Goal: Task Accomplishment & Management: Manage account settings

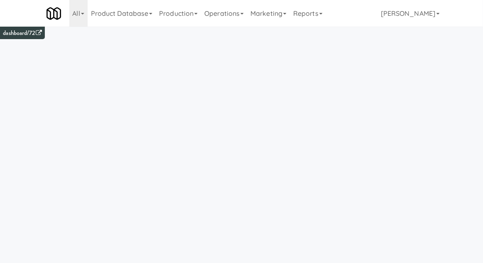
click at [222, 14] on link "Operations" at bounding box center [224, 13] width 46 height 27
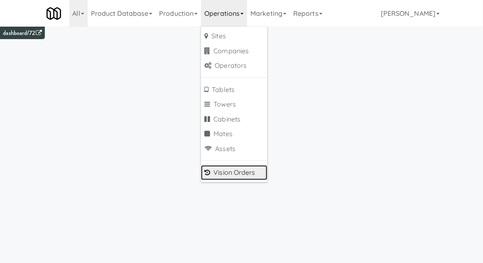
click at [215, 174] on link "Vision Orders" at bounding box center [234, 172] width 66 height 15
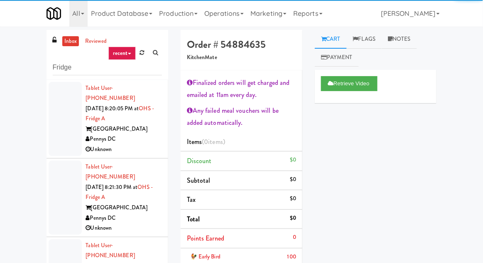
type input "Fridge"
click at [19, 52] on div "inbox reviewed recent all unclear take inventory issue suspicious failed recent…" at bounding box center [241, 204] width 483 height 348
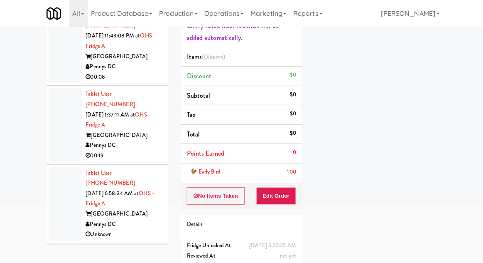
scroll to position [368, 0]
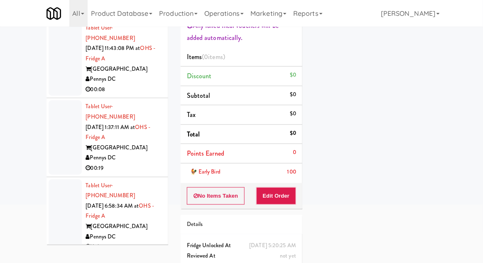
click at [51, 100] on div at bounding box center [65, 137] width 33 height 74
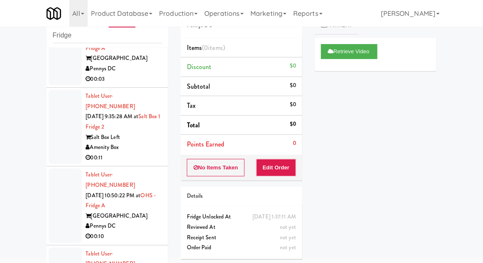
scroll to position [824, 0]
click at [57, 168] on div at bounding box center [65, 205] width 33 height 74
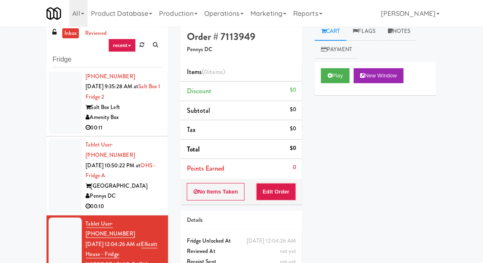
scroll to position [32, 0]
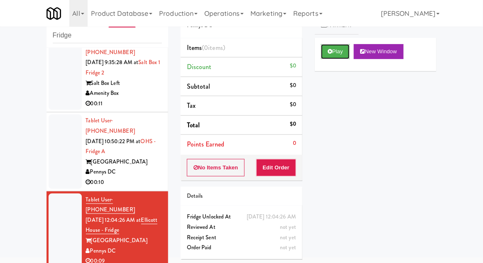
click at [335, 57] on button "Play" at bounding box center [335, 51] width 29 height 15
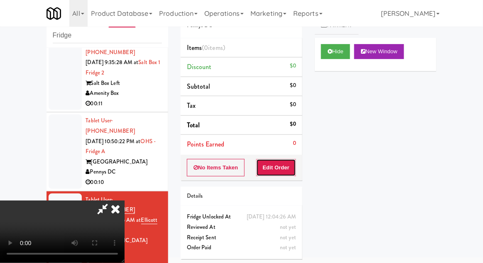
click at [286, 171] on button "Edit Order" at bounding box center [276, 167] width 40 height 17
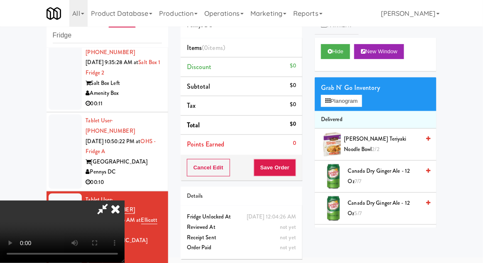
scroll to position [0, 0]
click at [359, 103] on button "Planogram" at bounding box center [341, 101] width 41 height 12
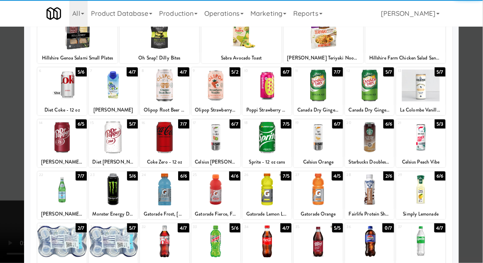
scroll to position [62, 0]
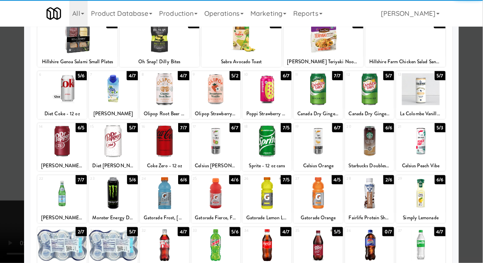
click at [372, 199] on div at bounding box center [369, 193] width 49 height 32
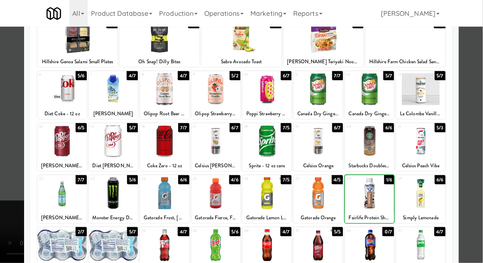
click at [481, 101] on div at bounding box center [241, 131] width 483 height 263
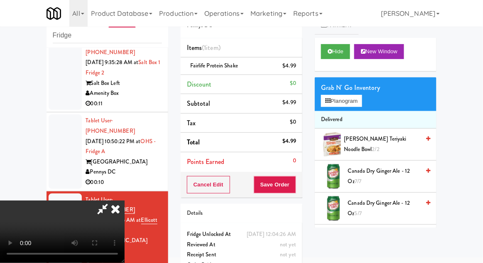
scroll to position [30, 0]
click at [295, 192] on button "Save Order" at bounding box center [275, 184] width 42 height 17
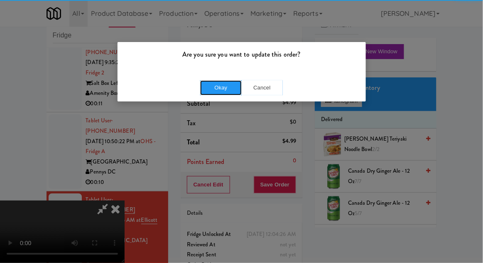
click at [221, 90] on button "Okay" at bounding box center [221, 87] width 42 height 15
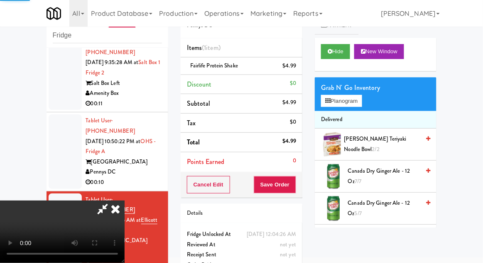
scroll to position [0, 0]
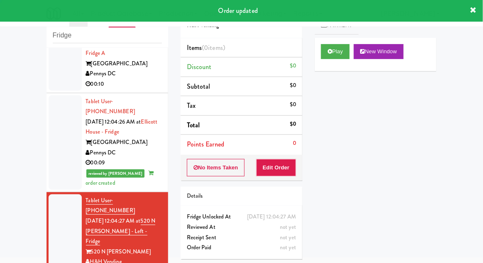
scroll to position [977, 0]
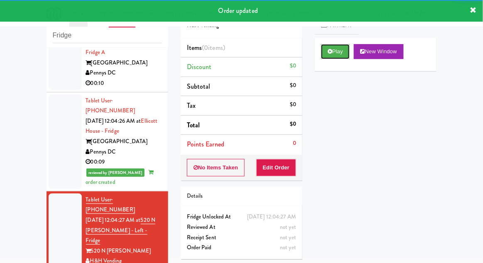
click at [327, 55] on button "Play" at bounding box center [335, 51] width 29 height 15
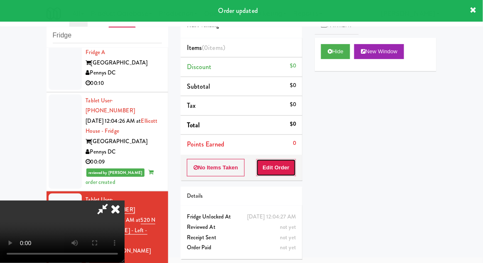
click at [288, 173] on button "Edit Order" at bounding box center [276, 167] width 40 height 17
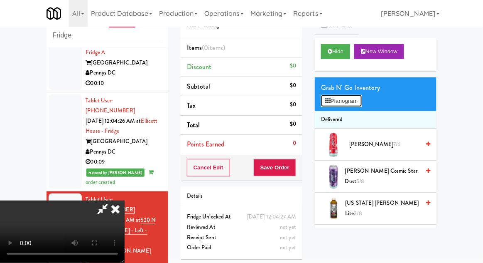
click at [356, 99] on button "Planogram" at bounding box center [341, 101] width 41 height 12
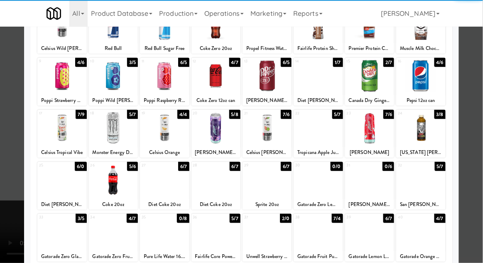
scroll to position [81, 0]
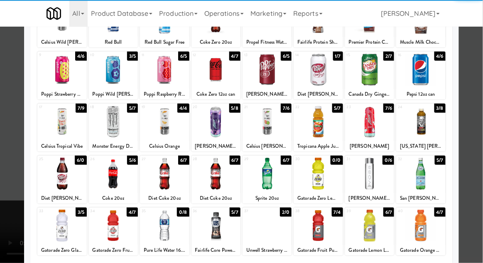
click at [421, 221] on div at bounding box center [420, 225] width 49 height 32
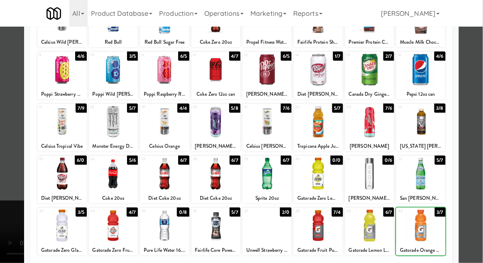
click at [481, 102] on div at bounding box center [241, 131] width 483 height 263
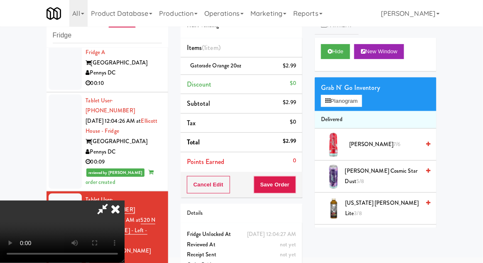
click at [303, 195] on div "Order # 5211214 H&H Vending Items (1 item ) Gatorade Orange 20oz $2.99 Discount…" at bounding box center [241, 140] width 134 height 284
click at [294, 187] on button "Save Order" at bounding box center [275, 184] width 42 height 17
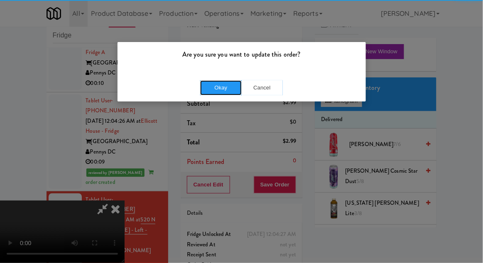
click at [222, 88] on button "Okay" at bounding box center [221, 87] width 42 height 15
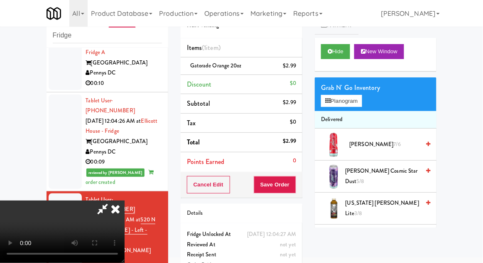
click at [34, 132] on div "inbox reviewed recent all unclear take inventory issue suspicious failed recent…" at bounding box center [241, 150] width 483 height 305
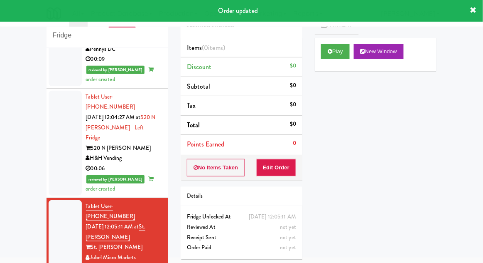
scroll to position [1080, 0]
click at [328, 56] on button "Play" at bounding box center [335, 51] width 29 height 15
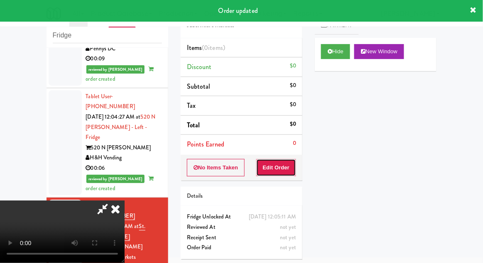
click at [280, 174] on button "Edit Order" at bounding box center [276, 167] width 40 height 17
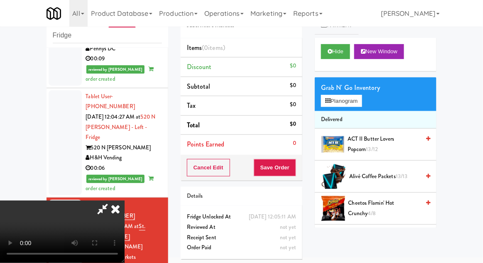
scroll to position [0, 0]
click at [362, 102] on button "Planogram" at bounding box center [341, 101] width 41 height 12
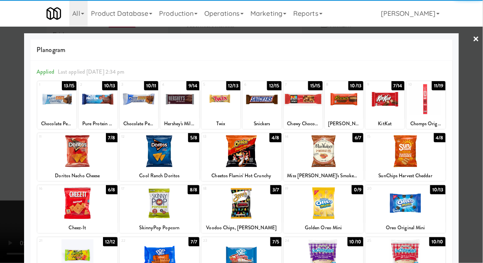
click at [261, 101] on div at bounding box center [262, 99] width 39 height 32
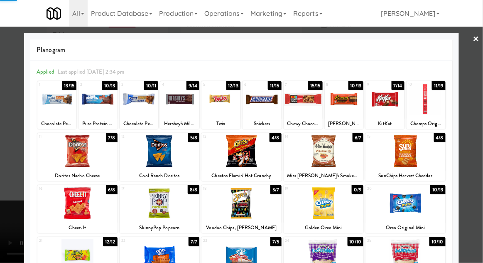
click at [476, 91] on div at bounding box center [241, 131] width 483 height 263
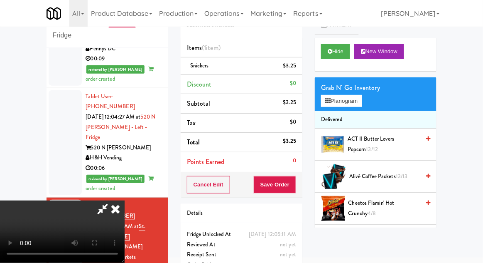
scroll to position [30, 0]
click at [295, 189] on button "Save Order" at bounding box center [275, 184] width 42 height 17
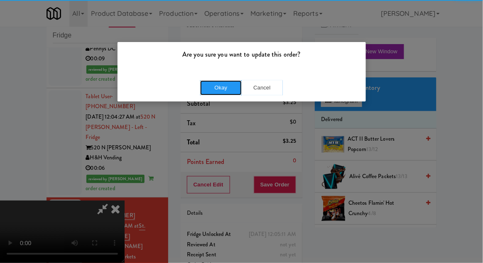
click at [212, 88] on button "Okay" at bounding box center [221, 87] width 42 height 15
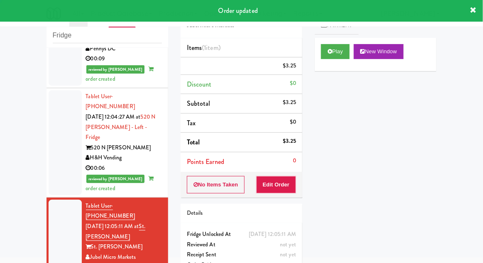
scroll to position [0, 0]
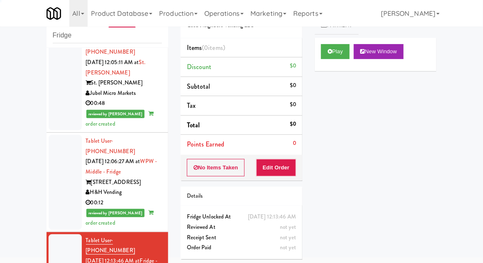
scroll to position [1244, 0]
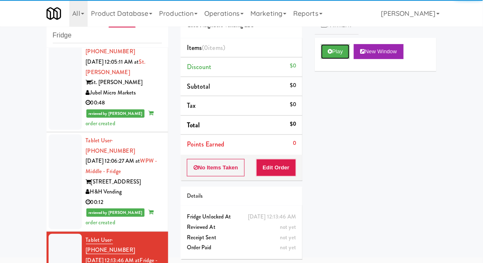
click at [323, 50] on button "Play" at bounding box center [335, 51] width 29 height 15
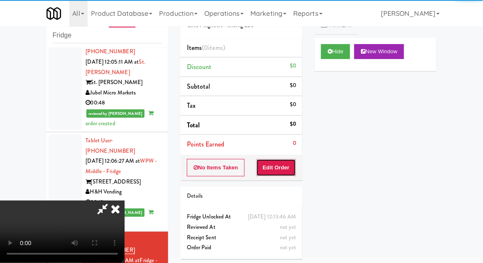
click at [286, 173] on button "Edit Order" at bounding box center [276, 167] width 40 height 17
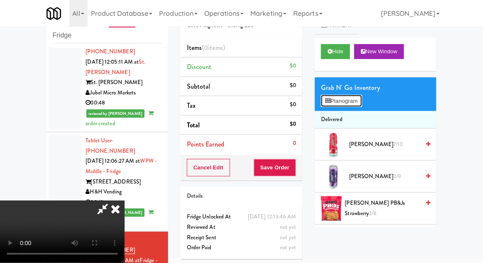
click at [361, 95] on button "Planogram" at bounding box center [341, 101] width 41 height 12
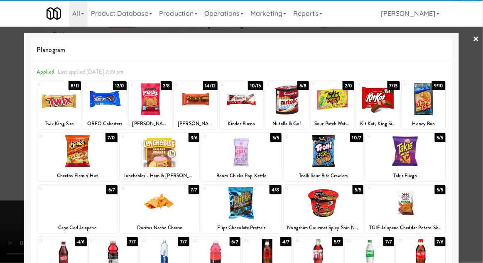
click at [436, 100] on div at bounding box center [424, 99] width 44 height 32
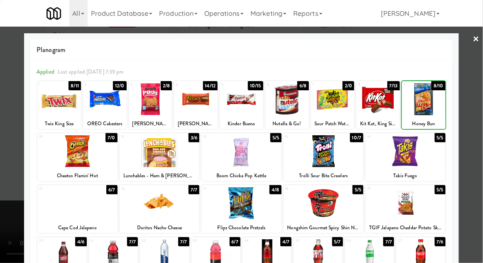
click at [476, 88] on div at bounding box center [241, 131] width 483 height 263
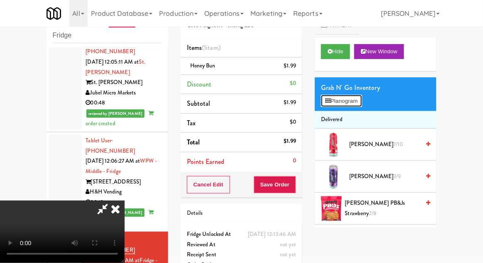
click at [362, 100] on button "Planogram" at bounding box center [341, 101] width 41 height 12
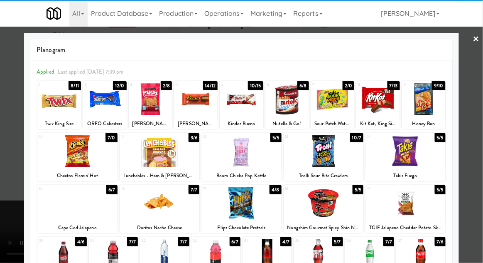
click at [373, 111] on div at bounding box center [378, 99] width 44 height 32
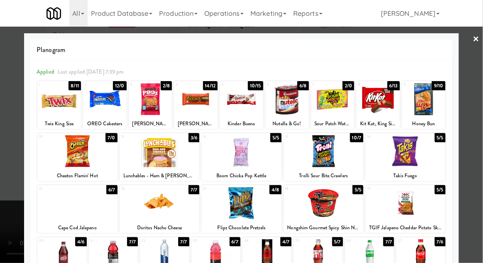
click at [479, 86] on div at bounding box center [241, 131] width 483 height 263
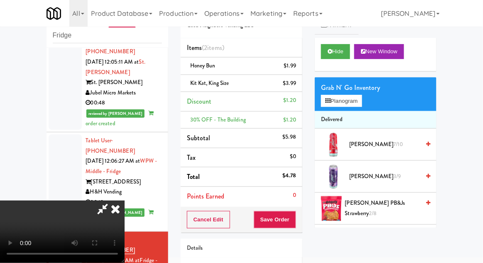
click at [301, 221] on div "Cancel Edit Save Order" at bounding box center [242, 219] width 122 height 26
click at [292, 218] on button "Save Order" at bounding box center [275, 219] width 42 height 17
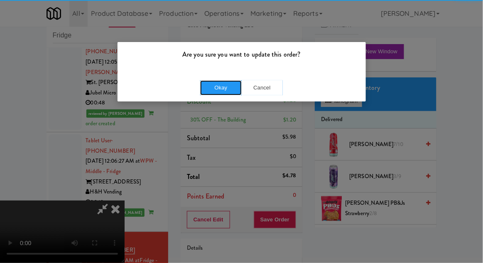
click at [214, 93] on button "Okay" at bounding box center [221, 87] width 42 height 15
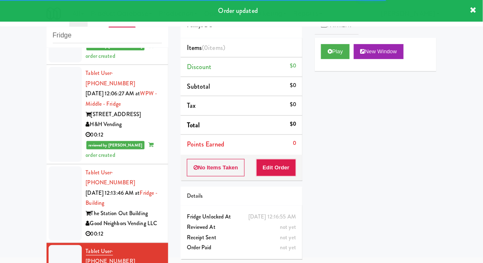
scroll to position [1332, 0]
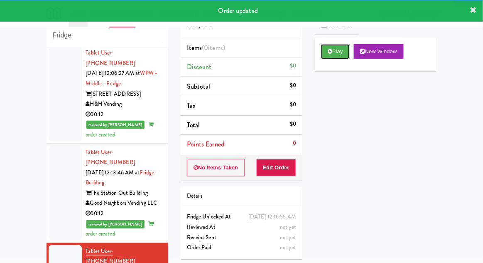
click at [323, 52] on button "Play" at bounding box center [335, 51] width 29 height 15
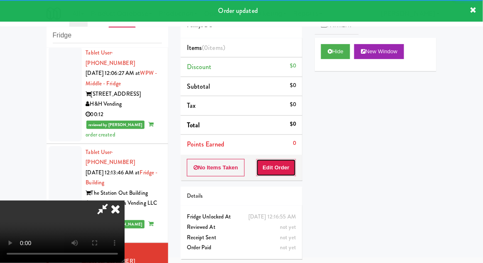
click at [266, 173] on button "Edit Order" at bounding box center [276, 167] width 40 height 17
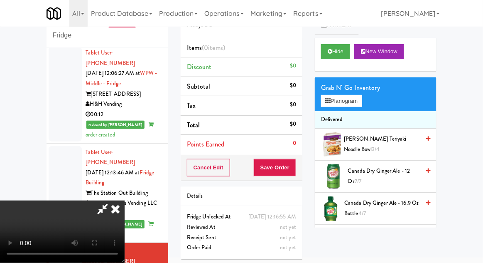
scroll to position [0, 0]
click at [361, 104] on button "Planogram" at bounding box center [341, 101] width 41 height 12
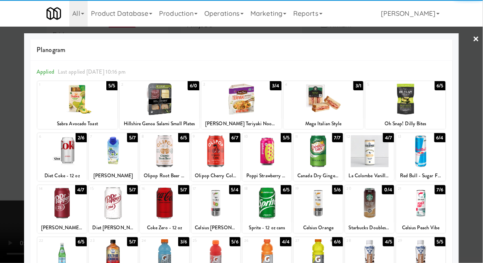
click at [61, 200] on div at bounding box center [61, 203] width 49 height 32
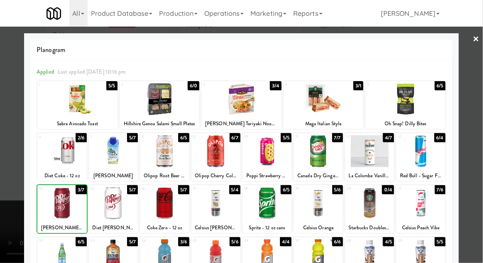
click at [479, 88] on div at bounding box center [241, 131] width 483 height 263
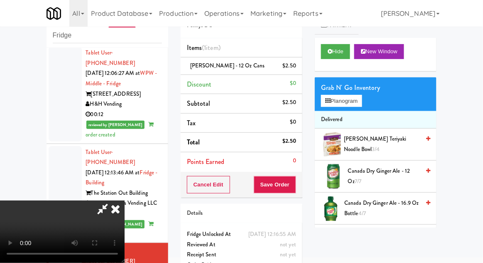
scroll to position [30, 0]
click at [300, 186] on div "Cancel Edit Save Order" at bounding box center [242, 185] width 122 height 26
click at [290, 183] on button "Save Order" at bounding box center [275, 184] width 42 height 17
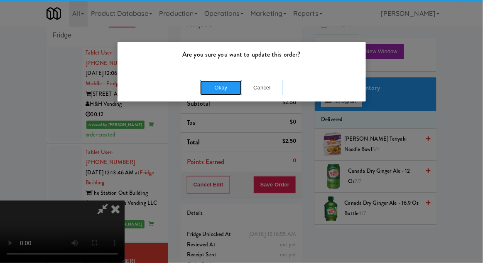
click at [202, 87] on button "Okay" at bounding box center [221, 87] width 42 height 15
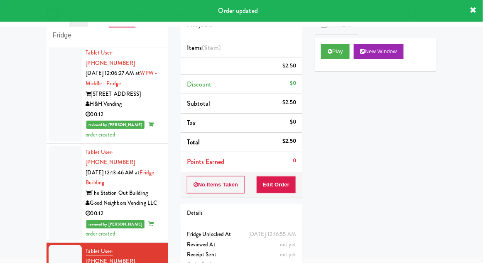
scroll to position [0, 0]
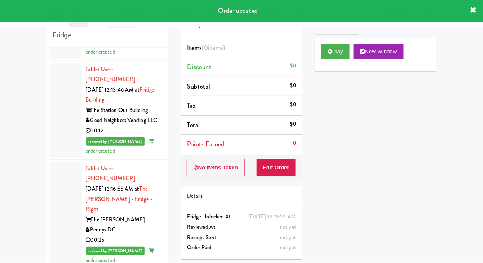
scroll to position [1416, 0]
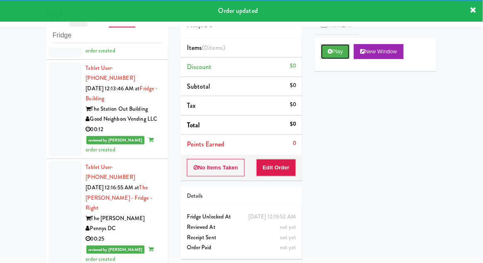
click at [334, 57] on button "Play" at bounding box center [335, 51] width 29 height 15
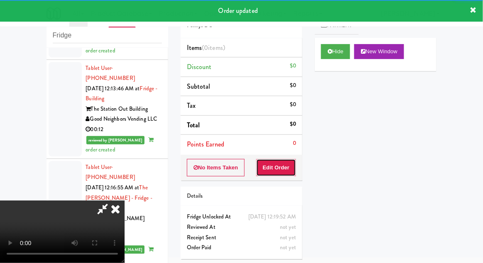
click at [273, 169] on button "Edit Order" at bounding box center [276, 167] width 40 height 17
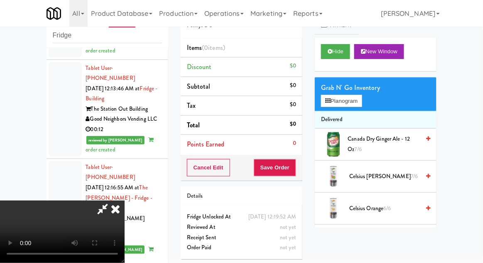
scroll to position [0, 0]
click at [362, 95] on button "Planogram" at bounding box center [341, 101] width 41 height 12
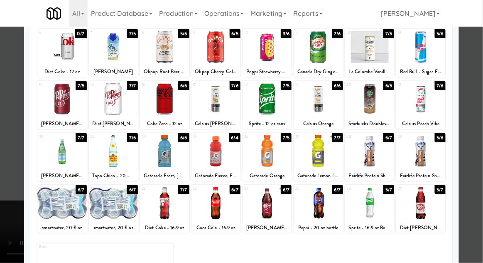
scroll to position [103, 0]
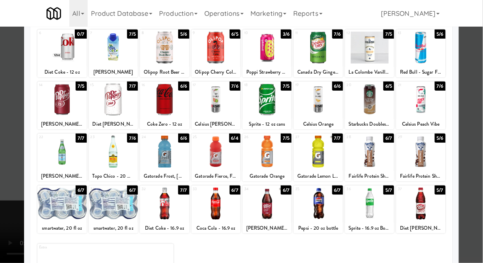
click at [115, 155] on div at bounding box center [113, 151] width 49 height 32
click at [479, 79] on div at bounding box center [241, 131] width 483 height 263
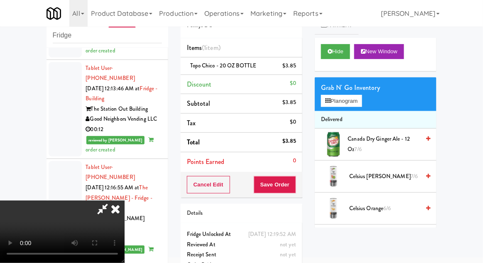
scroll to position [30, 0]
click at [291, 188] on button "Save Order" at bounding box center [275, 184] width 42 height 17
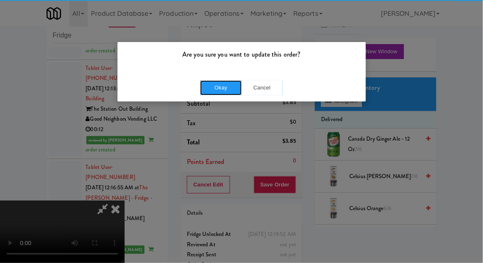
click at [217, 80] on button "Okay" at bounding box center [221, 87] width 42 height 15
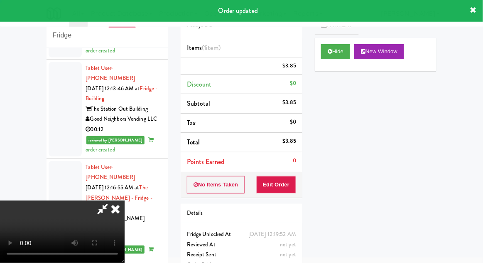
scroll to position [0, 0]
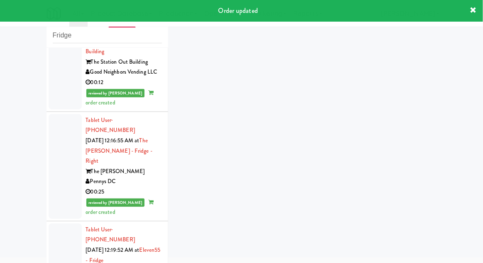
scroll to position [1611, 0]
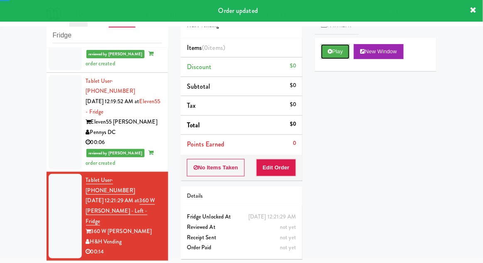
click at [322, 44] on button "Play" at bounding box center [335, 51] width 29 height 15
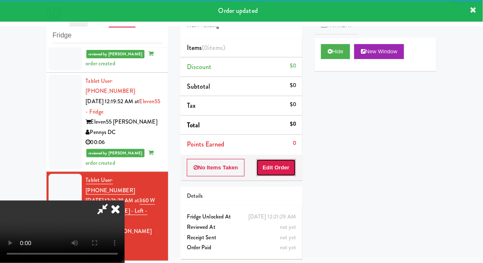
click at [276, 162] on button "Edit Order" at bounding box center [276, 167] width 40 height 17
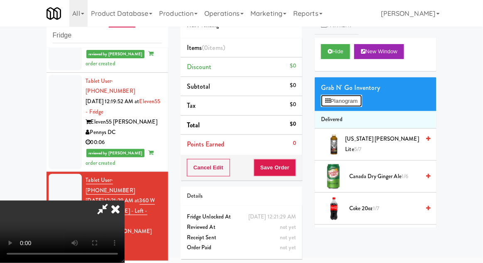
click at [358, 102] on button "Planogram" at bounding box center [341, 101] width 41 height 12
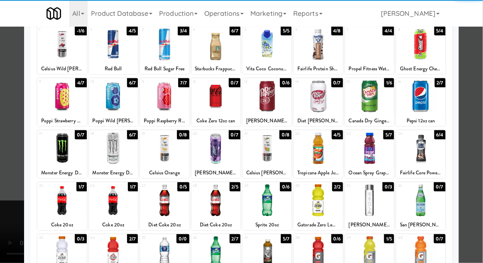
scroll to position [105, 0]
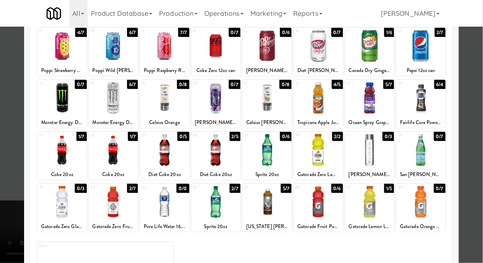
click at [60, 194] on div at bounding box center [61, 202] width 49 height 32
click at [478, 74] on div at bounding box center [241, 131] width 483 height 263
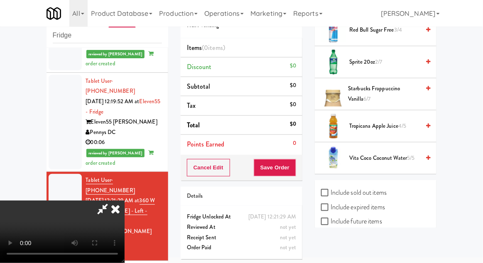
click at [341, 189] on label "Include sold out items" at bounding box center [354, 192] width 66 height 12
click at [331, 189] on input "Include sold out items" at bounding box center [326, 192] width 10 height 7
checkbox input "true"
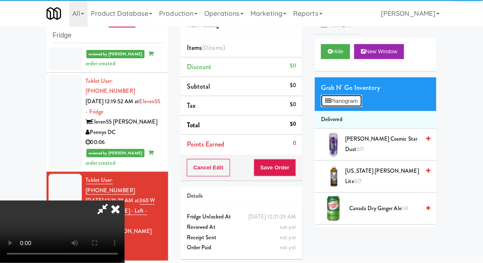
click at [338, 101] on button "Planogram" at bounding box center [341, 101] width 41 height 12
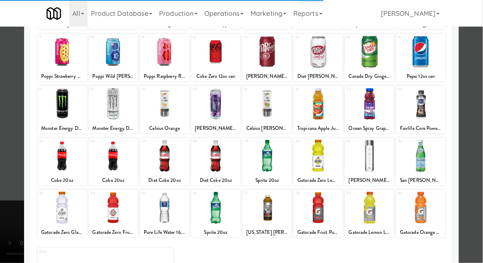
scroll to position [99, 0]
click at [64, 205] on div at bounding box center [61, 208] width 49 height 32
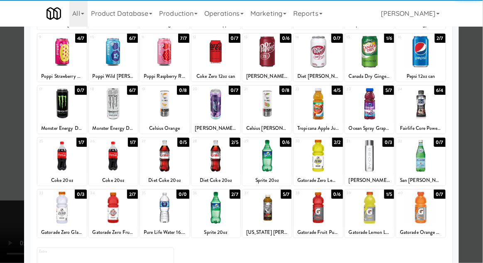
click at [64, 211] on div at bounding box center [61, 208] width 49 height 32
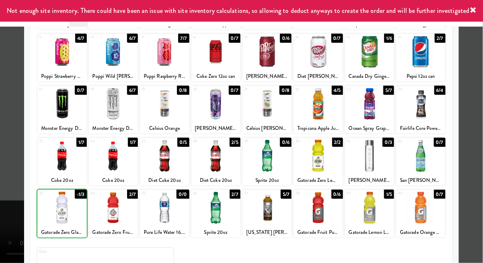
click at [478, 76] on div at bounding box center [241, 131] width 483 height 263
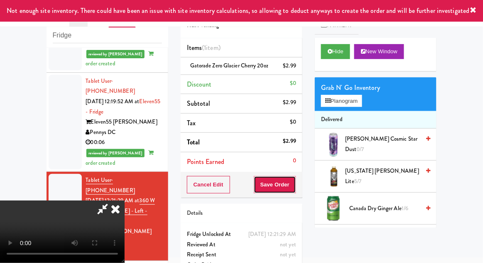
click at [295, 188] on button "Save Order" at bounding box center [275, 184] width 42 height 17
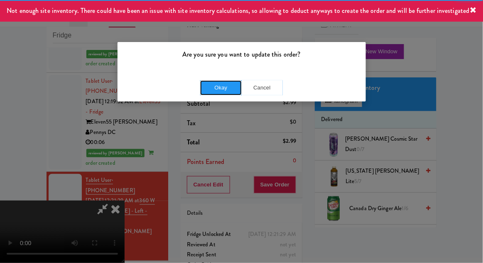
click at [218, 87] on button "Okay" at bounding box center [221, 87] width 42 height 15
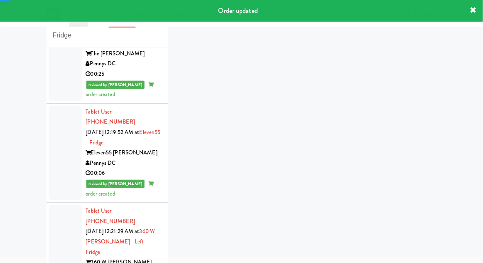
scroll to position [1632, 0]
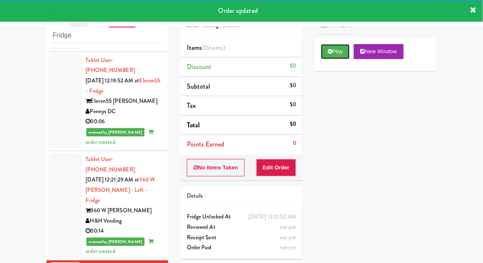
click at [326, 53] on button "Play" at bounding box center [335, 51] width 29 height 15
click at [282, 167] on button "Edit Order" at bounding box center [276, 167] width 40 height 17
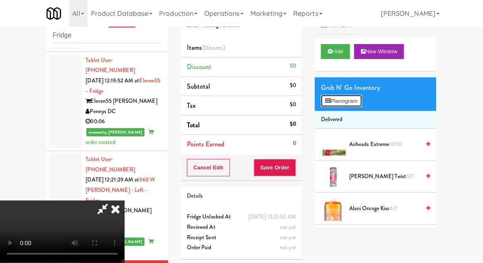
click at [357, 103] on button "Planogram" at bounding box center [341, 101] width 41 height 12
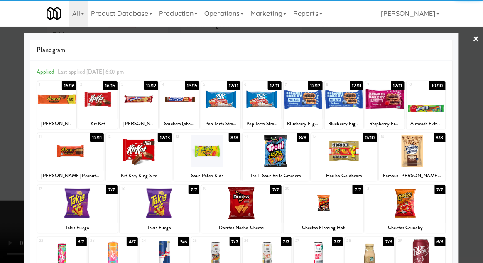
click at [150, 207] on div at bounding box center [160, 203] width 80 height 32
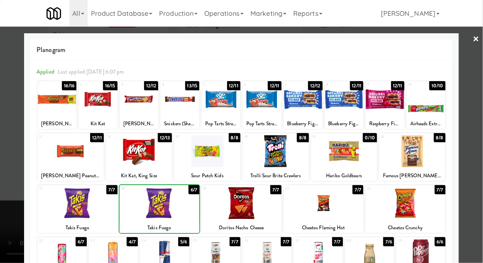
click at [477, 81] on div at bounding box center [241, 131] width 483 height 263
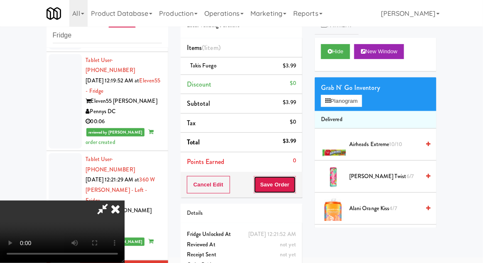
click at [292, 192] on button "Save Order" at bounding box center [275, 184] width 42 height 17
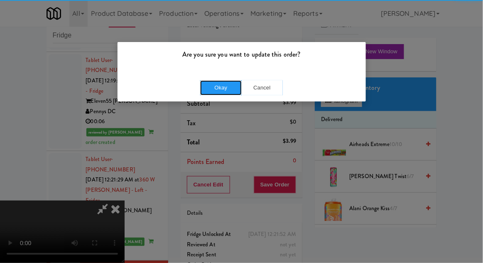
click at [222, 93] on button "Okay" at bounding box center [221, 87] width 42 height 15
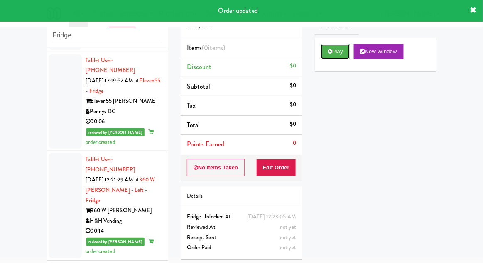
click at [338, 57] on button "Play" at bounding box center [335, 51] width 29 height 15
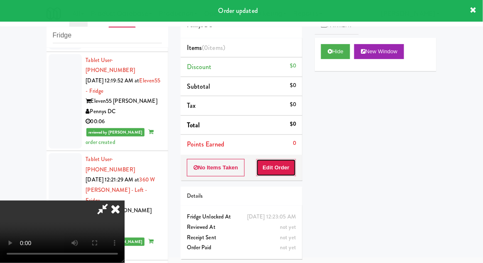
click at [286, 168] on button "Edit Order" at bounding box center [276, 167] width 40 height 17
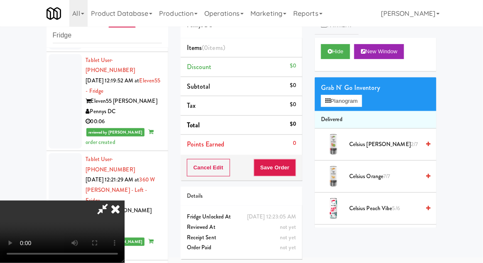
scroll to position [30, 0]
click at [371, 93] on div "Grab N' Go Inventory" at bounding box center [375, 87] width 109 height 12
click at [372, 96] on div "Grab N' Go Inventory Planogram" at bounding box center [376, 94] width 122 height 34
click at [362, 101] on button "Planogram" at bounding box center [341, 101] width 41 height 12
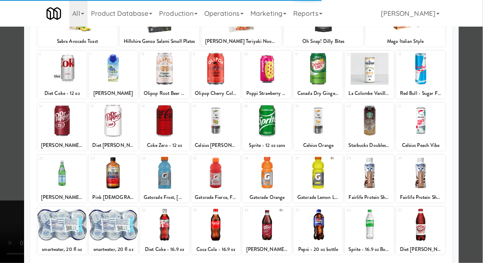
scroll to position [105, 0]
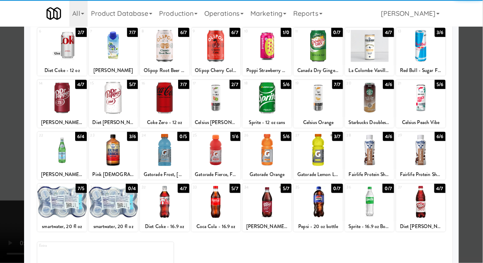
click at [62, 206] on div at bounding box center [61, 202] width 49 height 32
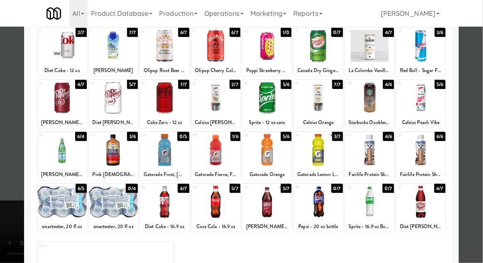
click at [64, 208] on div at bounding box center [61, 202] width 49 height 32
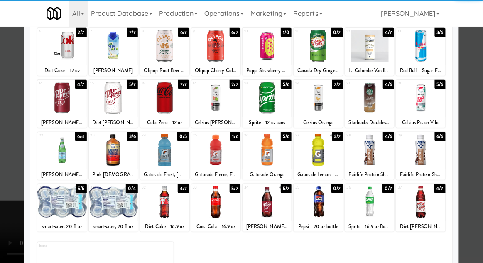
click at [476, 76] on div at bounding box center [241, 131] width 483 height 263
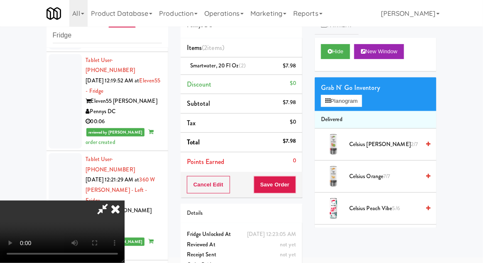
scroll to position [30, 0]
click at [362, 101] on button "Planogram" at bounding box center [341, 101] width 41 height 12
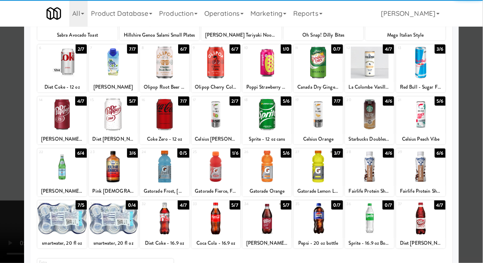
scroll to position [83, 0]
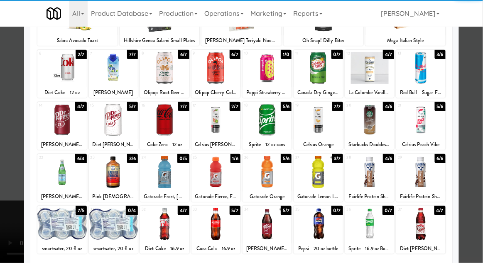
click at [220, 228] on div at bounding box center [216, 224] width 49 height 32
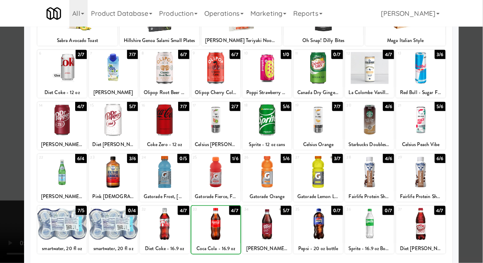
click at [478, 74] on div at bounding box center [241, 131] width 483 height 263
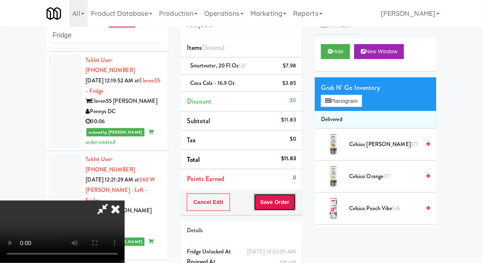
click at [296, 207] on button "Save Order" at bounding box center [275, 201] width 42 height 17
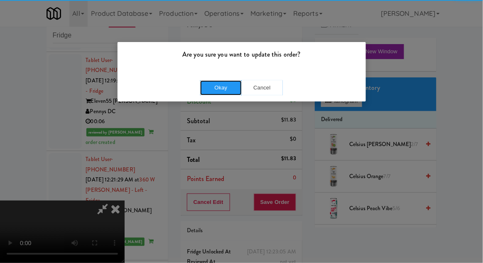
click at [229, 89] on button "Okay" at bounding box center [221, 87] width 42 height 15
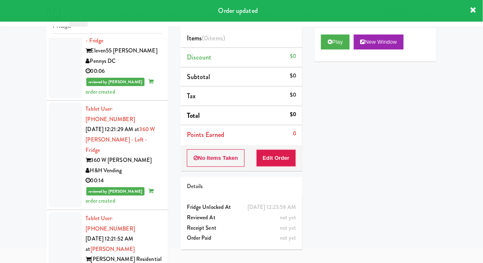
scroll to position [32, 0]
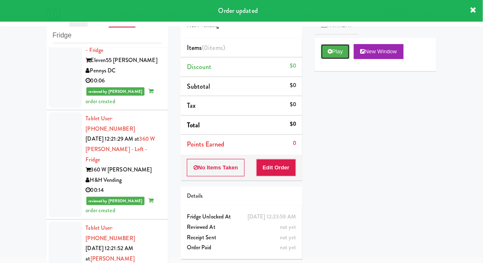
click at [332, 53] on icon at bounding box center [330, 51] width 5 height 5
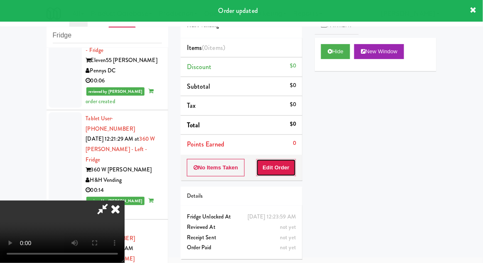
click at [279, 170] on button "Edit Order" at bounding box center [276, 167] width 40 height 17
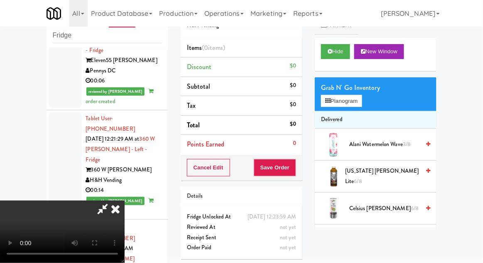
scroll to position [30, 0]
click at [359, 100] on button "Planogram" at bounding box center [341, 101] width 41 height 12
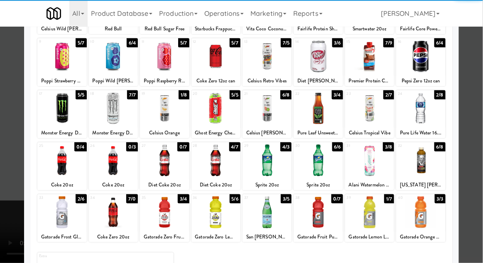
scroll to position [98, 0]
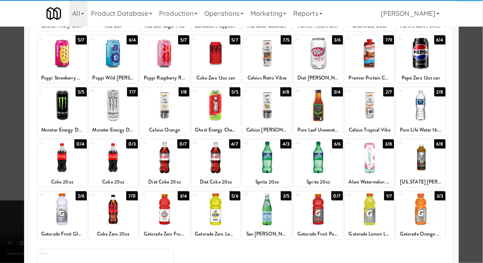
click at [427, 213] on div at bounding box center [420, 209] width 49 height 32
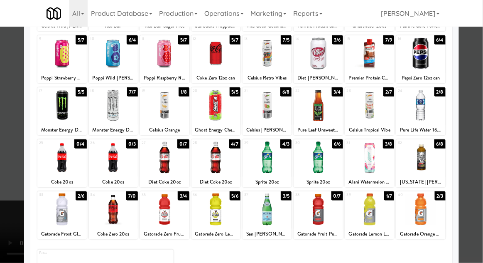
click at [476, 81] on div at bounding box center [241, 131] width 483 height 263
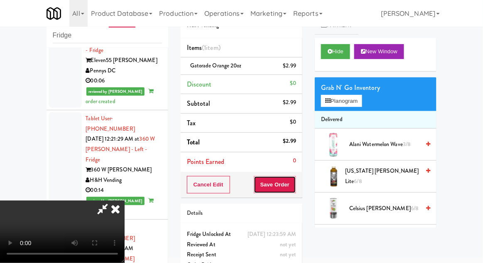
click at [290, 189] on button "Save Order" at bounding box center [275, 184] width 42 height 17
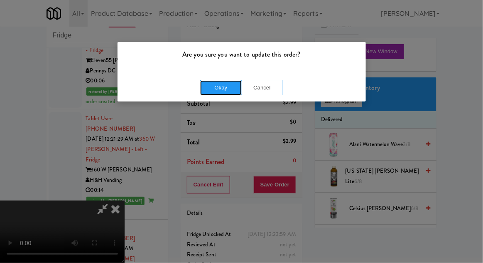
click at [221, 89] on button "Okay" at bounding box center [221, 87] width 42 height 15
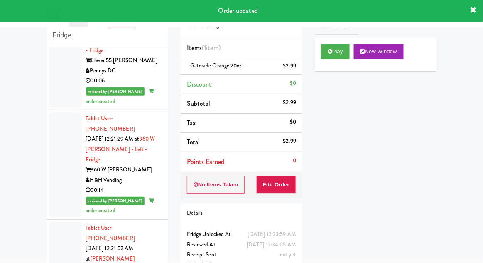
scroll to position [1693, 0]
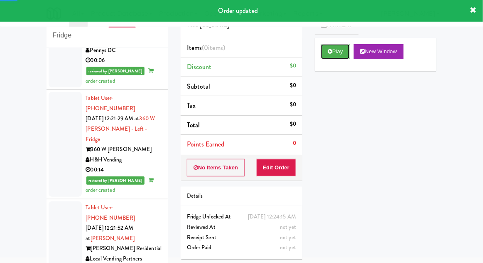
click at [332, 57] on button "Play" at bounding box center [335, 51] width 29 height 15
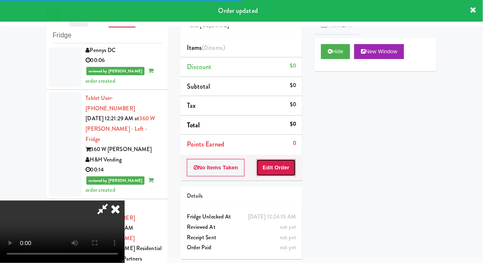
click at [280, 166] on button "Edit Order" at bounding box center [276, 167] width 40 height 17
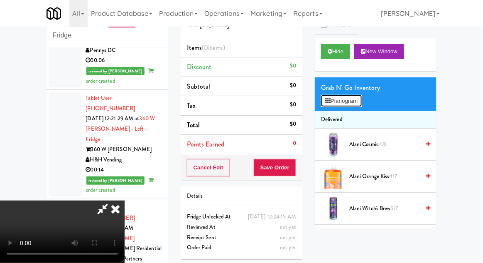
click at [362, 96] on button "Planogram" at bounding box center [341, 101] width 41 height 12
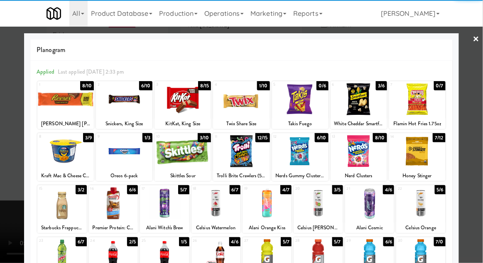
click at [246, 152] on div at bounding box center [241, 151] width 57 height 32
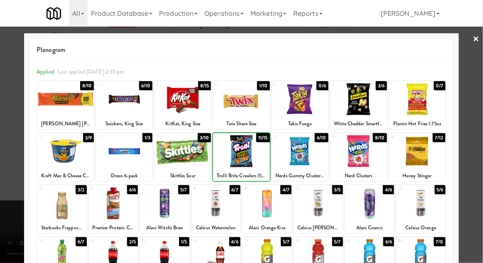
click at [476, 79] on div at bounding box center [241, 131] width 483 height 263
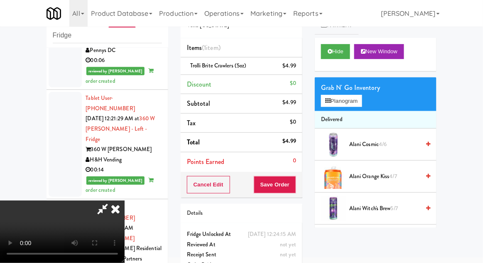
scroll to position [30, 0]
click at [362, 99] on button "Planogram" at bounding box center [341, 101] width 41 height 12
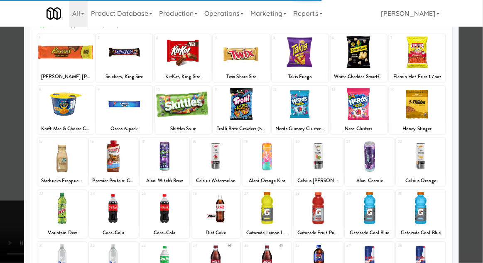
scroll to position [74, 0]
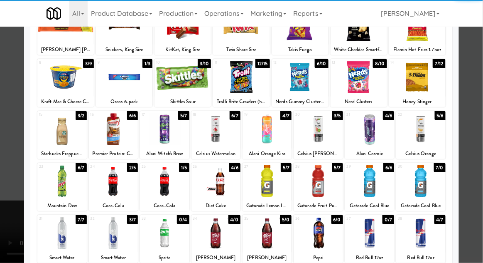
click at [61, 232] on div at bounding box center [61, 233] width 49 height 32
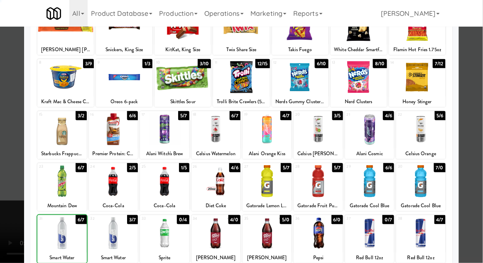
click at [479, 81] on div at bounding box center [241, 131] width 483 height 263
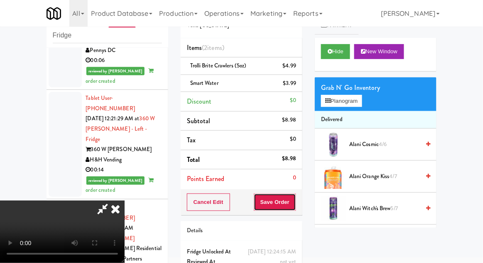
click at [292, 203] on button "Save Order" at bounding box center [275, 201] width 42 height 17
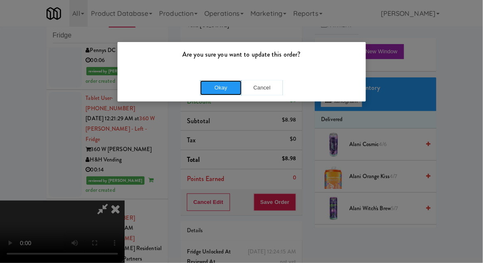
click at [219, 88] on button "Okay" at bounding box center [221, 87] width 42 height 15
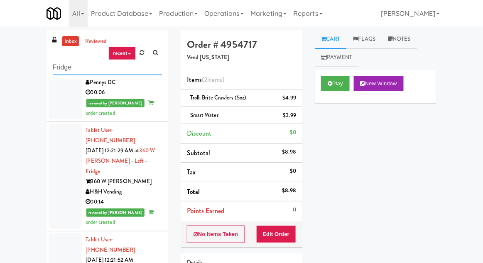
click at [54, 70] on input "Fridge" at bounding box center [107, 67] width 109 height 15
click at [54, 69] on input "Fridge" at bounding box center [107, 67] width 109 height 15
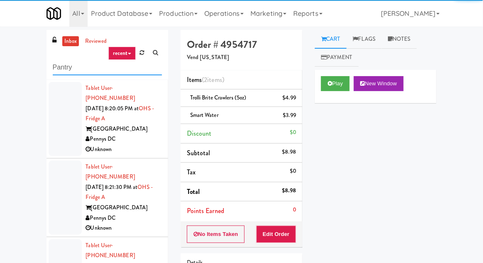
type input "Pantry"
click at [15, 66] on div "inbox reviewed recent all unclear take inventory issue suspicious failed recent…" at bounding box center [241, 182] width 483 height 305
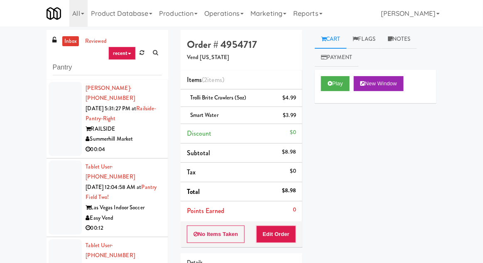
click at [57, 108] on div at bounding box center [65, 119] width 33 height 74
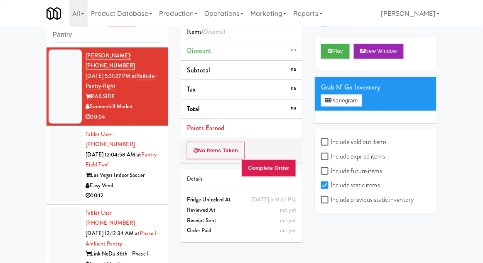
scroll to position [72, 0]
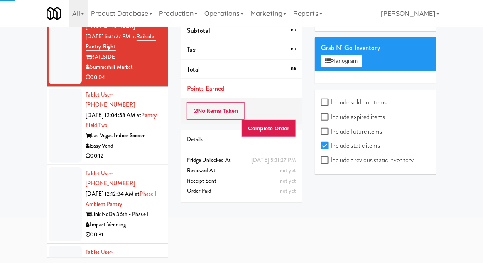
click at [55, 120] on div at bounding box center [65, 125] width 33 height 74
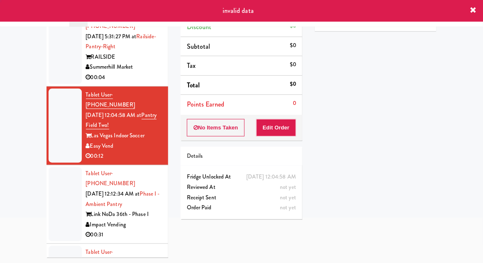
click at [54, 179] on div at bounding box center [65, 204] width 33 height 74
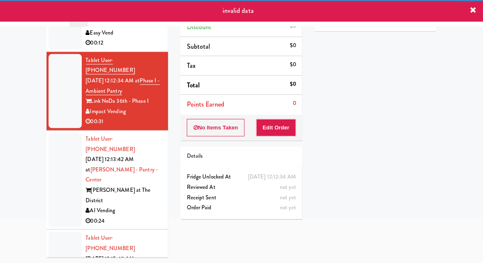
click at [58, 150] on div at bounding box center [65, 180] width 33 height 94
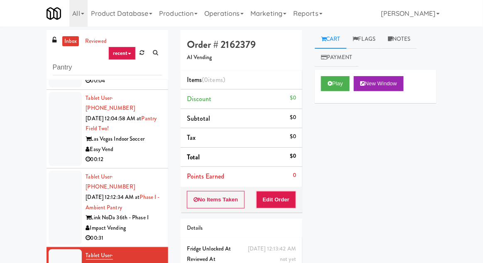
scroll to position [76, 0]
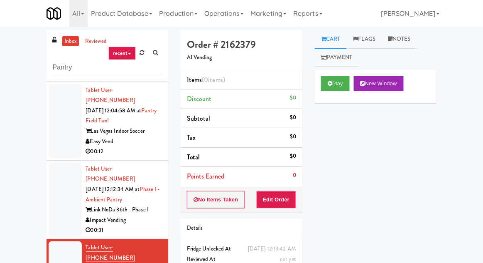
click at [55, 127] on div at bounding box center [65, 121] width 33 height 74
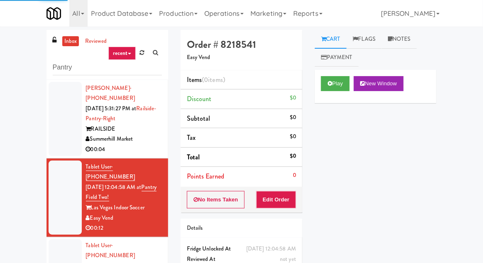
click at [58, 120] on div at bounding box center [65, 119] width 33 height 74
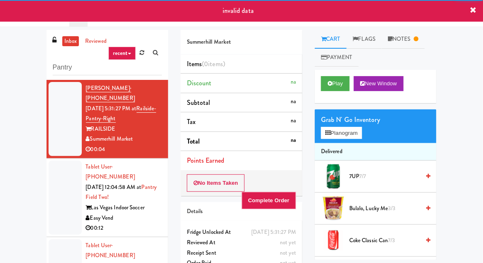
click at [58, 186] on div at bounding box center [65, 197] width 33 height 74
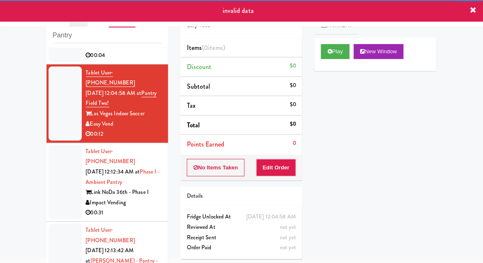
scroll to position [64, 0]
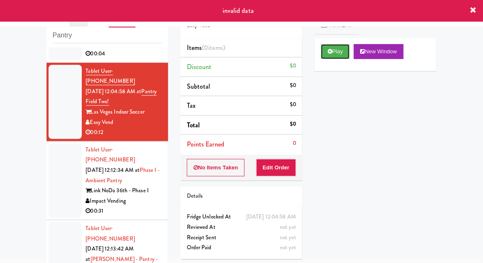
click at [339, 55] on button "Play" at bounding box center [335, 51] width 29 height 15
click at [288, 169] on button "Edit Order" at bounding box center [276, 167] width 40 height 17
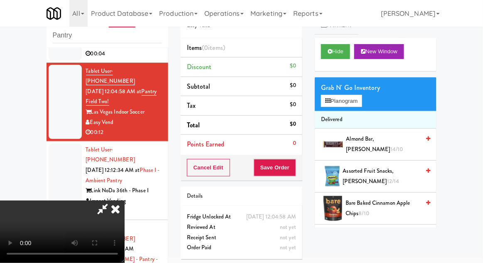
scroll to position [0, 0]
click at [359, 97] on button "Planogram" at bounding box center [341, 101] width 41 height 12
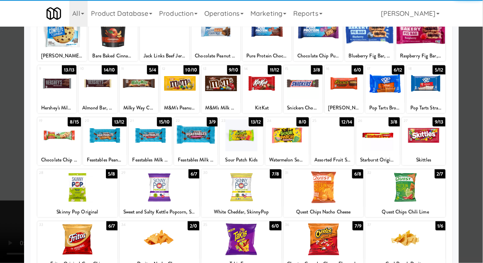
scroll to position [73, 0]
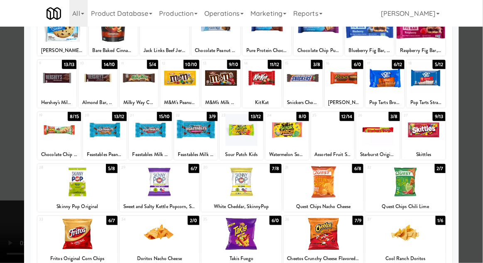
click at [330, 185] on div at bounding box center [324, 182] width 80 height 32
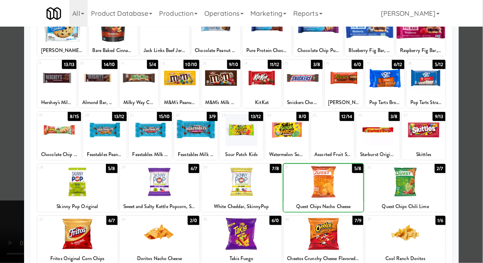
click at [477, 80] on div at bounding box center [241, 131] width 483 height 263
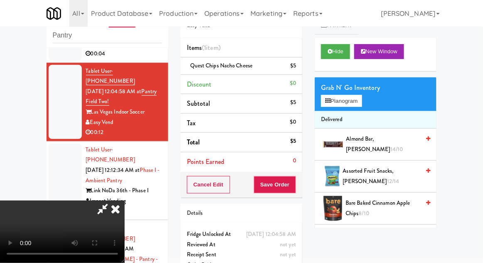
scroll to position [30, 0]
click at [295, 190] on button "Save Order" at bounding box center [275, 184] width 42 height 17
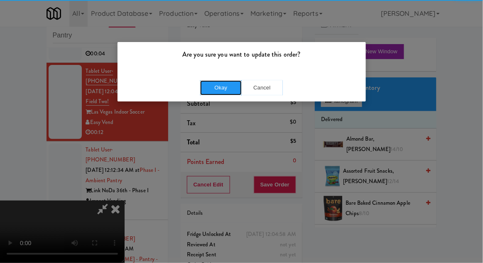
click at [214, 86] on button "Okay" at bounding box center [221, 87] width 42 height 15
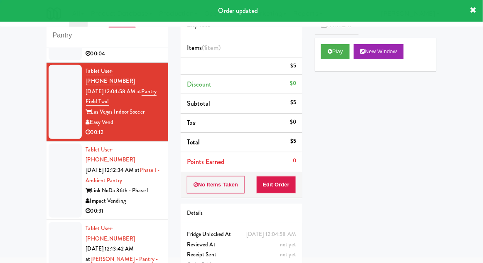
scroll to position [0, 0]
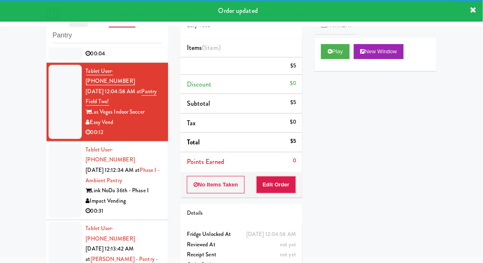
click at [57, 166] on div at bounding box center [65, 180] width 33 height 74
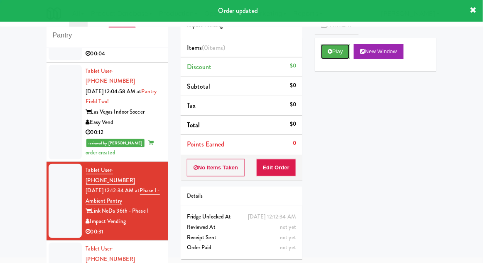
click at [323, 56] on button "Play" at bounding box center [335, 51] width 29 height 15
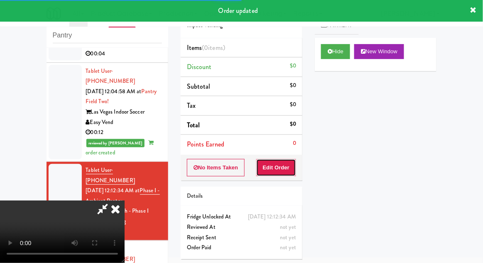
click at [278, 163] on button "Edit Order" at bounding box center [276, 167] width 40 height 17
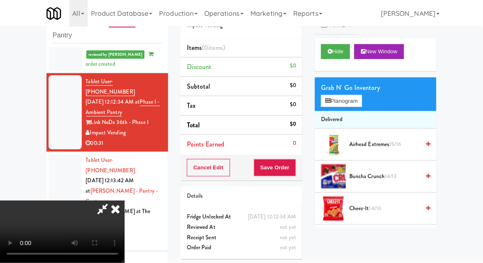
scroll to position [30, 0]
click at [370, 91] on div "Grab N' Go Inventory" at bounding box center [375, 87] width 109 height 12
click at [362, 97] on button "Planogram" at bounding box center [341, 101] width 41 height 12
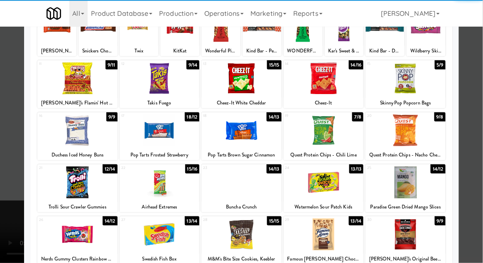
scroll to position [76, 0]
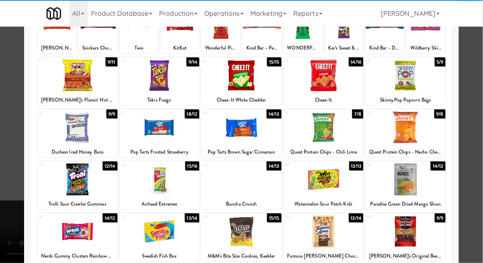
click at [68, 188] on div at bounding box center [77, 179] width 80 height 32
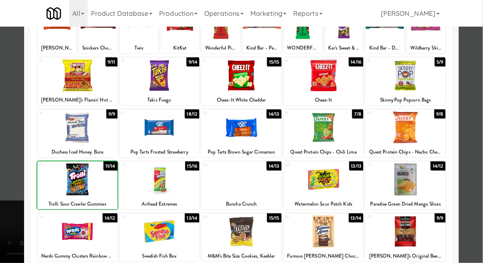
click at [476, 71] on div at bounding box center [241, 131] width 483 height 263
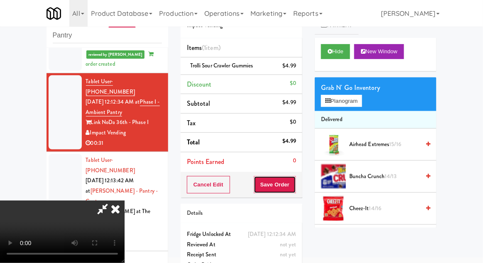
click at [294, 188] on button "Save Order" at bounding box center [275, 184] width 42 height 17
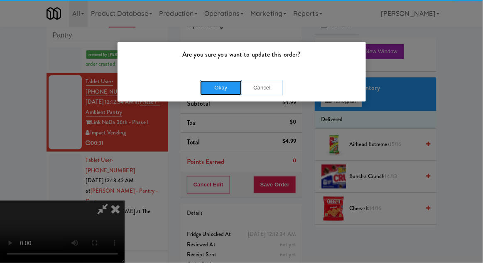
click at [210, 83] on button "Okay" at bounding box center [221, 87] width 42 height 15
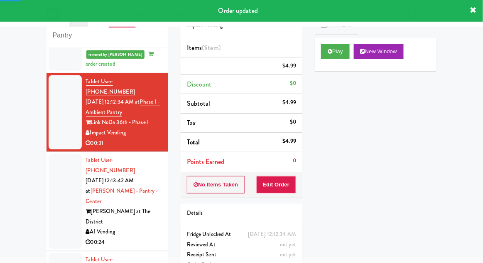
click at [57, 154] on div at bounding box center [65, 201] width 33 height 94
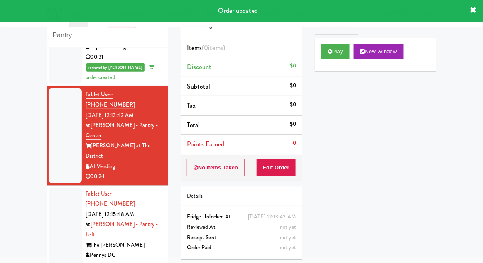
scroll to position [243, 0]
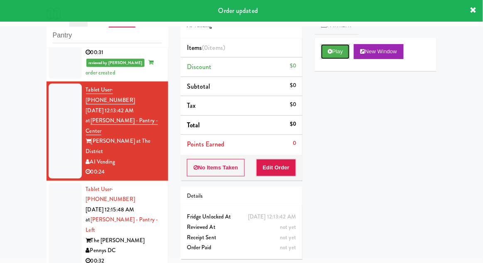
click at [329, 50] on icon at bounding box center [330, 51] width 5 height 5
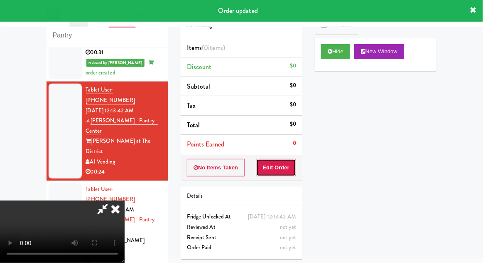
click at [273, 160] on button "Edit Order" at bounding box center [276, 167] width 40 height 17
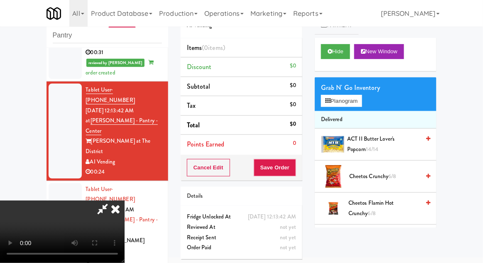
scroll to position [30, 0]
click at [369, 96] on div "Grab N' Go Inventory Planogram" at bounding box center [376, 94] width 122 height 34
click at [362, 96] on button "Planogram" at bounding box center [341, 101] width 41 height 12
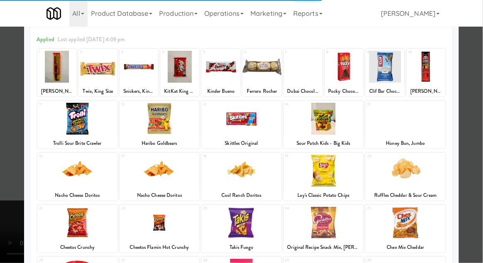
scroll to position [84, 0]
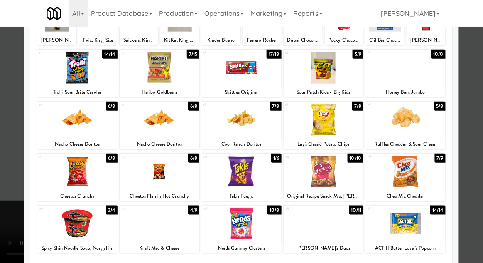
click at [409, 181] on div at bounding box center [406, 171] width 80 height 32
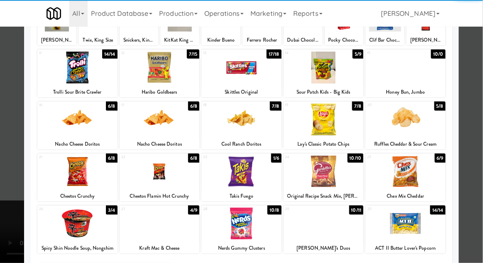
click at [479, 81] on div at bounding box center [241, 131] width 483 height 263
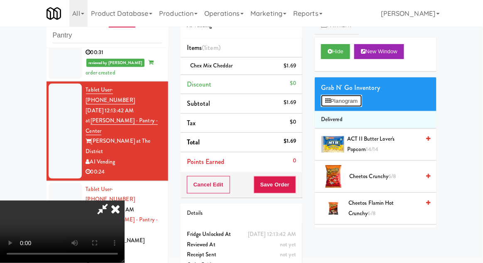
click at [362, 101] on button "Planogram" at bounding box center [341, 101] width 41 height 12
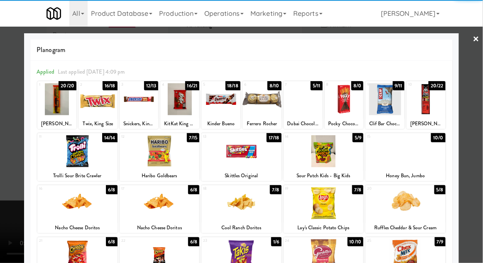
click at [75, 154] on div at bounding box center [77, 151] width 80 height 32
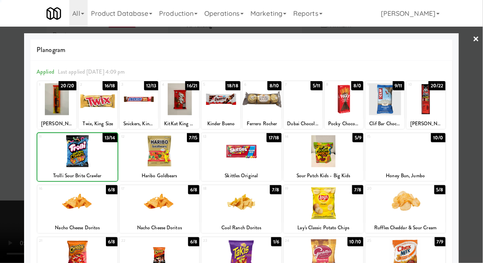
click at [475, 79] on div at bounding box center [241, 131] width 483 height 263
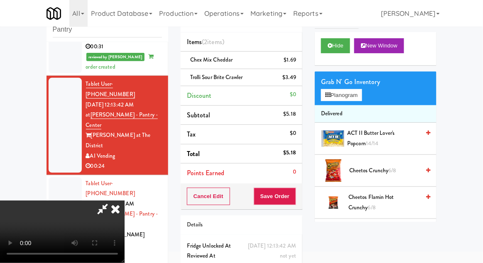
scroll to position [30, 0]
click at [291, 196] on button "Save Order" at bounding box center [275, 195] width 42 height 17
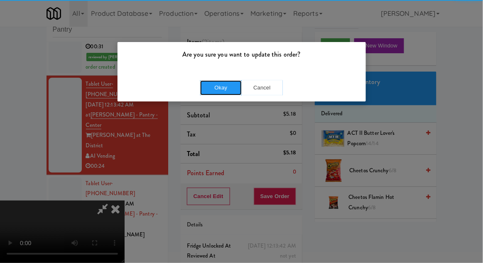
click at [224, 84] on button "Okay" at bounding box center [221, 87] width 42 height 15
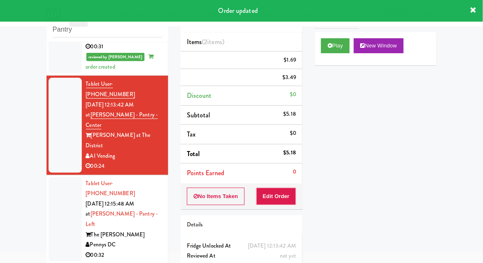
scroll to position [0, 0]
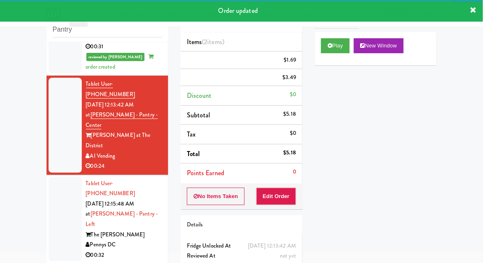
click at [51, 177] on div at bounding box center [65, 219] width 33 height 84
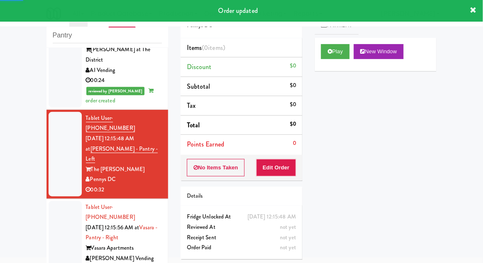
scroll to position [334, 0]
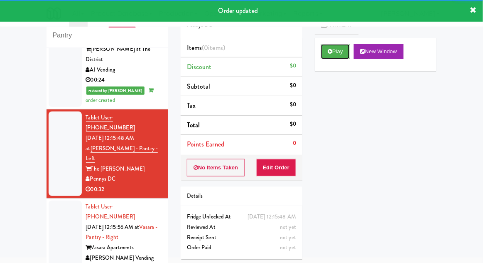
click at [327, 48] on button "Play" at bounding box center [335, 51] width 29 height 15
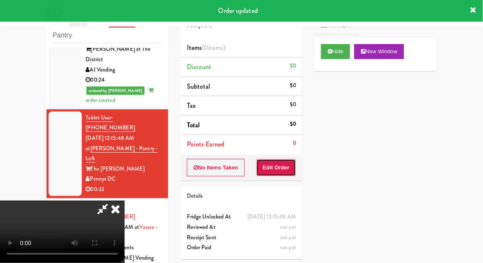
click at [282, 163] on button "Edit Order" at bounding box center [276, 167] width 40 height 17
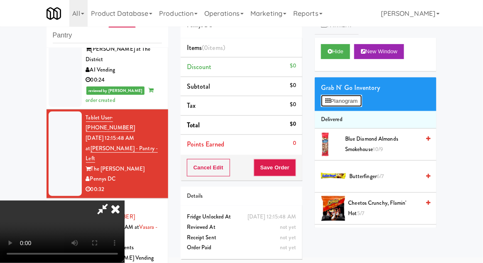
click at [356, 101] on button "Planogram" at bounding box center [341, 101] width 41 height 12
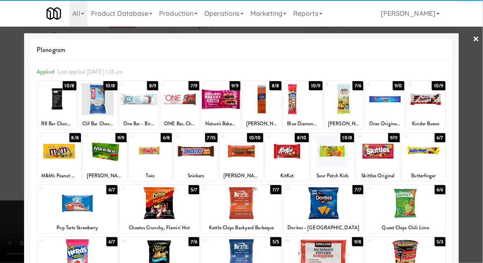
click at [431, 108] on div at bounding box center [426, 99] width 39 height 32
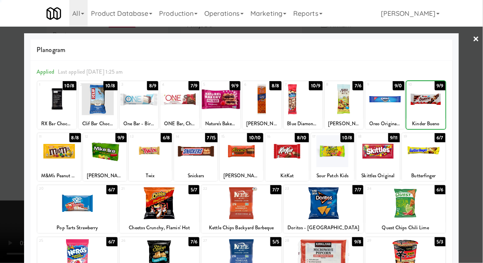
click at [473, 104] on div at bounding box center [241, 131] width 483 height 263
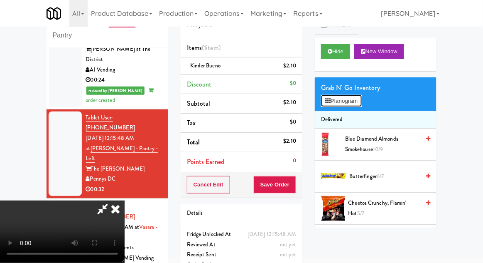
click at [362, 99] on button "Planogram" at bounding box center [341, 101] width 41 height 12
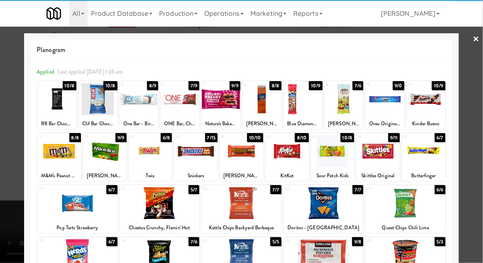
click at [430, 204] on div at bounding box center [406, 203] width 80 height 32
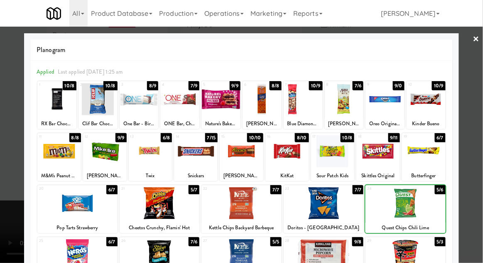
click at [469, 189] on div at bounding box center [241, 131] width 483 height 263
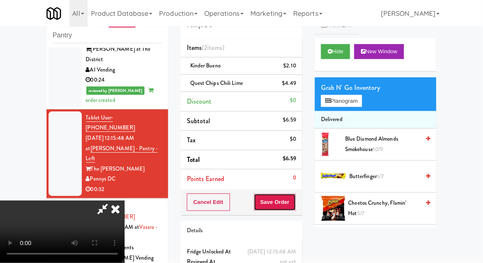
click at [295, 209] on button "Save Order" at bounding box center [275, 201] width 42 height 17
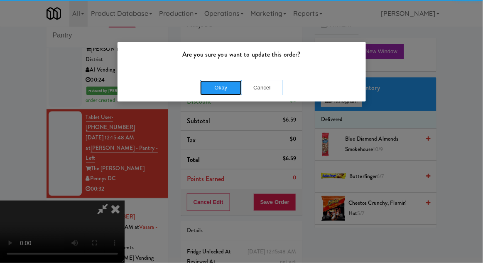
click at [216, 81] on button "Okay" at bounding box center [221, 87] width 42 height 15
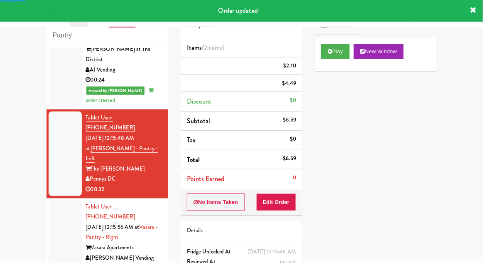
click at [53, 200] on div at bounding box center [65, 237] width 33 height 74
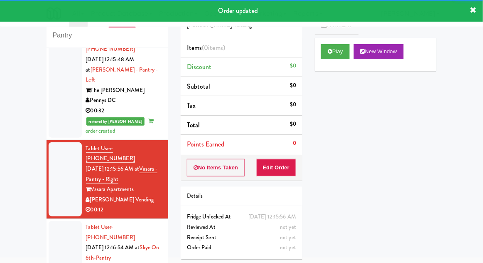
scroll to position [415, 0]
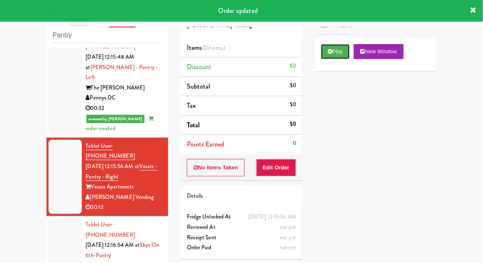
click at [326, 58] on button "Play" at bounding box center [335, 51] width 29 height 15
click at [288, 173] on button "Edit Order" at bounding box center [276, 167] width 40 height 17
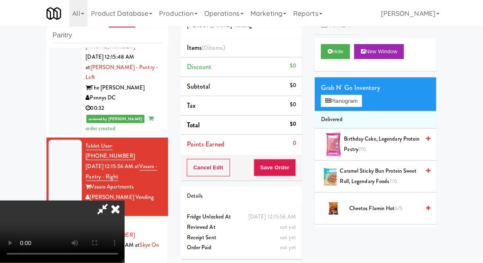
click at [362, 114] on li "Delivered" at bounding box center [376, 119] width 122 height 17
click at [362, 101] on button "Planogram" at bounding box center [341, 101] width 41 height 12
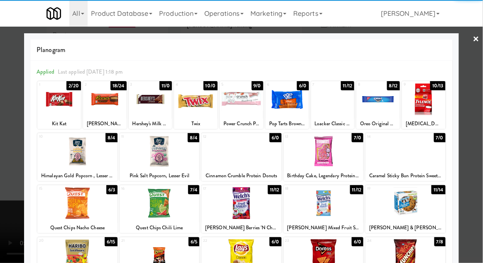
click at [236, 160] on div at bounding box center [241, 151] width 80 height 32
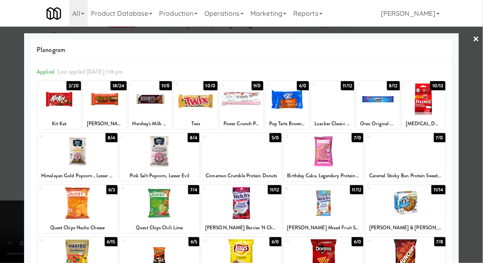
click at [473, 142] on div at bounding box center [241, 131] width 483 height 263
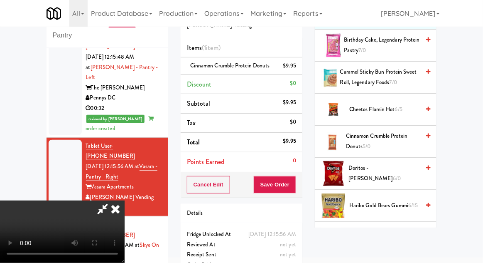
scroll to position [95, 0]
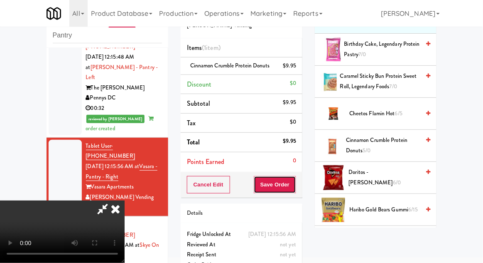
click at [295, 187] on button "Save Order" at bounding box center [275, 184] width 42 height 17
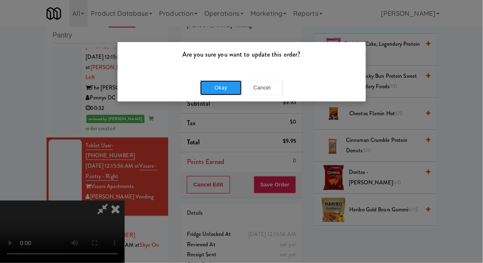
click at [223, 91] on button "Okay" at bounding box center [221, 87] width 42 height 15
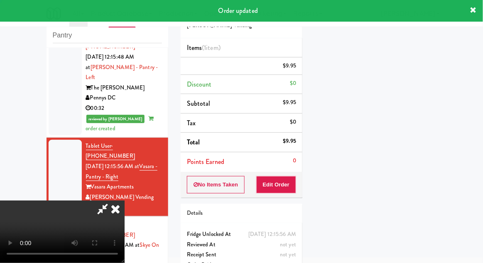
scroll to position [82, 0]
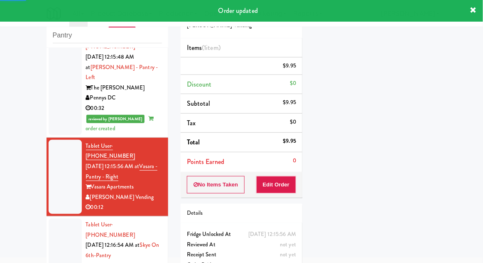
click at [54, 218] on div at bounding box center [65, 255] width 33 height 74
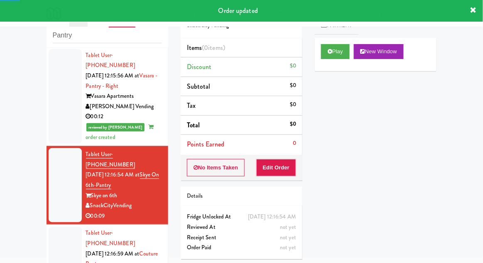
scroll to position [506, 0]
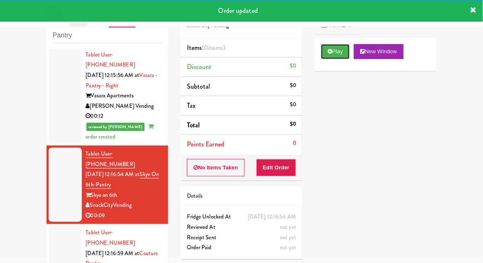
click at [326, 54] on button "Play" at bounding box center [335, 51] width 29 height 15
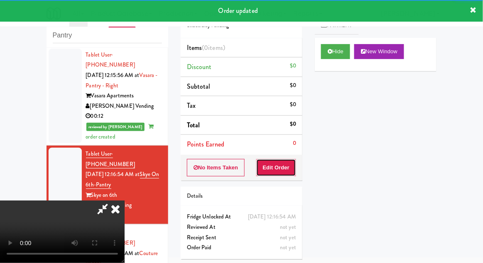
click at [287, 168] on button "Edit Order" at bounding box center [276, 167] width 40 height 17
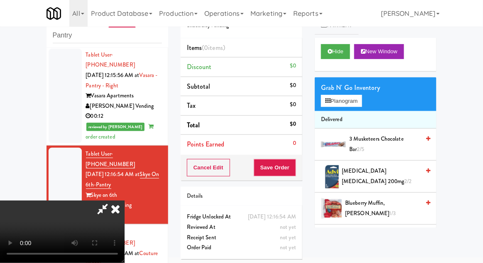
scroll to position [0, 0]
click at [362, 106] on button "Planogram" at bounding box center [341, 101] width 41 height 12
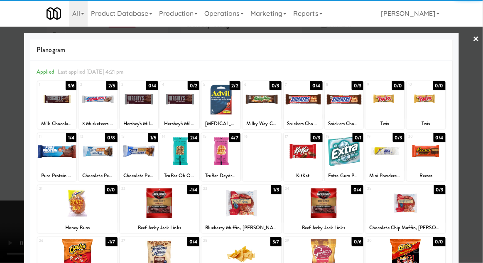
click at [53, 99] on div at bounding box center [56, 99] width 39 height 32
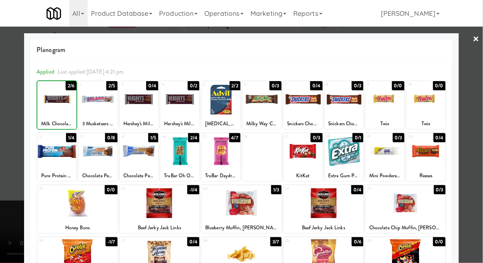
click at [478, 137] on div at bounding box center [241, 131] width 483 height 263
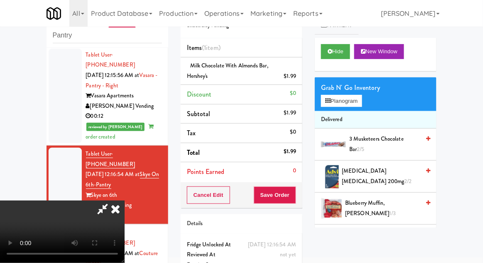
scroll to position [30, 0]
click at [293, 187] on button "Save Order" at bounding box center [275, 194] width 42 height 17
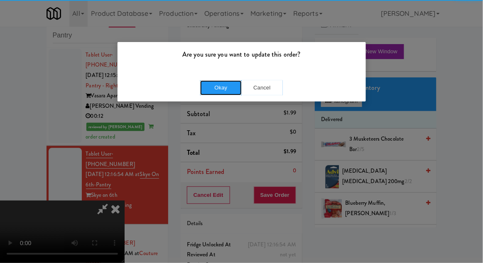
click at [221, 92] on button "Okay" at bounding box center [221, 87] width 42 height 15
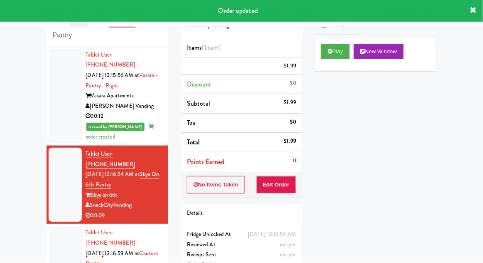
scroll to position [0, 0]
click at [54, 226] on div at bounding box center [65, 263] width 33 height 74
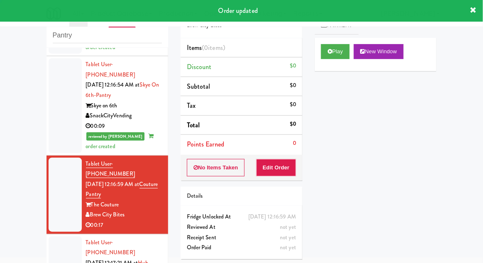
scroll to position [597, 0]
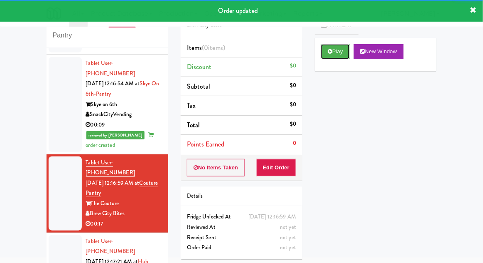
click at [327, 56] on button "Play" at bounding box center [335, 51] width 29 height 15
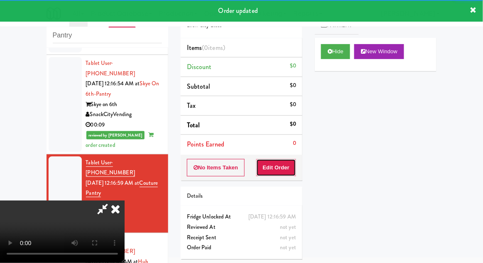
click at [286, 167] on button "Edit Order" at bounding box center [276, 167] width 40 height 17
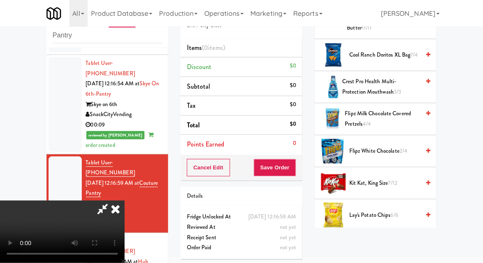
scroll to position [313, 0]
click at [393, 179] on span "7/12" at bounding box center [392, 183] width 9 height 8
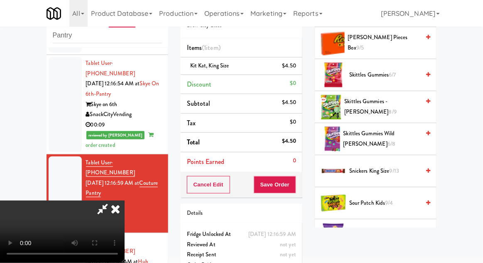
scroll to position [742, 0]
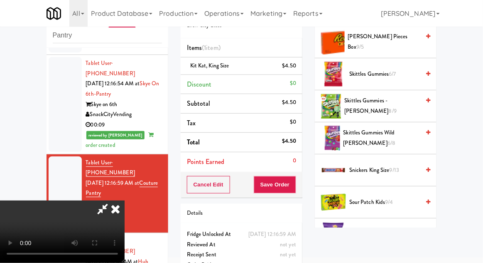
click at [391, 165] on span "Snickers King Size 9/13" at bounding box center [384, 170] width 71 height 10
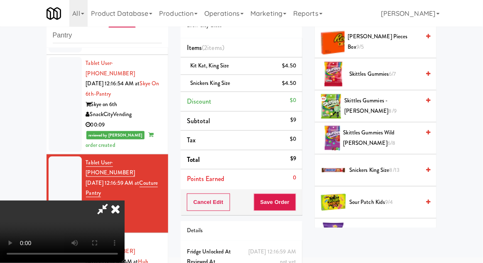
scroll to position [30, 0]
click at [295, 205] on button "Save Order" at bounding box center [275, 201] width 42 height 17
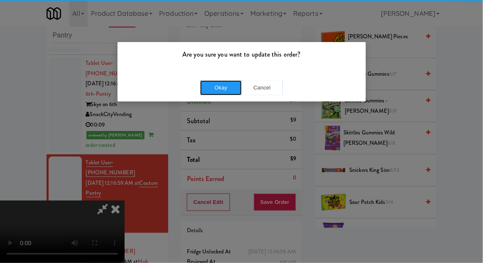
click at [219, 88] on button "Okay" at bounding box center [221, 87] width 42 height 15
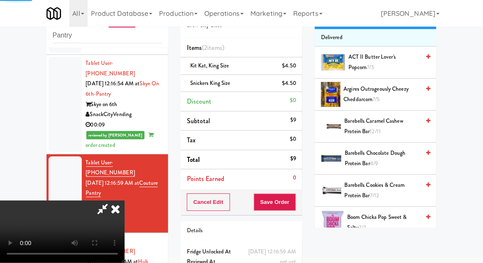
scroll to position [0, 0]
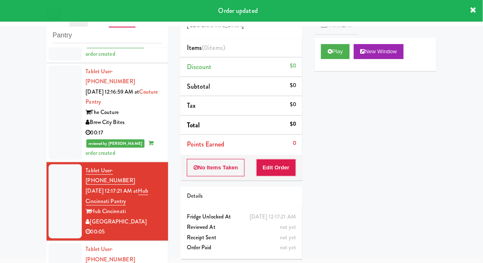
scroll to position [689, 0]
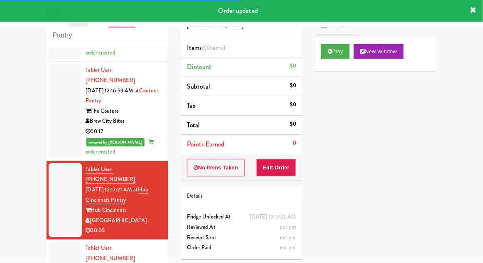
click at [315, 58] on div "Play New Window" at bounding box center [376, 54] width 122 height 33
click at [327, 57] on button "Play" at bounding box center [335, 51] width 29 height 15
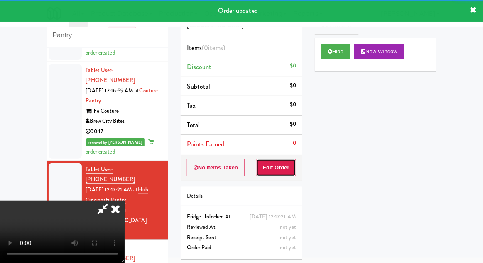
click at [288, 166] on button "Edit Order" at bounding box center [276, 167] width 40 height 17
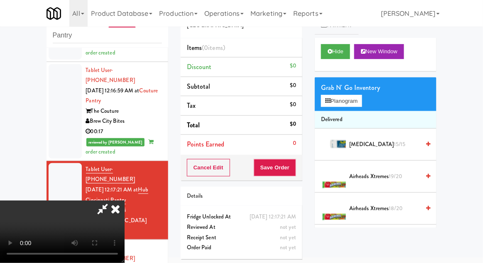
scroll to position [30, 0]
click at [358, 105] on button "Planogram" at bounding box center [341, 101] width 41 height 12
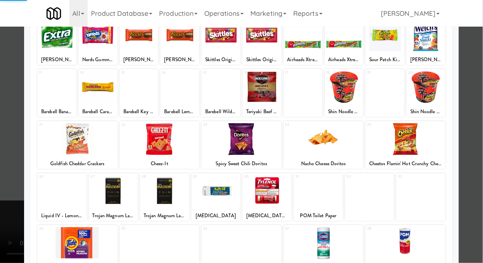
scroll to position [105, 0]
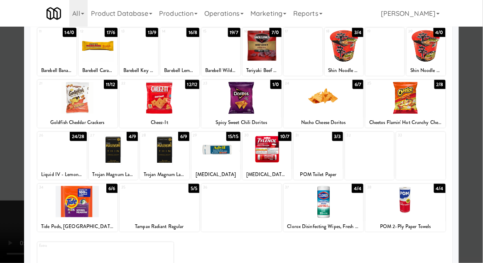
click at [331, 147] on div at bounding box center [318, 150] width 49 height 32
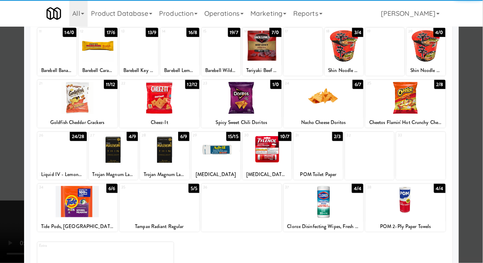
click at [474, 154] on div at bounding box center [241, 131] width 483 height 263
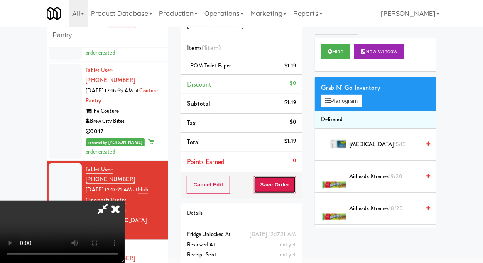
click at [294, 185] on button "Save Order" at bounding box center [275, 184] width 42 height 17
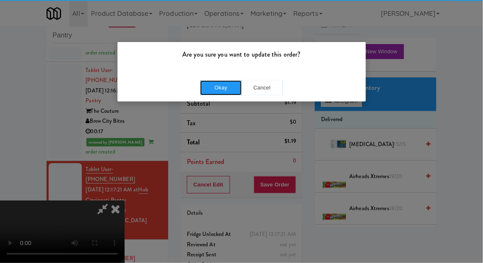
click at [225, 86] on button "Okay" at bounding box center [221, 87] width 42 height 15
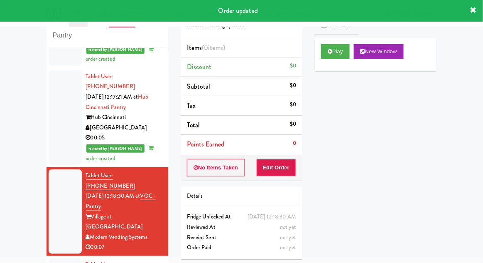
scroll to position [783, 0]
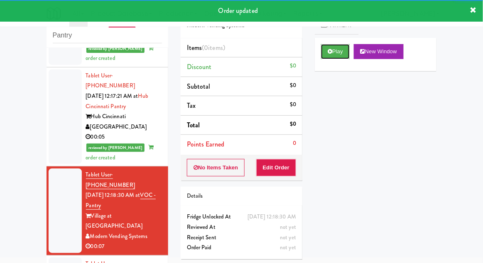
click at [334, 54] on button "Play" at bounding box center [335, 51] width 29 height 15
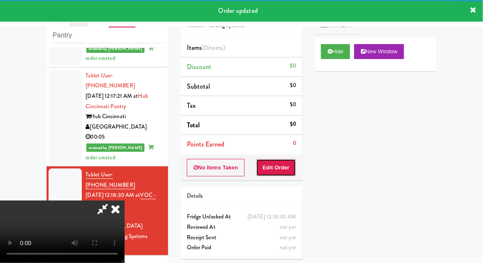
click at [289, 164] on button "Edit Order" at bounding box center [276, 167] width 40 height 17
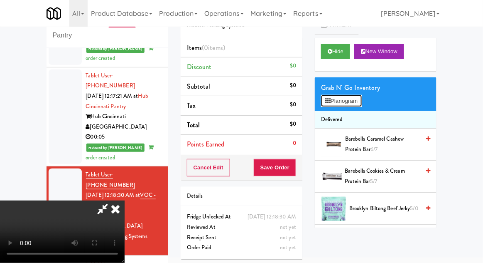
click at [361, 99] on button "Planogram" at bounding box center [341, 101] width 41 height 12
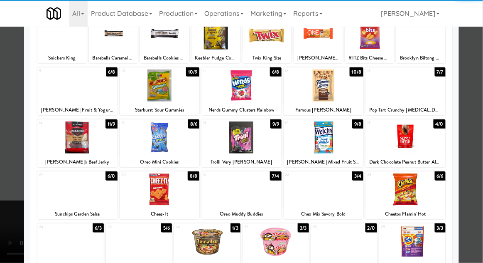
scroll to position [80, 0]
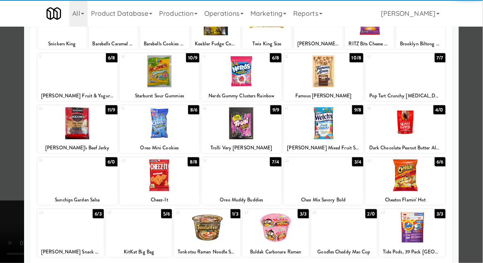
click at [240, 128] on div at bounding box center [241, 123] width 80 height 32
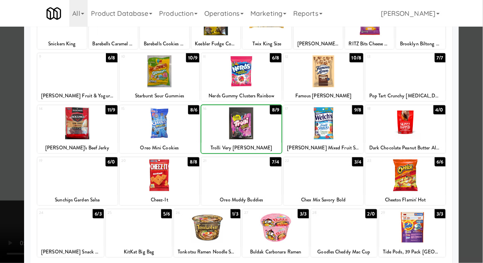
click at [476, 147] on div at bounding box center [241, 131] width 483 height 263
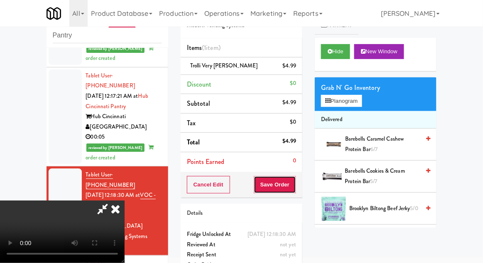
click at [295, 188] on button "Save Order" at bounding box center [275, 184] width 42 height 17
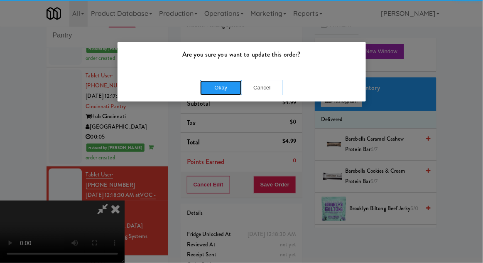
click at [219, 91] on button "Okay" at bounding box center [221, 87] width 42 height 15
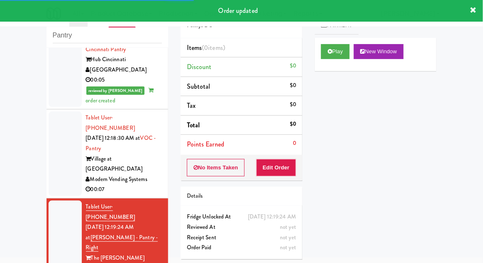
scroll to position [843, 0]
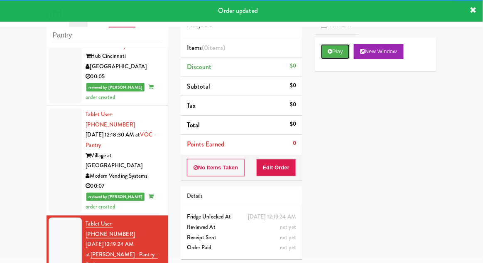
click at [327, 57] on button "Play" at bounding box center [335, 51] width 29 height 15
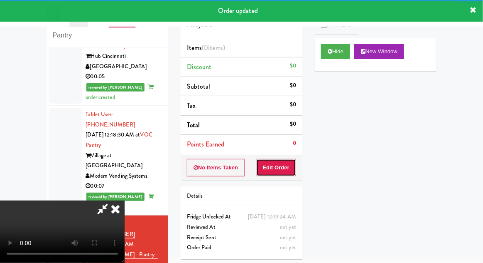
click at [275, 172] on button "Edit Order" at bounding box center [276, 167] width 40 height 17
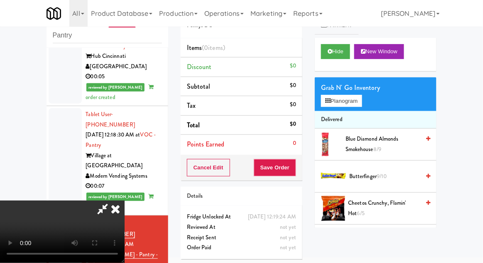
click at [369, 101] on div "Grab N' Go Inventory Planogram" at bounding box center [376, 94] width 122 height 34
click at [360, 101] on button "Planogram" at bounding box center [341, 101] width 41 height 12
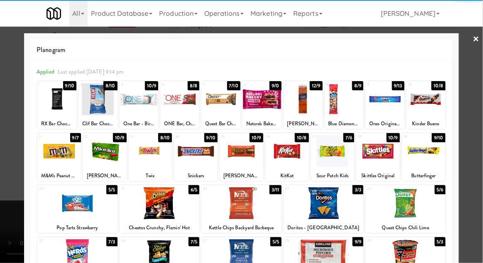
click at [321, 204] on div at bounding box center [324, 203] width 80 height 32
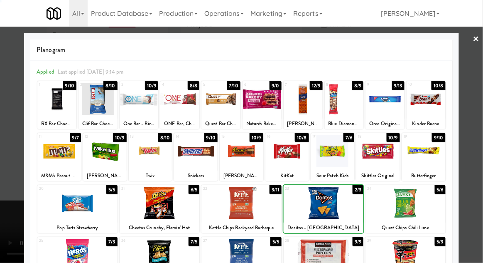
click at [477, 154] on div at bounding box center [241, 131] width 483 height 263
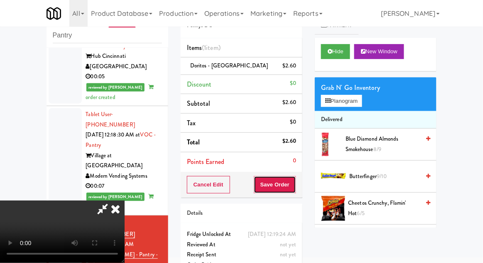
click at [290, 188] on button "Save Order" at bounding box center [275, 184] width 42 height 17
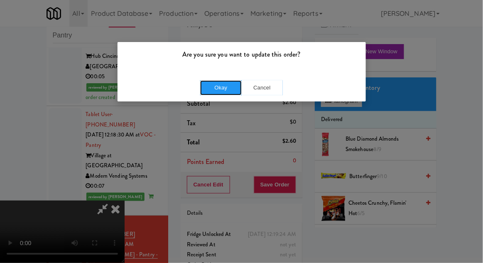
click at [225, 91] on button "Okay" at bounding box center [221, 87] width 42 height 15
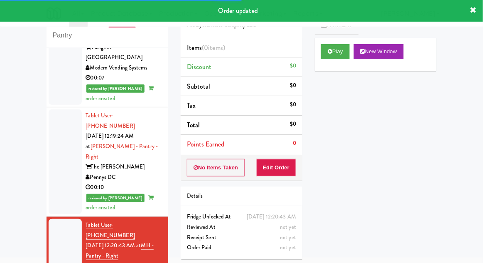
scroll to position [951, 0]
click at [342, 58] on button "Play" at bounding box center [335, 51] width 29 height 15
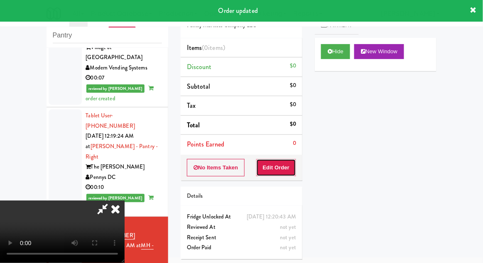
click at [283, 172] on button "Edit Order" at bounding box center [276, 167] width 40 height 17
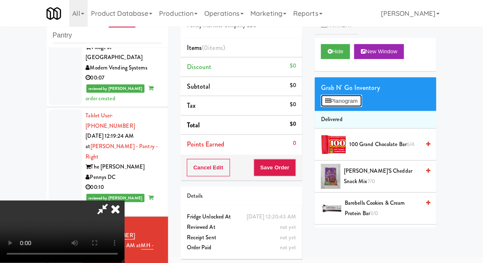
click at [359, 98] on button "Planogram" at bounding box center [341, 101] width 41 height 12
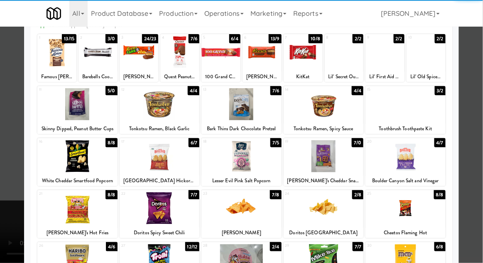
scroll to position [53, 0]
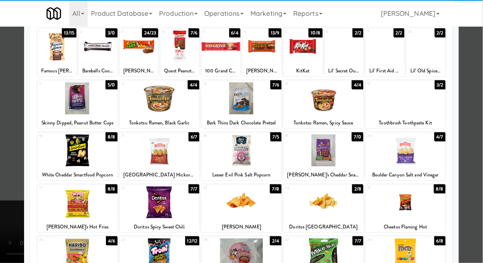
click at [79, 149] on div at bounding box center [77, 150] width 80 height 32
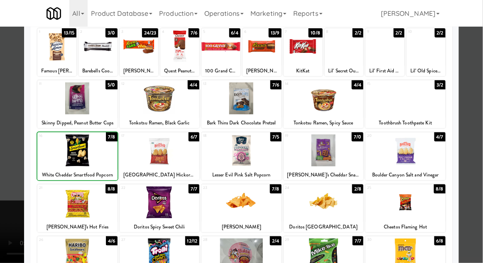
click at [80, 152] on div at bounding box center [77, 150] width 80 height 32
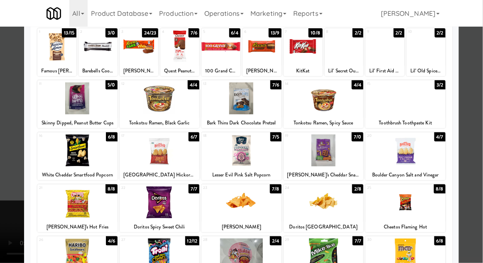
click at [479, 145] on div at bounding box center [241, 131] width 483 height 263
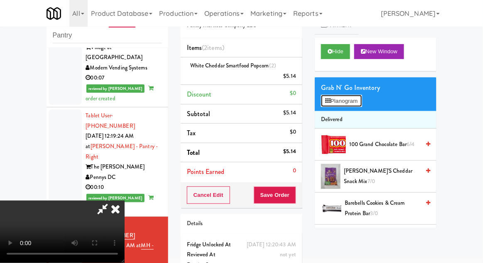
click at [362, 102] on button "Planogram" at bounding box center [341, 101] width 41 height 12
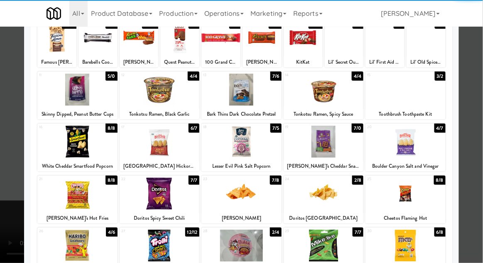
scroll to position [61, 0]
click at [155, 245] on div at bounding box center [160, 245] width 80 height 32
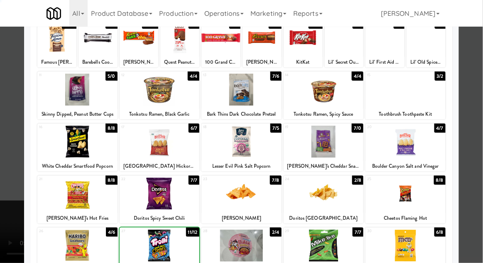
click at [478, 146] on div at bounding box center [241, 131] width 483 height 263
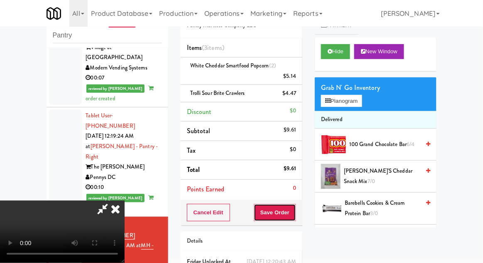
click at [295, 217] on button "Save Order" at bounding box center [275, 212] width 42 height 17
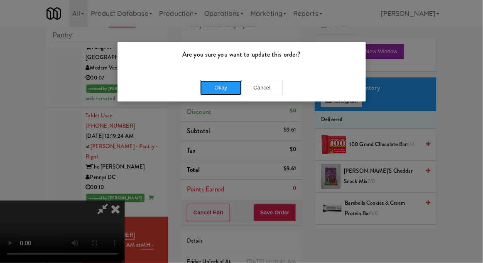
click at [235, 87] on button "Okay" at bounding box center [221, 87] width 42 height 15
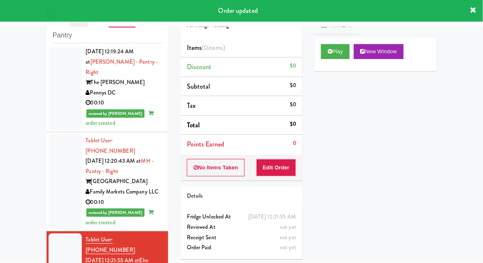
scroll to position [1044, 0]
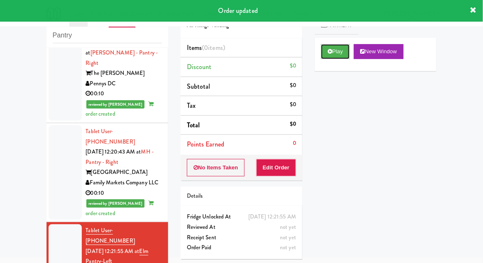
click at [338, 47] on button "Play" at bounding box center [335, 51] width 29 height 15
click at [290, 167] on button "Edit Order" at bounding box center [276, 167] width 40 height 17
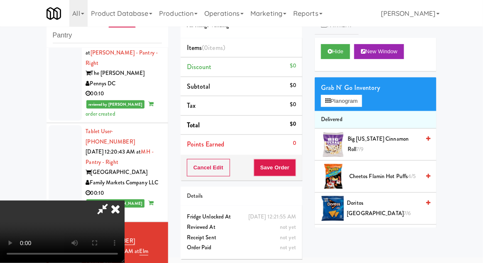
scroll to position [0, 0]
click at [357, 101] on button "Planogram" at bounding box center [341, 101] width 41 height 12
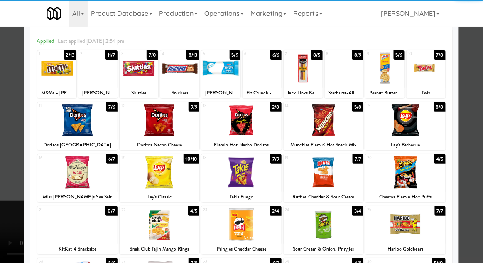
scroll to position [39, 0]
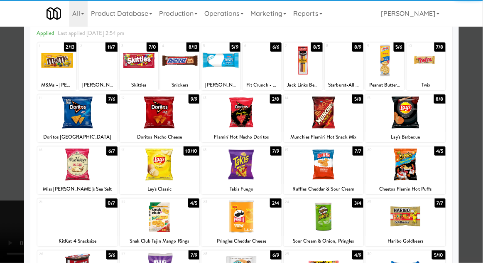
click at [149, 170] on div at bounding box center [160, 164] width 80 height 32
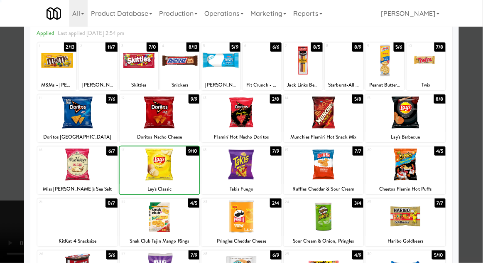
click at [481, 141] on div at bounding box center [241, 131] width 483 height 263
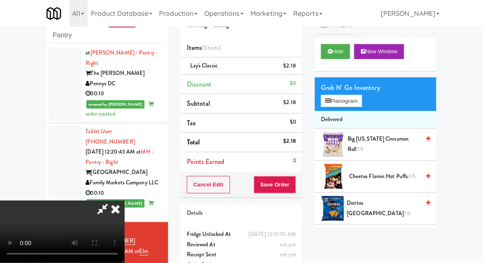
scroll to position [30, 0]
click at [294, 180] on button "Save Order" at bounding box center [275, 184] width 42 height 17
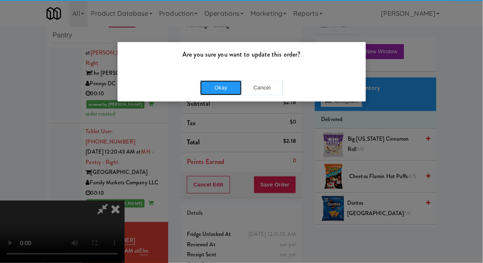
click at [208, 93] on button "Okay" at bounding box center [221, 87] width 42 height 15
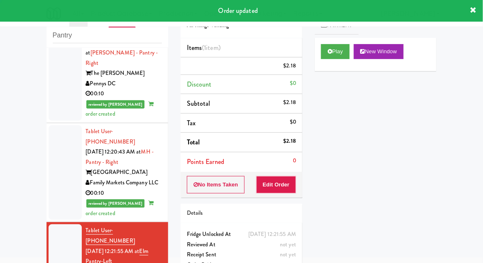
scroll to position [0, 0]
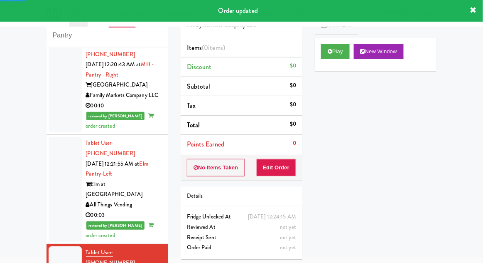
scroll to position [1134, 0]
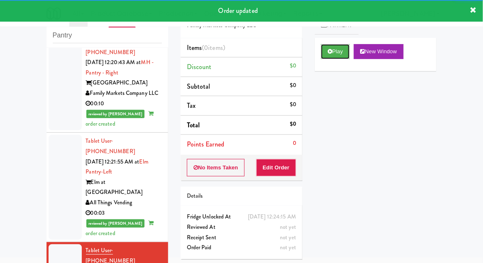
click at [328, 56] on button "Play" at bounding box center [335, 51] width 29 height 15
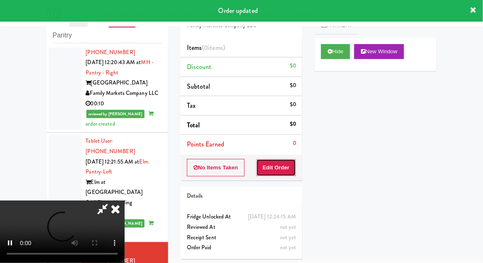
click at [274, 169] on button "Edit Order" at bounding box center [276, 167] width 40 height 17
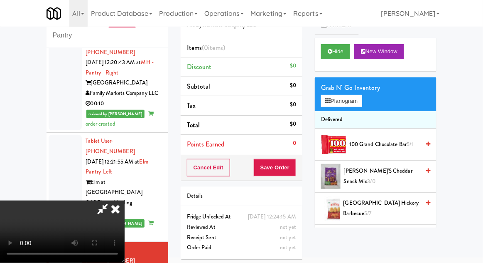
scroll to position [30, 0]
click at [361, 103] on button "Planogram" at bounding box center [341, 101] width 41 height 12
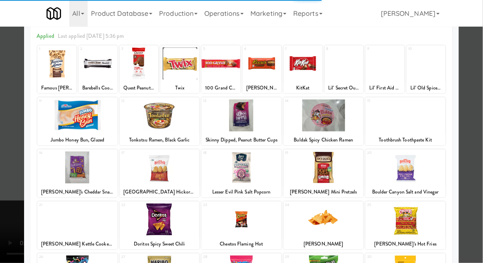
scroll to position [38, 0]
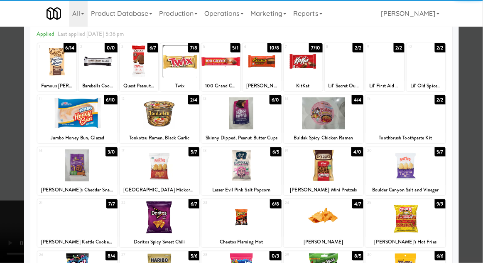
click at [328, 221] on div at bounding box center [324, 217] width 80 height 32
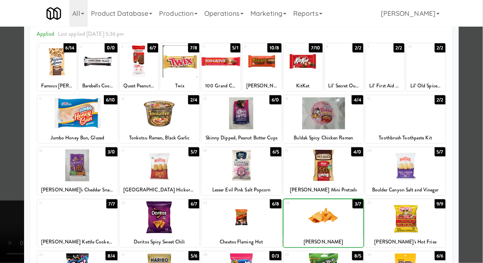
click at [479, 145] on div at bounding box center [241, 131] width 483 height 263
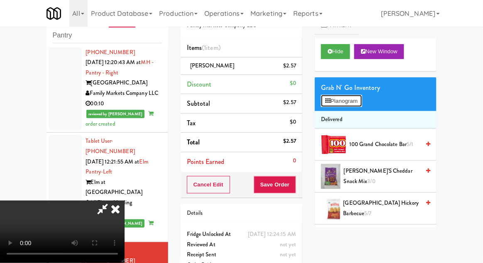
click at [362, 100] on button "Planogram" at bounding box center [341, 101] width 41 height 12
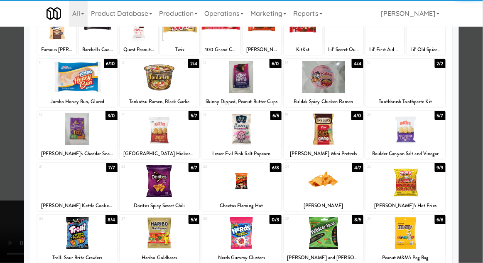
scroll to position [75, 0]
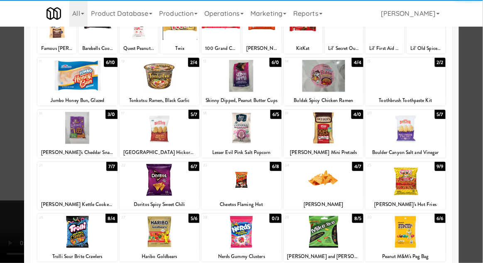
click at [429, 183] on div at bounding box center [406, 180] width 80 height 32
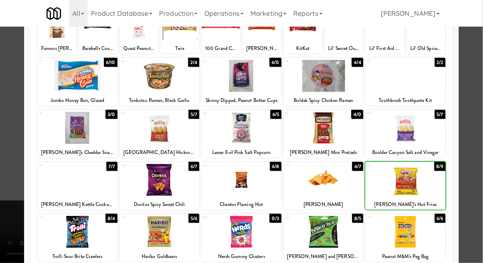
click at [473, 172] on div at bounding box center [241, 131] width 483 height 263
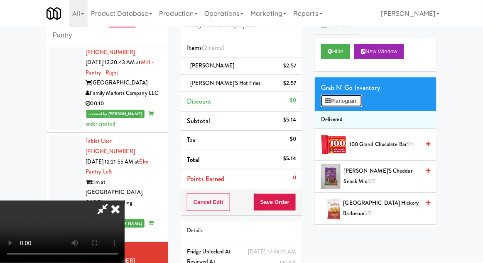
click at [360, 105] on button "Planogram" at bounding box center [341, 101] width 41 height 12
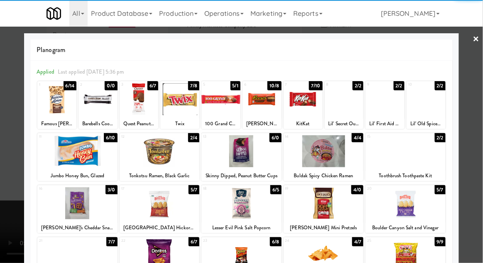
click at [54, 103] on div at bounding box center [56, 99] width 39 height 32
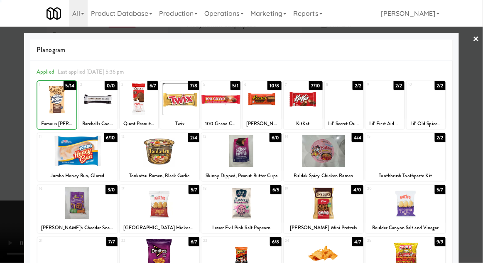
click at [481, 141] on div at bounding box center [241, 131] width 483 height 263
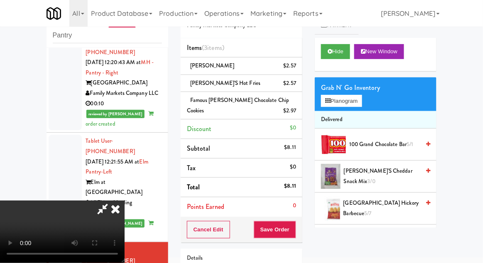
scroll to position [30, 0]
click at [296, 231] on button "Save Order" at bounding box center [275, 229] width 42 height 17
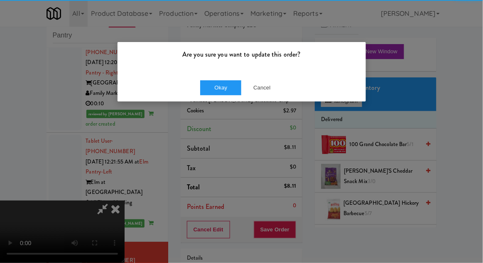
click at [214, 100] on div "Okay Cancel" at bounding box center [242, 88] width 248 height 28
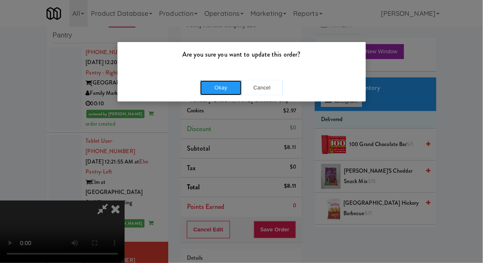
click at [215, 93] on button "Okay" at bounding box center [221, 87] width 42 height 15
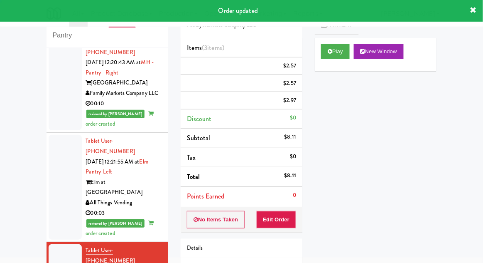
scroll to position [0, 0]
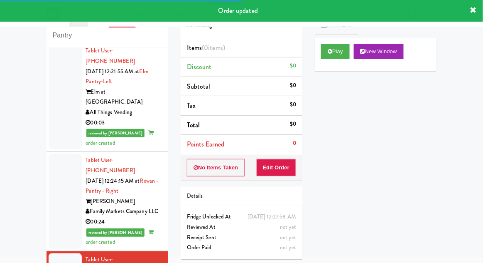
scroll to position [1224, 0]
click at [329, 57] on button "Play" at bounding box center [335, 51] width 29 height 15
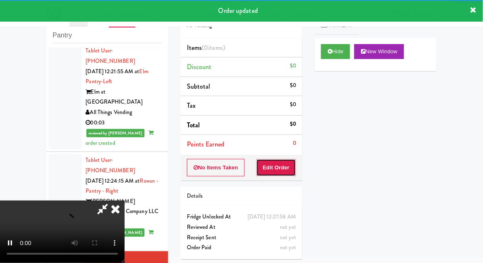
click at [280, 170] on button "Edit Order" at bounding box center [276, 167] width 40 height 17
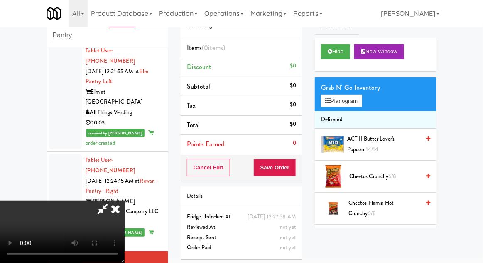
scroll to position [0, 0]
click at [358, 99] on button "Planogram" at bounding box center [341, 101] width 41 height 12
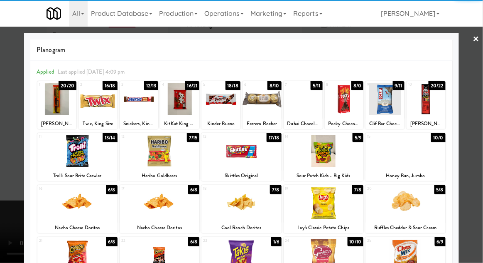
click at [187, 108] on div at bounding box center [179, 99] width 39 height 32
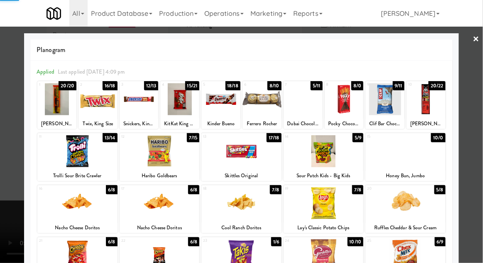
click at [480, 149] on div at bounding box center [241, 131] width 483 height 263
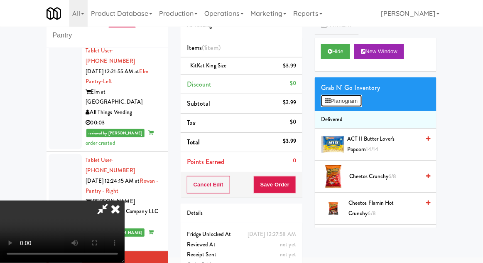
click at [362, 102] on button "Planogram" at bounding box center [341, 101] width 41 height 12
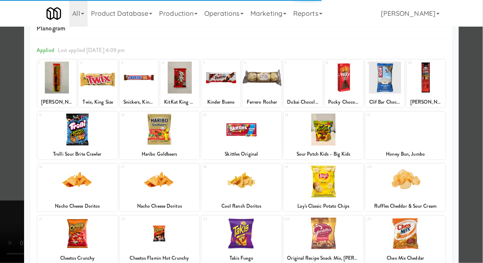
scroll to position [35, 0]
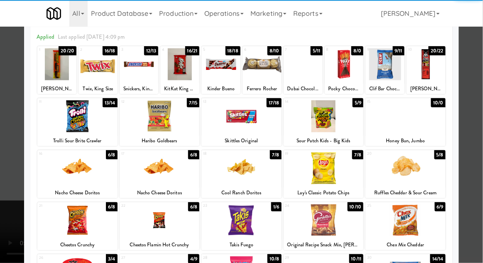
click at [422, 170] on div at bounding box center [406, 168] width 80 height 32
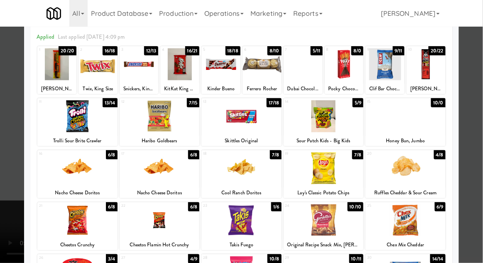
click at [481, 152] on div at bounding box center [241, 131] width 483 height 263
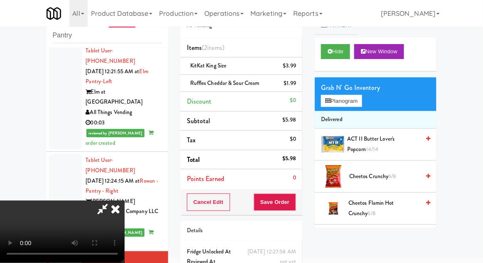
scroll to position [30, 0]
click at [302, 201] on div "Cancel Edit Save Order" at bounding box center [242, 202] width 122 height 26
click at [292, 203] on button "Save Order" at bounding box center [275, 201] width 42 height 17
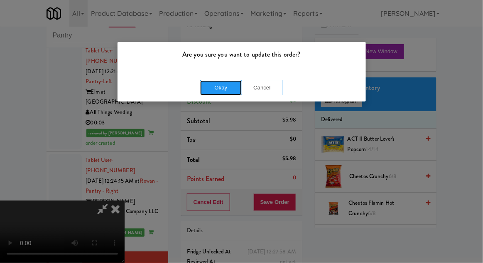
click at [221, 92] on button "Okay" at bounding box center [221, 87] width 42 height 15
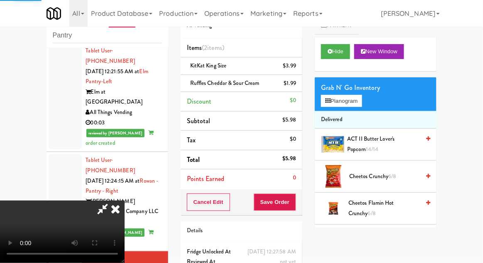
scroll to position [0, 0]
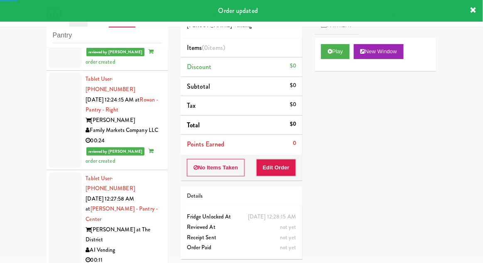
scroll to position [1307, 0]
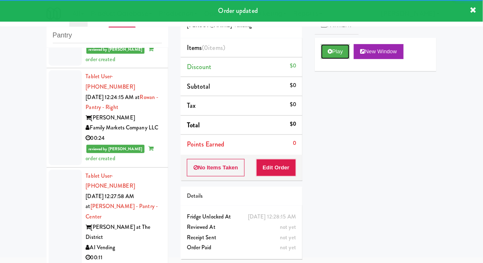
click at [334, 56] on button "Play" at bounding box center [335, 51] width 29 height 15
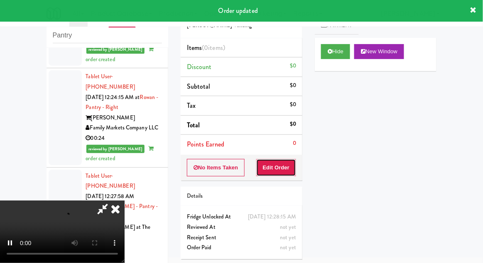
click at [275, 172] on button "Edit Order" at bounding box center [276, 167] width 40 height 17
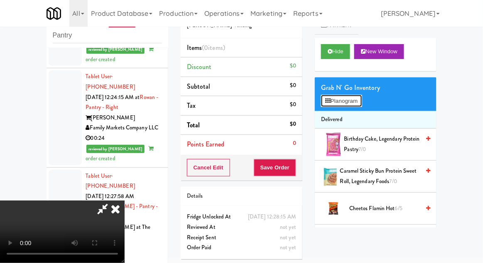
click at [358, 103] on button "Planogram" at bounding box center [341, 101] width 41 height 12
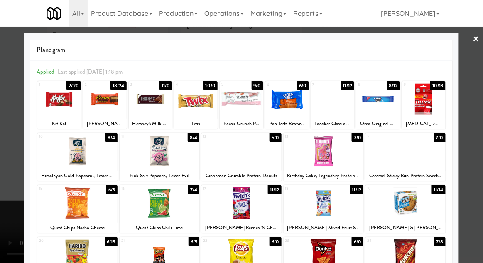
click at [475, 134] on div at bounding box center [241, 131] width 483 height 263
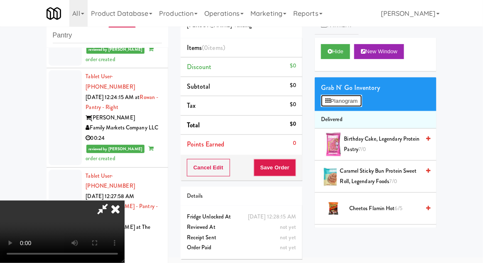
click at [358, 104] on button "Planogram" at bounding box center [341, 101] width 41 height 12
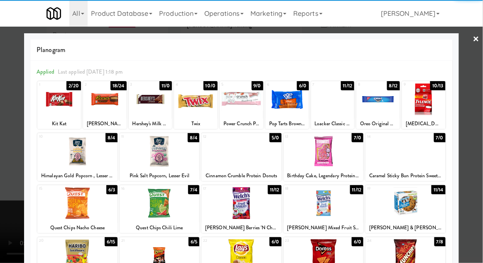
click at [103, 101] on div at bounding box center [105, 99] width 44 height 32
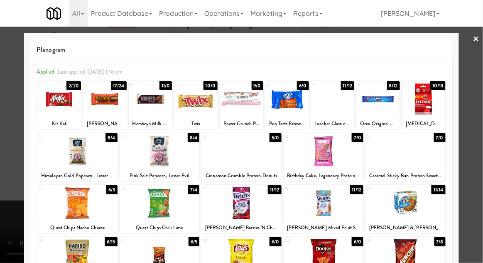
click at [151, 103] on div at bounding box center [151, 99] width 44 height 32
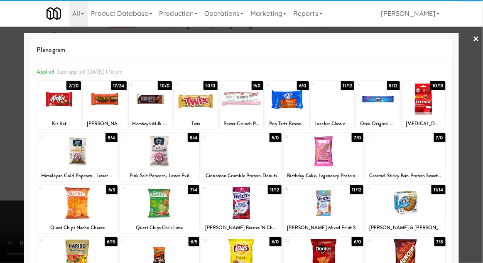
click at [478, 148] on div at bounding box center [241, 131] width 483 height 263
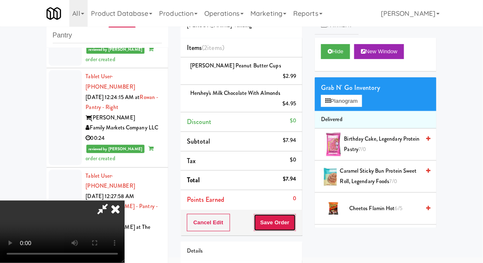
click at [295, 214] on button "Save Order" at bounding box center [275, 222] width 42 height 17
click at [215, 89] on span "Hershey's Milk Chocolate with Almonds" at bounding box center [235, 93] width 91 height 8
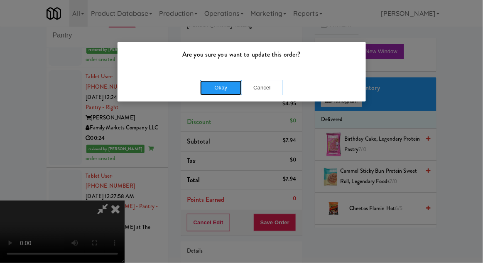
click at [223, 85] on button "Okay" at bounding box center [221, 87] width 42 height 15
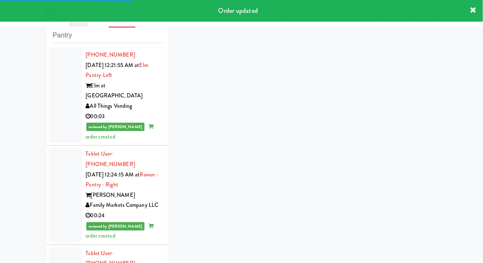
scroll to position [1334, 0]
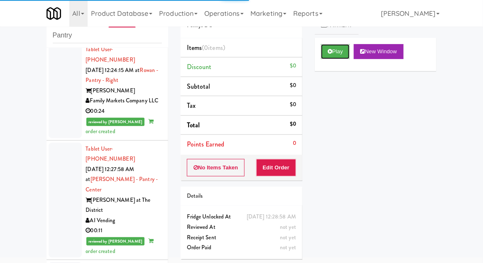
click at [332, 50] on button "Play" at bounding box center [335, 51] width 29 height 15
click at [278, 167] on button "Edit Order" at bounding box center [276, 167] width 40 height 17
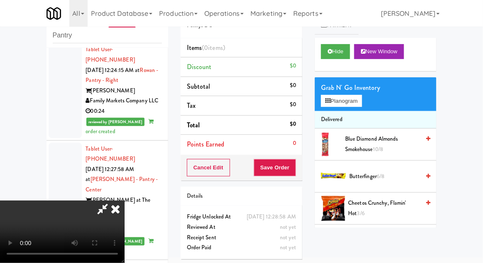
scroll to position [0, 0]
click at [353, 105] on button "Planogram" at bounding box center [341, 101] width 41 height 12
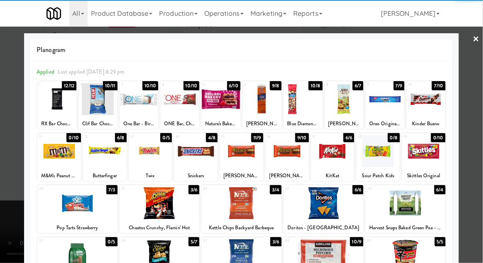
click at [303, 103] on div at bounding box center [303, 99] width 39 height 32
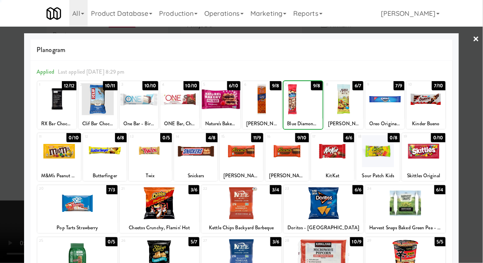
click at [481, 132] on div at bounding box center [241, 131] width 483 height 263
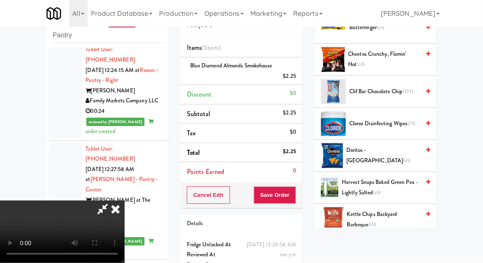
scroll to position [150, 0]
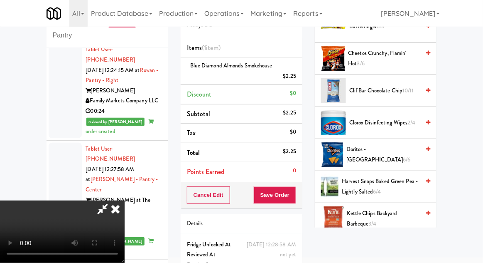
click at [403, 155] on span "6/6" at bounding box center [406, 159] width 7 height 8
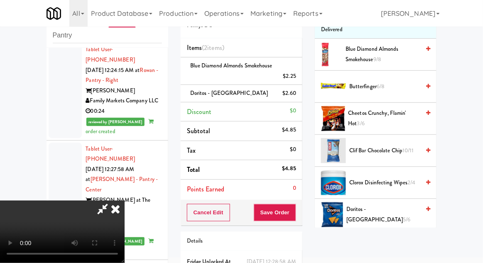
scroll to position [86, 0]
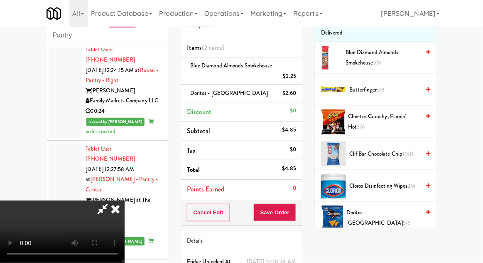
click at [407, 120] on span "Cheetos Crunchy, Flamin' Hot 3/6" at bounding box center [385, 121] width 72 height 20
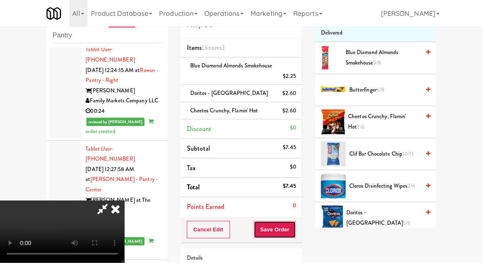
click at [295, 233] on button "Save Order" at bounding box center [275, 229] width 42 height 17
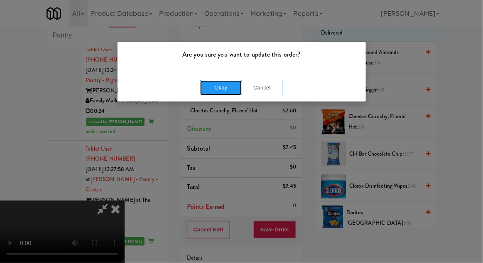
click at [222, 89] on button "Okay" at bounding box center [221, 87] width 42 height 15
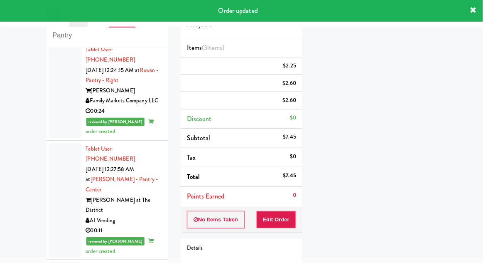
scroll to position [0, 0]
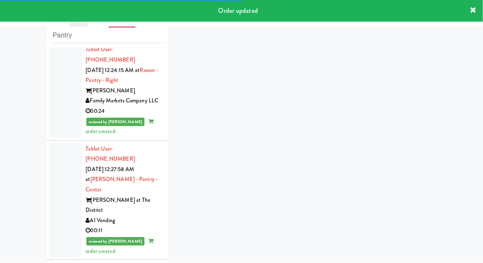
scroll to position [1375, 0]
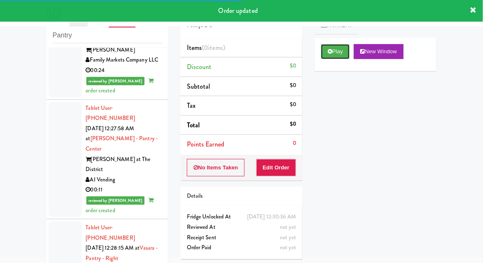
click at [324, 52] on button "Play" at bounding box center [335, 51] width 29 height 15
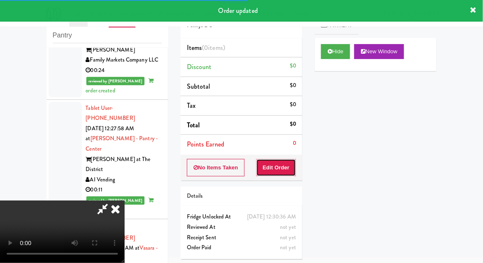
click at [280, 168] on button "Edit Order" at bounding box center [276, 167] width 40 height 17
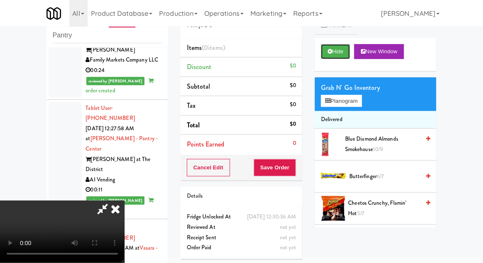
click at [331, 54] on button "Hide" at bounding box center [335, 51] width 29 height 15
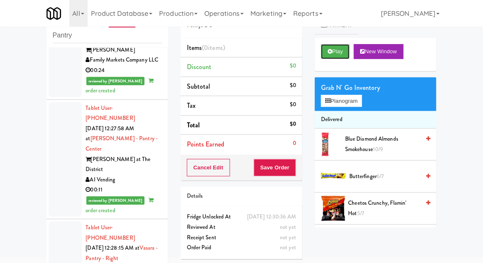
click at [333, 52] on button "Play" at bounding box center [335, 51] width 29 height 15
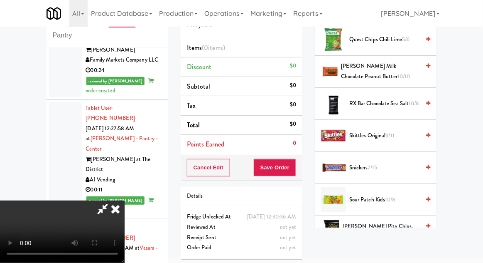
scroll to position [841, 0]
click at [387, 165] on span "Snickers 7/15" at bounding box center [384, 167] width 71 height 10
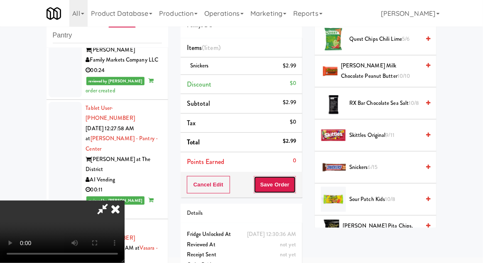
click at [294, 189] on button "Save Order" at bounding box center [275, 184] width 42 height 17
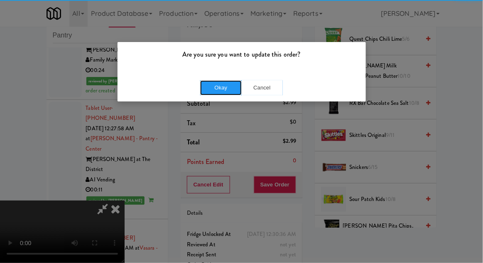
click at [220, 87] on button "Okay" at bounding box center [221, 87] width 42 height 15
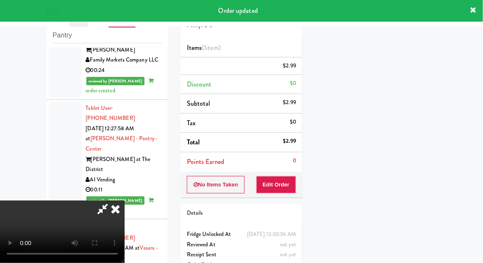
scroll to position [82, 0]
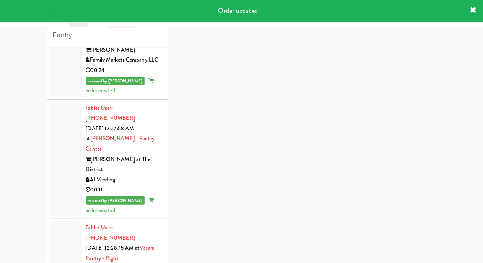
scroll to position [1396, 0]
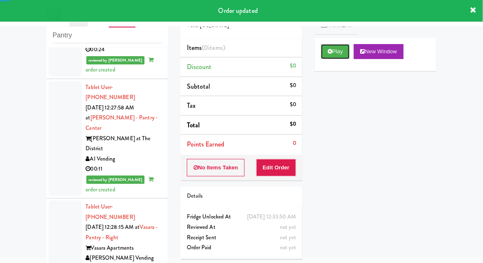
click at [334, 54] on button "Play" at bounding box center [335, 51] width 29 height 15
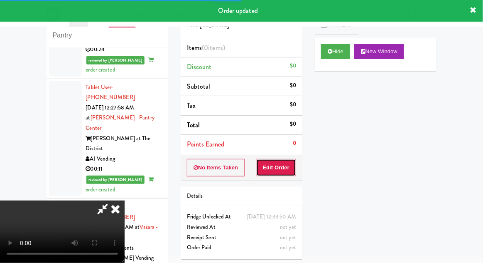
click at [272, 173] on button "Edit Order" at bounding box center [276, 167] width 40 height 17
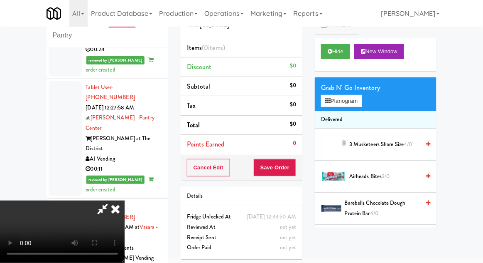
scroll to position [0, 0]
click at [354, 104] on button "Planogram" at bounding box center [341, 101] width 41 height 12
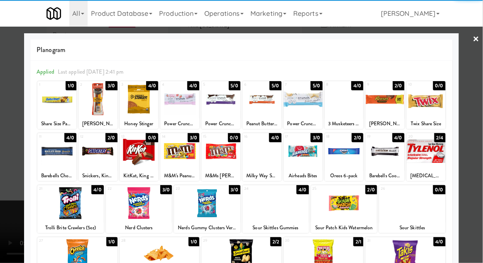
click at [305, 102] on div at bounding box center [303, 99] width 39 height 32
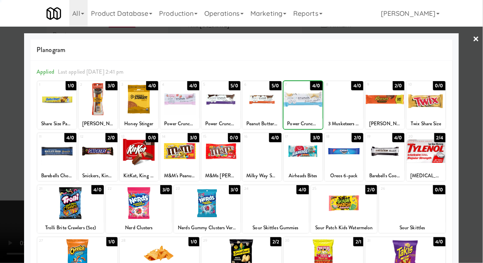
click at [479, 130] on div at bounding box center [241, 131] width 483 height 263
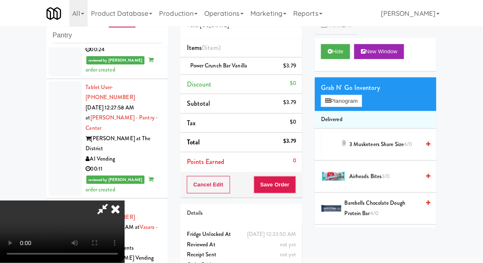
scroll to position [30, 0]
click at [356, 105] on button "Planogram" at bounding box center [341, 101] width 41 height 12
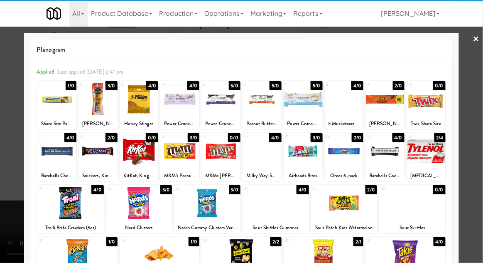
click at [53, 152] on div at bounding box center [56, 151] width 39 height 32
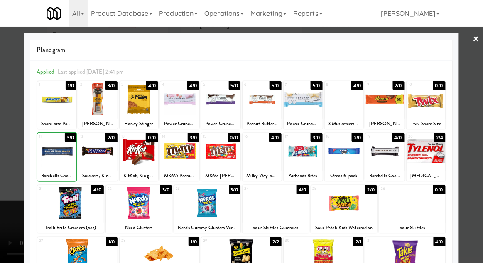
click at [481, 123] on div at bounding box center [241, 131] width 483 height 263
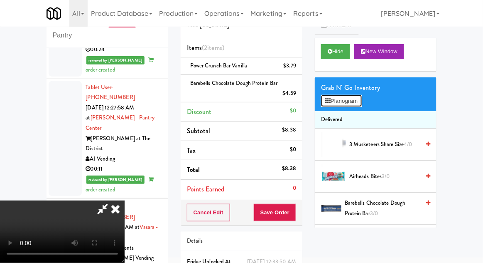
click at [362, 95] on button "Planogram" at bounding box center [341, 101] width 41 height 12
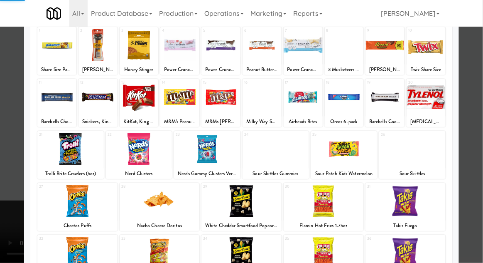
scroll to position [68, 0]
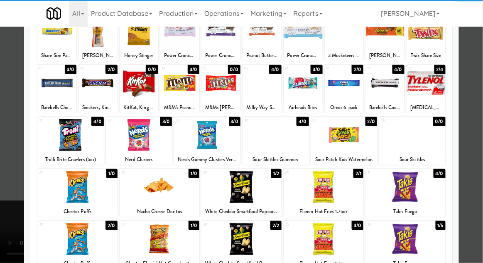
click at [244, 186] on div at bounding box center [241, 187] width 80 height 32
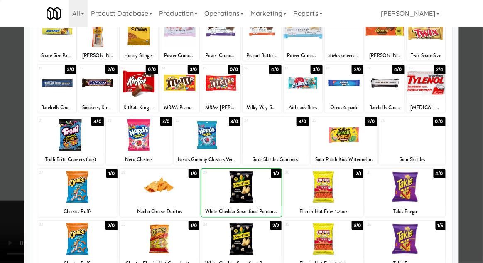
click at [482, 130] on div at bounding box center [241, 131] width 483 height 263
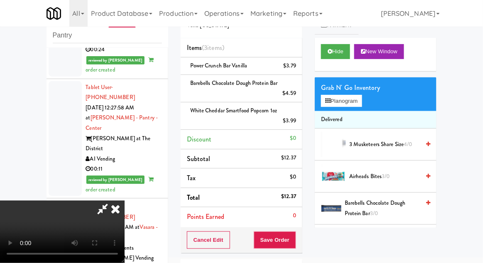
click at [112, 200] on icon at bounding box center [102, 208] width 19 height 17
click at [209, 113] on div "White Cheddar Smartfood Popcorn 1oz $3.99" at bounding box center [241, 116] width 109 height 20
click at [299, 124] on icon at bounding box center [297, 123] width 4 height 5
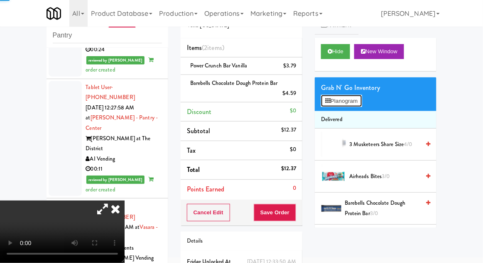
click at [333, 101] on button "Planogram" at bounding box center [341, 101] width 41 height 12
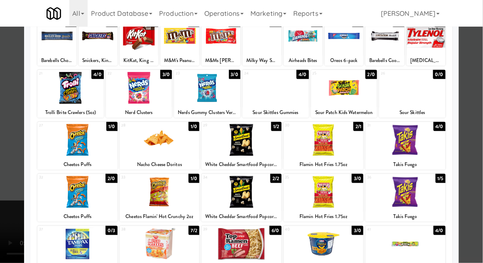
scroll to position [115, 0]
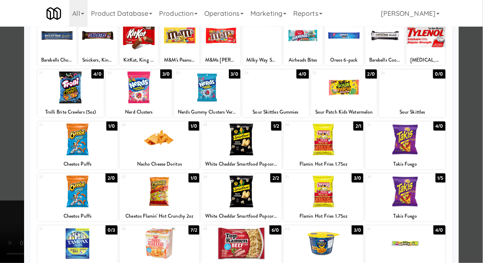
click at [238, 192] on div at bounding box center [241, 191] width 80 height 32
click at [481, 128] on div at bounding box center [241, 131] width 483 height 263
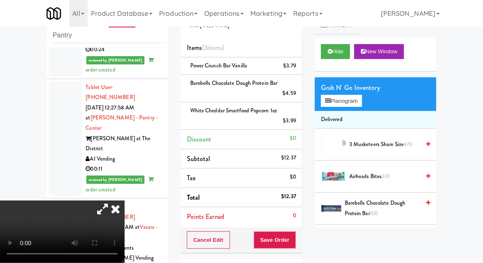
click at [112, 200] on icon at bounding box center [102, 208] width 19 height 17
click at [295, 240] on button "Save Order" at bounding box center [275, 239] width 42 height 17
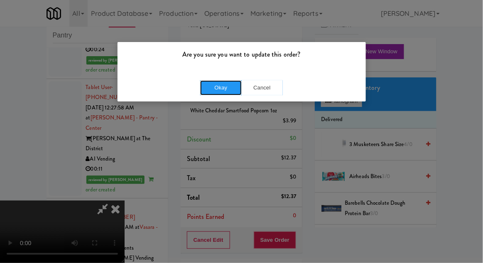
click at [219, 86] on button "Okay" at bounding box center [221, 87] width 42 height 15
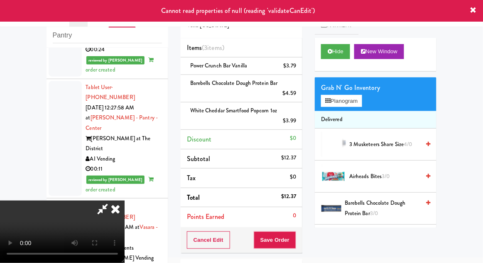
scroll to position [0, 0]
click at [125, 200] on icon at bounding box center [115, 208] width 18 height 17
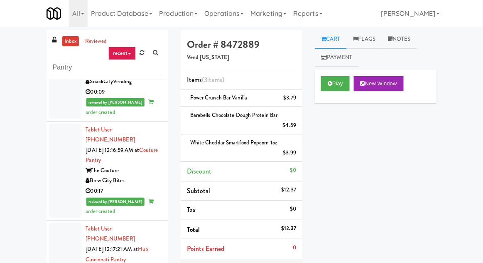
click at [0, 235] on div "inbox reviewed recent all unclear take inventory issue suspicious failed recent…" at bounding box center [241, 199] width 483 height 339
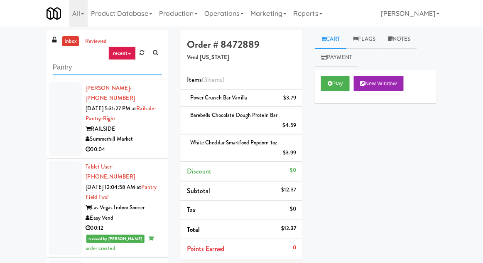
click at [58, 65] on input "Pantry" at bounding box center [107, 67] width 109 height 15
click at [60, 69] on input "Pantry" at bounding box center [107, 67] width 109 height 15
type input "Ambient"
click at [16, 75] on div "inbox reviewed recent all unclear take inventory issue suspicious failed recent…" at bounding box center [241, 199] width 483 height 339
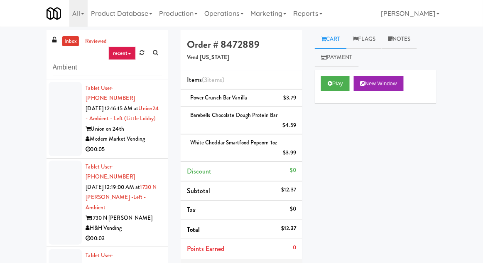
click at [56, 132] on div at bounding box center [65, 119] width 33 height 74
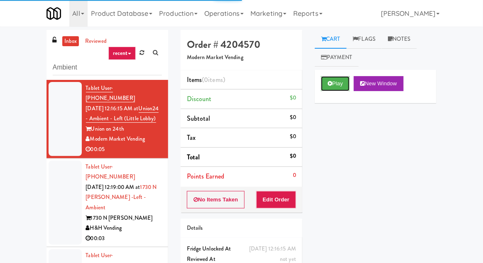
click at [337, 76] on button "Play" at bounding box center [335, 83] width 29 height 15
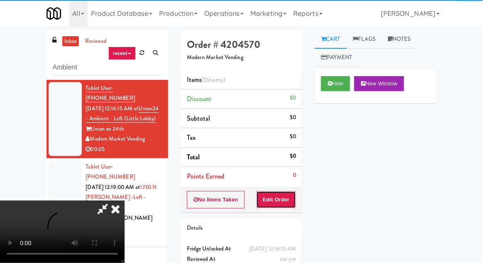
click at [296, 194] on button "Edit Order" at bounding box center [276, 199] width 40 height 17
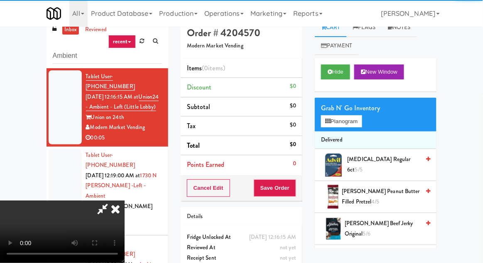
scroll to position [32, 0]
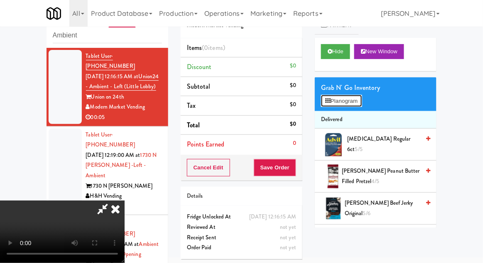
click at [362, 104] on button "Planogram" at bounding box center [341, 101] width 41 height 12
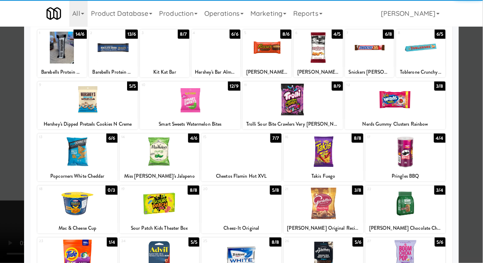
click at [153, 207] on div at bounding box center [160, 203] width 80 height 32
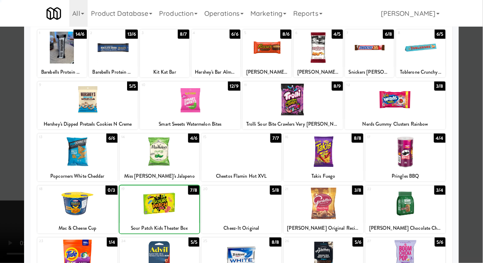
click at [482, 105] on div at bounding box center [241, 131] width 483 height 263
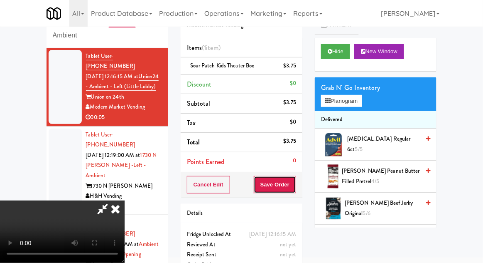
click at [293, 185] on button "Save Order" at bounding box center [275, 184] width 42 height 17
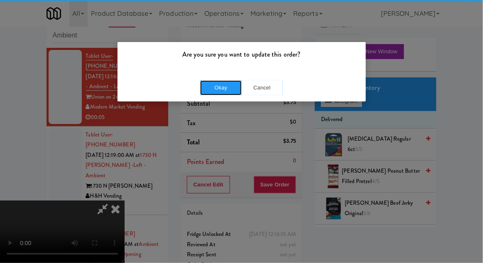
click at [224, 84] on button "Okay" at bounding box center [221, 87] width 42 height 15
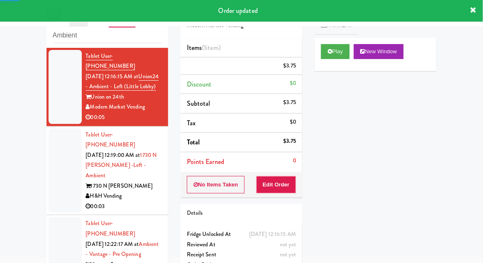
click at [48, 158] on li "Tablet User · (312) 292-8481 [DATE] 12:19:00 AM at 1730 N [PERSON_NAME] -Left -…" at bounding box center [108, 170] width 122 height 89
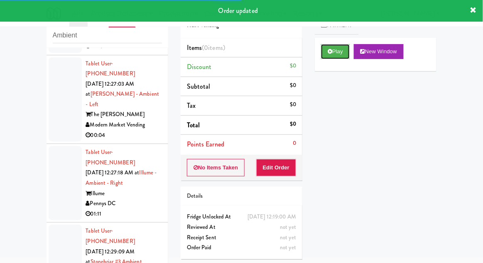
click at [331, 58] on button "Play" at bounding box center [335, 51] width 29 height 15
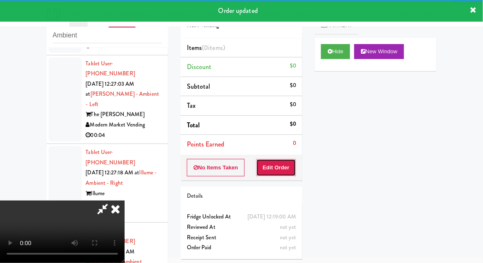
click at [283, 169] on button "Edit Order" at bounding box center [276, 167] width 40 height 17
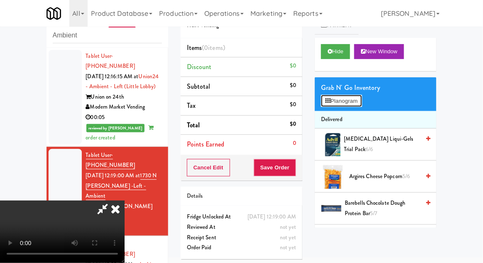
click at [360, 96] on button "Planogram" at bounding box center [341, 101] width 41 height 12
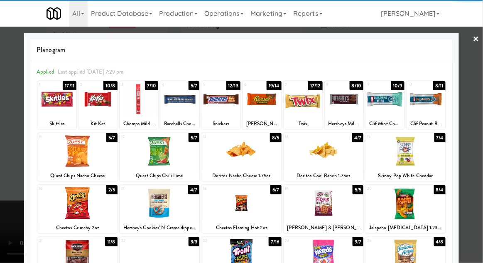
click at [147, 156] on div at bounding box center [160, 151] width 80 height 32
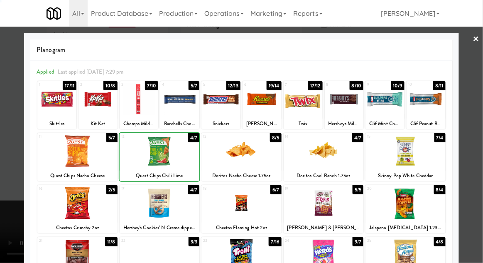
click at [479, 110] on div at bounding box center [241, 131] width 483 height 263
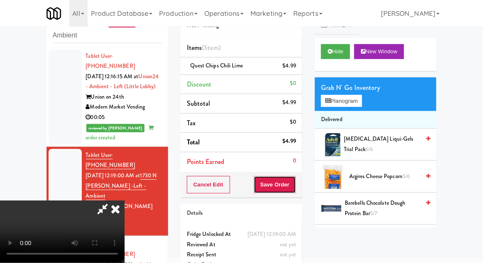
click at [292, 179] on button "Save Order" at bounding box center [275, 184] width 42 height 17
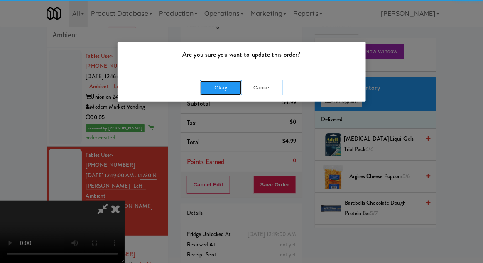
click at [227, 90] on button "Okay" at bounding box center [221, 87] width 42 height 15
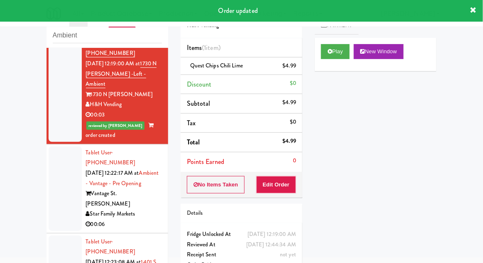
click at [61, 176] on div at bounding box center [65, 188] width 33 height 84
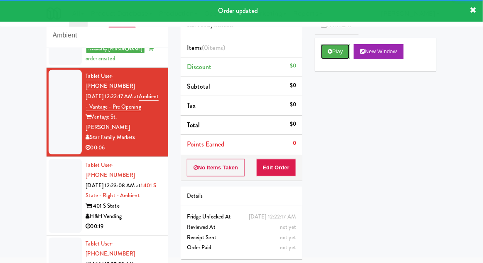
click at [327, 52] on button "Play" at bounding box center [335, 51] width 29 height 15
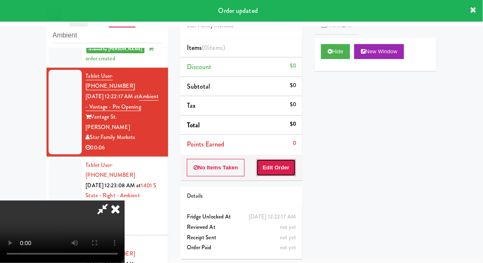
click at [276, 167] on button "Edit Order" at bounding box center [276, 167] width 40 height 17
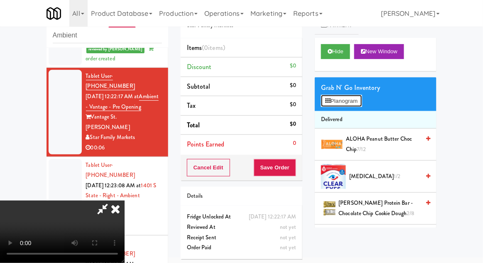
click at [362, 100] on button "Planogram" at bounding box center [341, 101] width 41 height 12
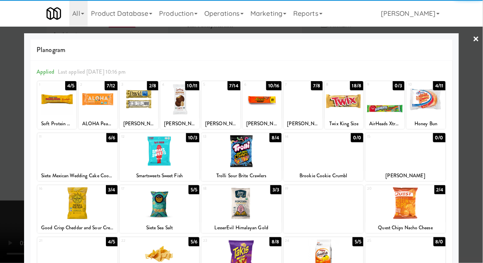
click at [243, 155] on div at bounding box center [241, 151] width 80 height 32
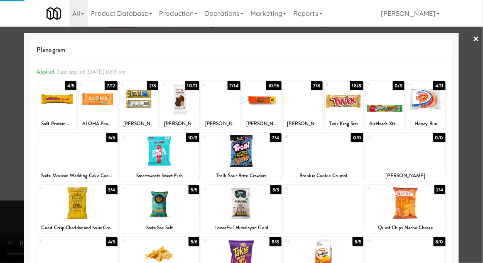
click at [481, 103] on div at bounding box center [241, 131] width 483 height 263
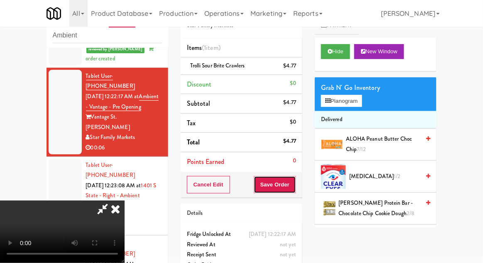
click at [295, 182] on button "Save Order" at bounding box center [275, 184] width 42 height 17
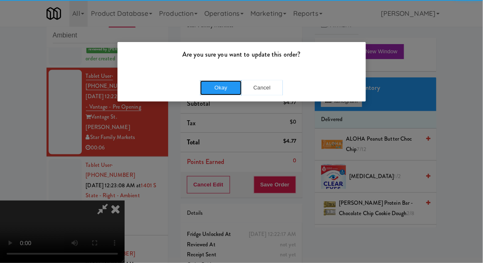
click at [222, 92] on button "Okay" at bounding box center [221, 87] width 42 height 15
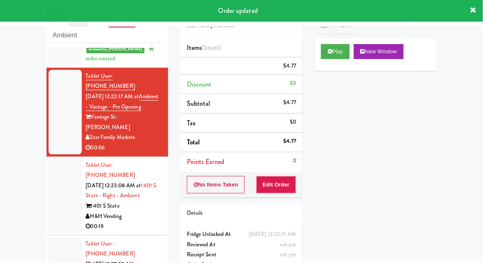
click at [49, 173] on div at bounding box center [65, 196] width 33 height 74
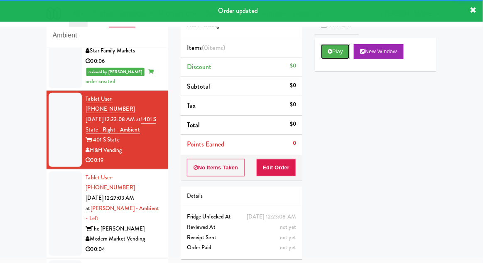
click at [323, 51] on button "Play" at bounding box center [335, 51] width 29 height 15
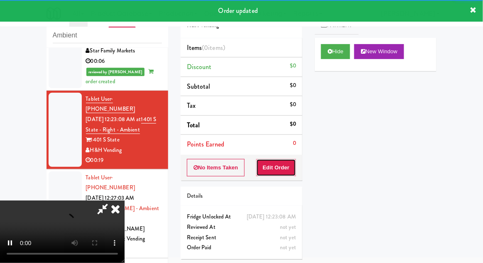
click at [278, 172] on button "Edit Order" at bounding box center [276, 167] width 40 height 17
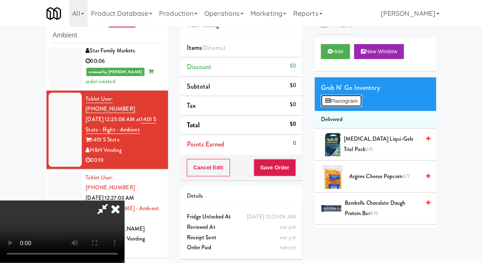
click at [361, 100] on button "Planogram" at bounding box center [341, 101] width 41 height 12
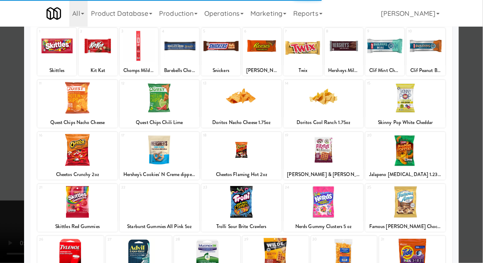
scroll to position [76, 0]
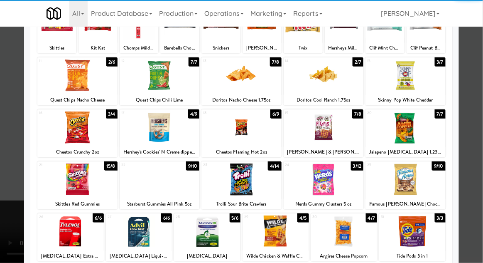
click at [240, 179] on div at bounding box center [241, 179] width 80 height 32
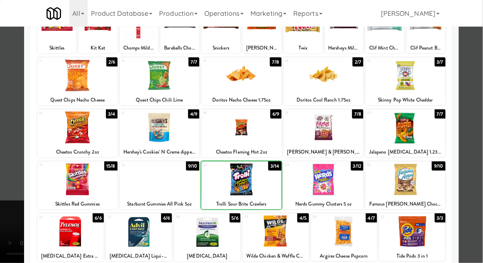
click at [481, 109] on div at bounding box center [241, 131] width 483 height 263
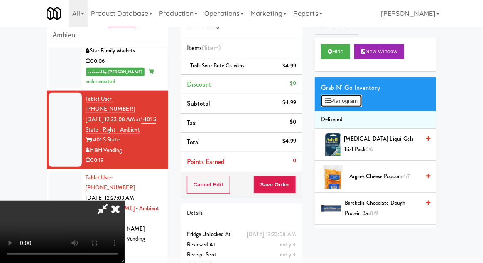
click at [360, 99] on button "Planogram" at bounding box center [341, 101] width 41 height 12
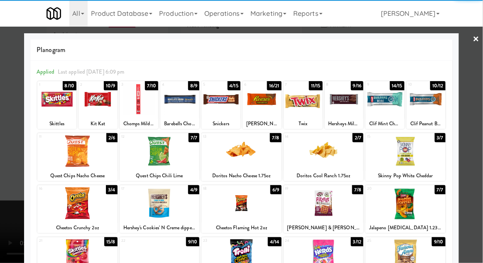
click at [152, 206] on div at bounding box center [160, 203] width 80 height 32
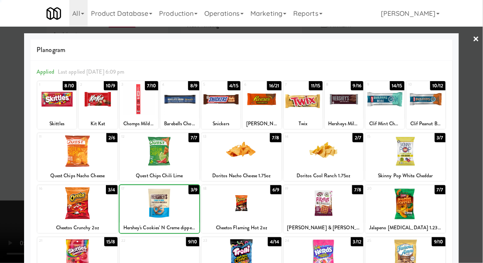
click at [481, 118] on div at bounding box center [241, 131] width 483 height 263
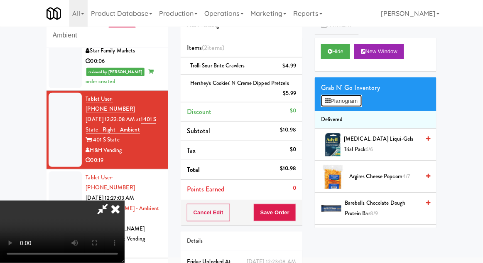
click at [362, 98] on button "Planogram" at bounding box center [341, 101] width 41 height 12
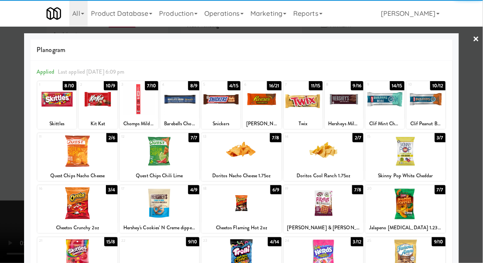
click at [61, 113] on div at bounding box center [56, 99] width 39 height 32
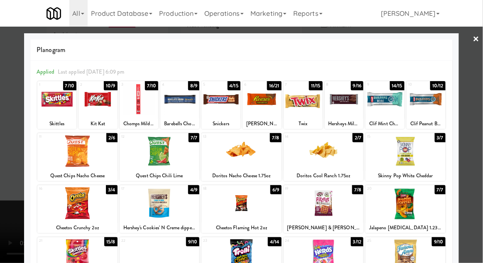
click at [482, 114] on div at bounding box center [241, 131] width 483 height 263
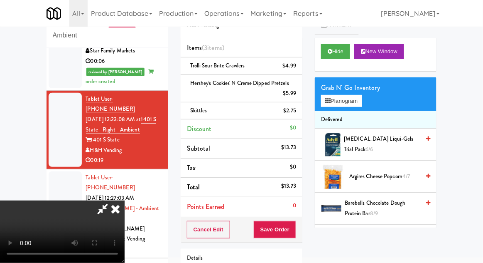
scroll to position [30, 0]
click at [295, 230] on button "Save Order" at bounding box center [275, 229] width 42 height 17
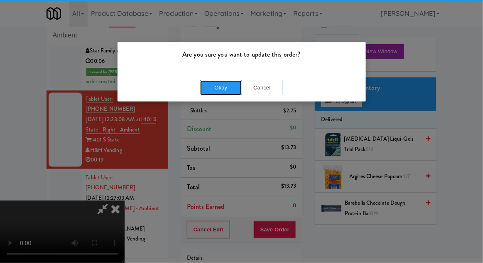
click at [221, 88] on button "Okay" at bounding box center [221, 87] width 42 height 15
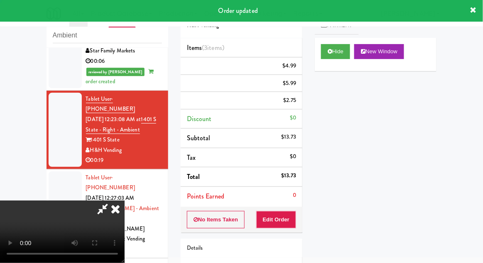
scroll to position [0, 0]
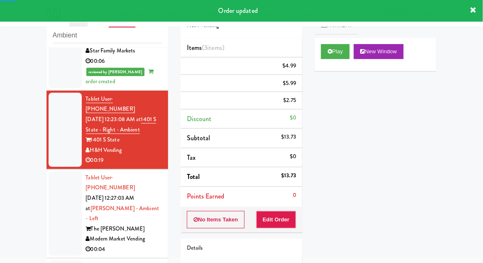
click at [56, 186] on div at bounding box center [65, 213] width 33 height 84
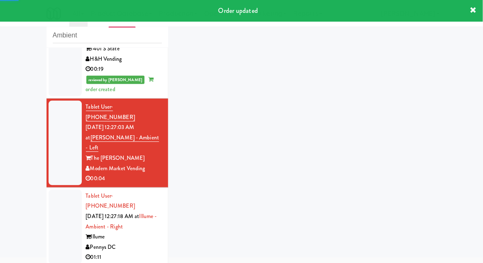
scroll to position [409, 0]
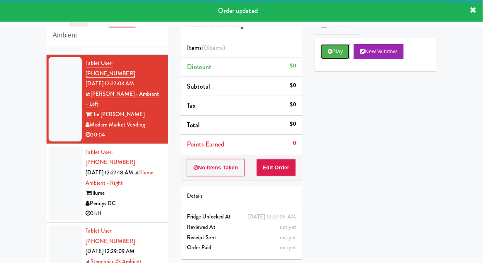
click at [323, 46] on button "Play" at bounding box center [335, 51] width 29 height 15
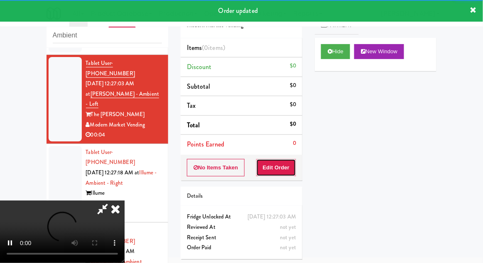
click at [283, 167] on button "Edit Order" at bounding box center [276, 167] width 40 height 17
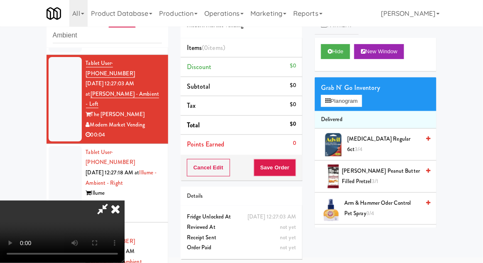
click at [359, 111] on li "Delivered" at bounding box center [376, 119] width 122 height 17
click at [362, 101] on button "Planogram" at bounding box center [341, 101] width 41 height 12
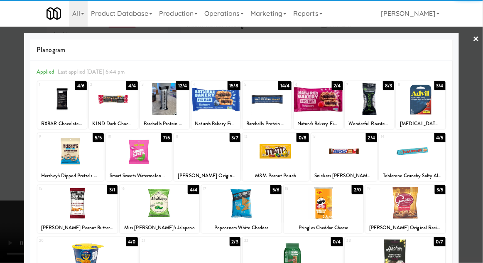
click at [243, 202] on div at bounding box center [241, 203] width 80 height 32
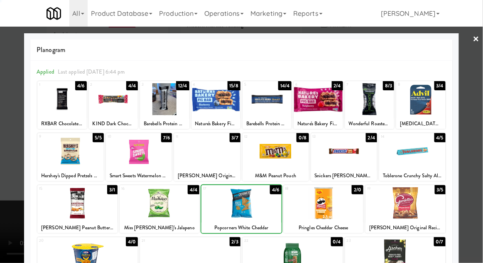
click at [479, 121] on div at bounding box center [241, 131] width 483 height 263
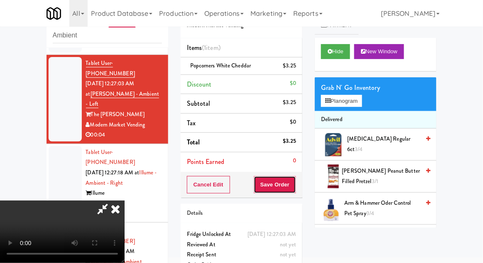
click at [292, 189] on button "Save Order" at bounding box center [275, 184] width 42 height 17
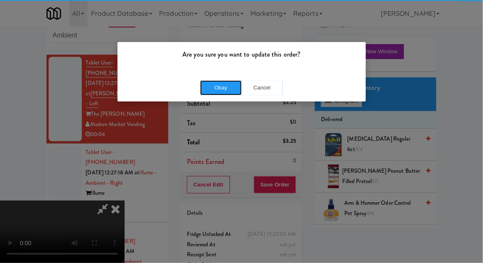
click at [216, 92] on button "Okay" at bounding box center [221, 87] width 42 height 15
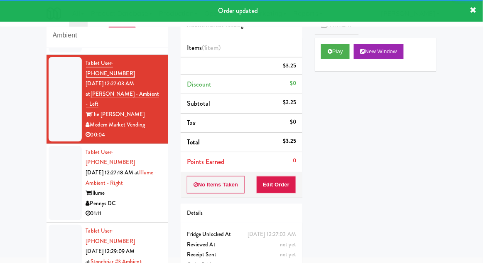
click at [53, 224] on div at bounding box center [65, 261] width 33 height 74
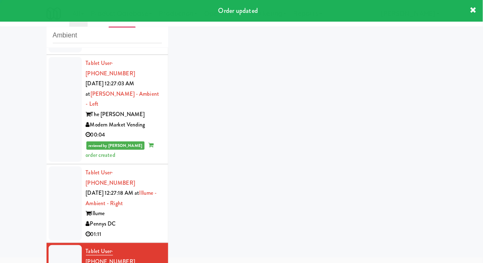
scroll to position [430, 0]
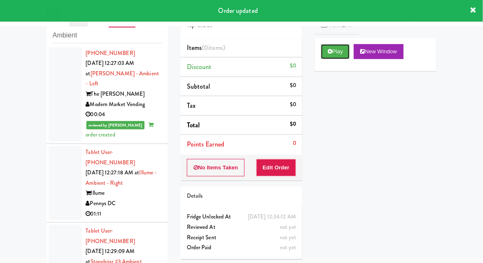
click at [322, 51] on button "Play" at bounding box center [335, 51] width 29 height 15
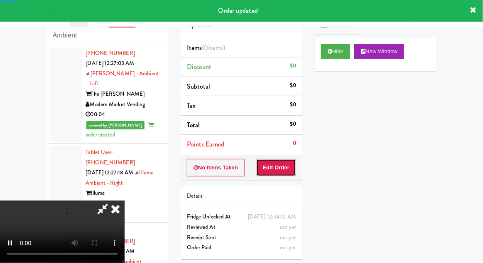
click at [284, 165] on button "Edit Order" at bounding box center [276, 167] width 40 height 17
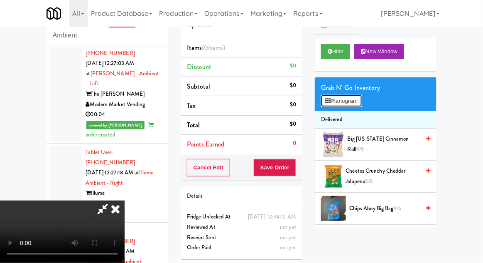
click at [361, 101] on button "Planogram" at bounding box center [341, 101] width 41 height 12
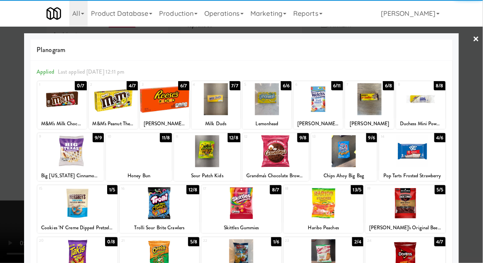
click at [152, 205] on div at bounding box center [160, 203] width 80 height 32
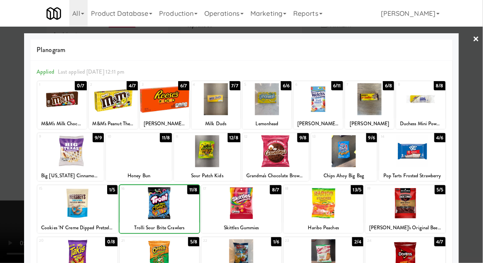
click at [481, 110] on div at bounding box center [241, 131] width 483 height 263
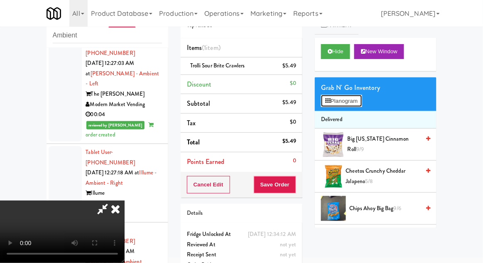
click at [360, 102] on button "Planogram" at bounding box center [341, 101] width 41 height 12
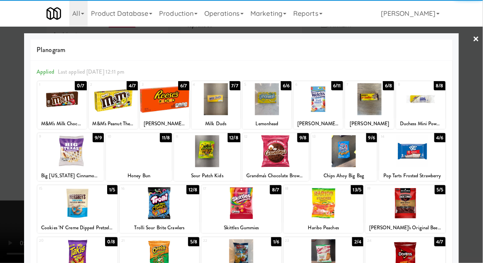
click at [481, 114] on div at bounding box center [241, 131] width 483 height 263
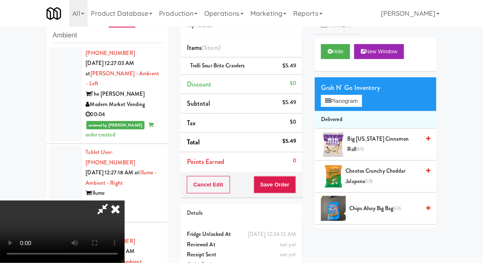
scroll to position [30, 0]
click at [295, 182] on button "Save Order" at bounding box center [275, 184] width 42 height 17
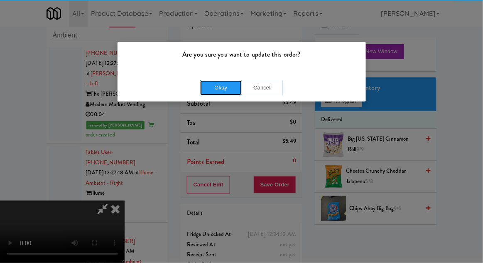
click at [221, 93] on button "Okay" at bounding box center [221, 87] width 42 height 15
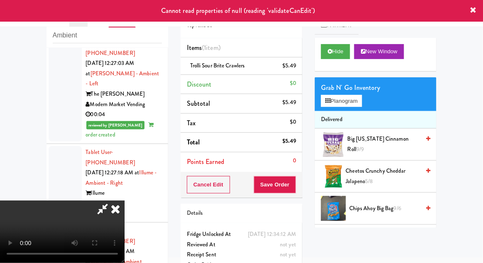
scroll to position [0, 0]
click at [125, 200] on icon at bounding box center [115, 208] width 18 height 17
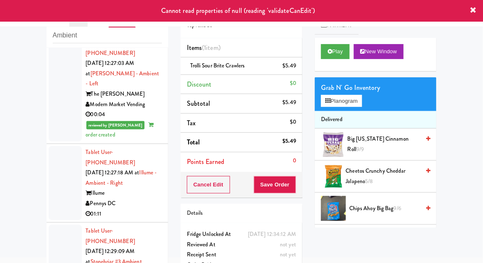
click at [53, 224] on div at bounding box center [65, 261] width 33 height 74
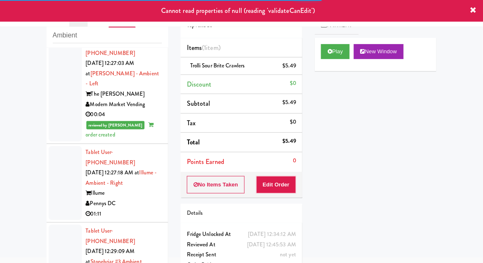
click at [55, 224] on div at bounding box center [65, 261] width 33 height 74
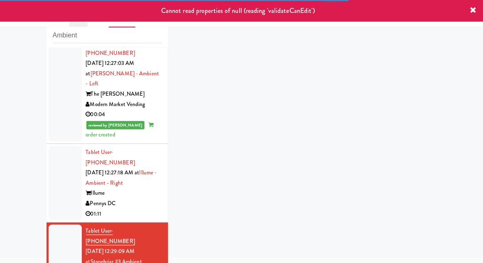
scroll to position [440, 0]
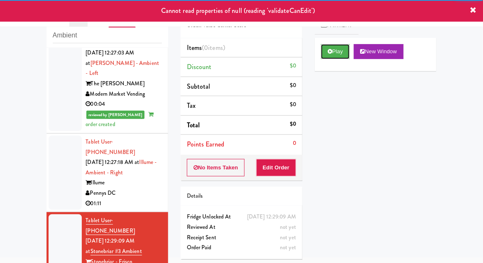
click at [329, 54] on button "Play" at bounding box center [335, 51] width 29 height 15
click at [279, 164] on button "Edit Order" at bounding box center [276, 167] width 40 height 17
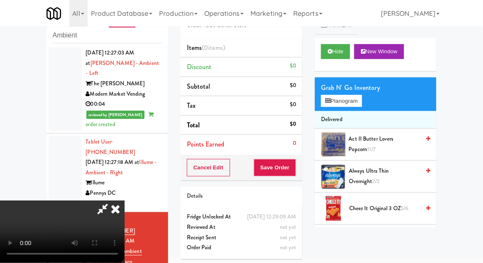
scroll to position [0, 0]
click at [362, 96] on button "Planogram" at bounding box center [341, 101] width 41 height 12
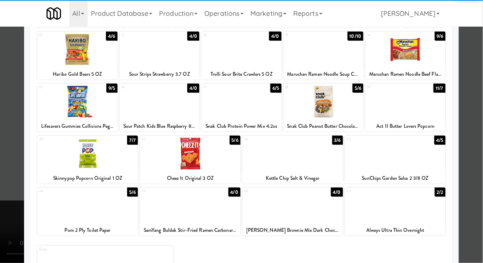
scroll to position [105, 0]
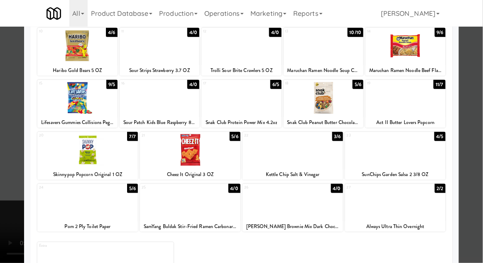
click at [291, 201] on div at bounding box center [293, 202] width 101 height 32
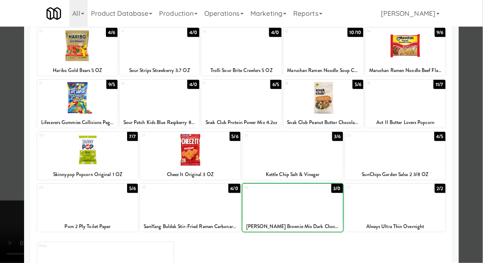
click at [480, 118] on div at bounding box center [241, 131] width 483 height 263
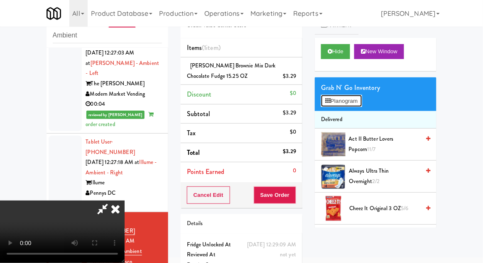
click at [358, 105] on button "Planogram" at bounding box center [341, 101] width 41 height 12
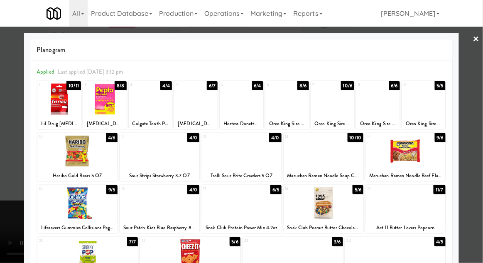
click at [290, 105] on div at bounding box center [287, 99] width 44 height 32
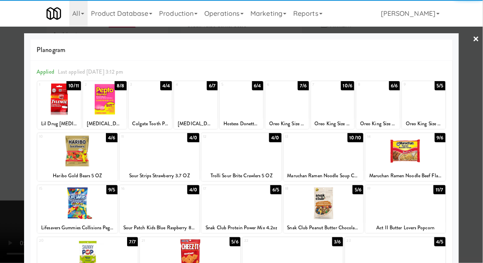
click at [478, 109] on div at bounding box center [241, 131] width 483 height 263
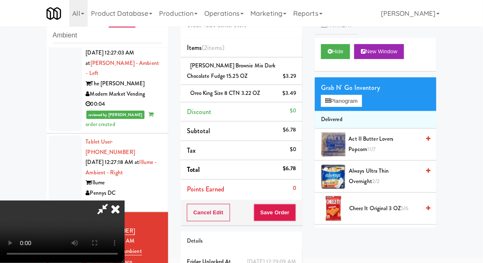
scroll to position [30, 0]
click at [295, 212] on button "Save Order" at bounding box center [275, 212] width 42 height 17
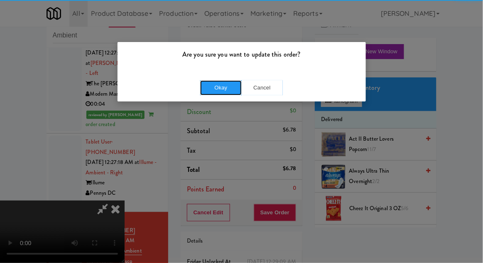
click at [220, 89] on button "Okay" at bounding box center [221, 87] width 42 height 15
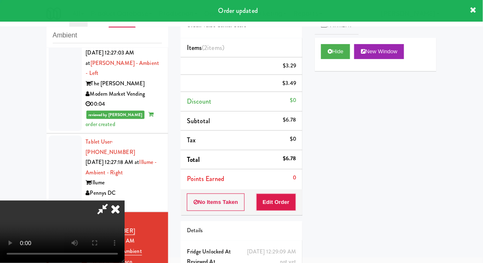
scroll to position [0, 0]
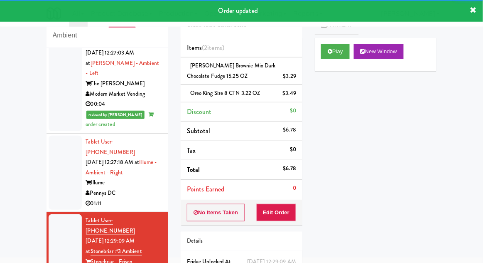
click at [53, 135] on div at bounding box center [65, 172] width 33 height 74
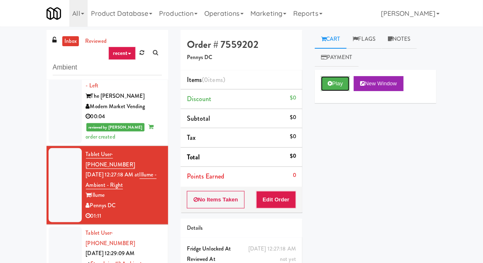
click at [322, 84] on button "Play" at bounding box center [335, 83] width 29 height 15
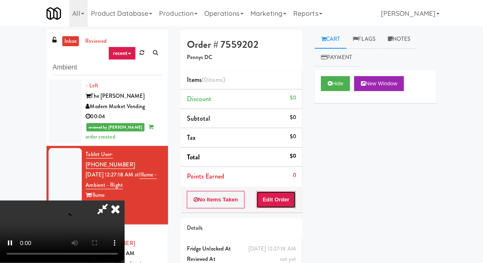
click at [278, 193] on button "Edit Order" at bounding box center [276, 199] width 40 height 17
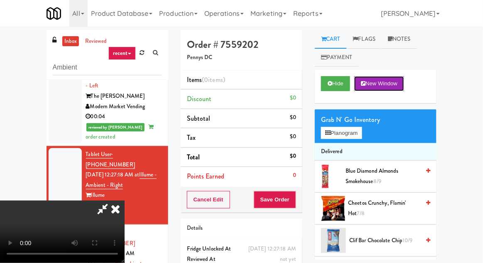
click at [360, 85] on button "New Window" at bounding box center [379, 83] width 50 height 15
click at [336, 133] on button "Planogram" at bounding box center [341, 133] width 41 height 12
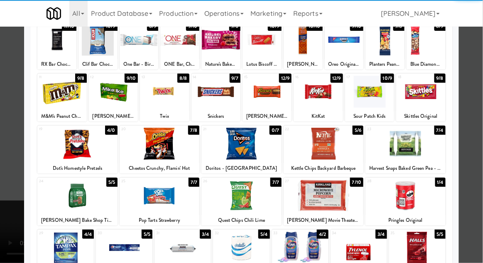
scroll to position [60, 0]
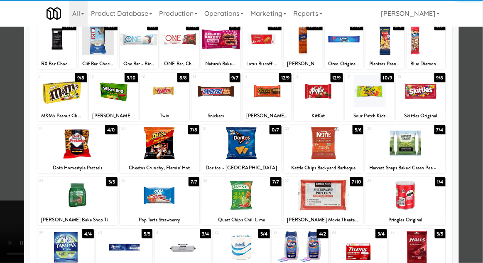
click at [77, 197] on div at bounding box center [77, 195] width 80 height 32
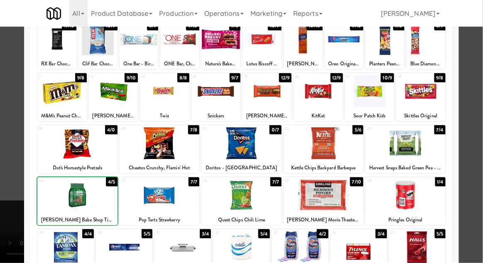
click at [480, 77] on div at bounding box center [241, 131] width 483 height 263
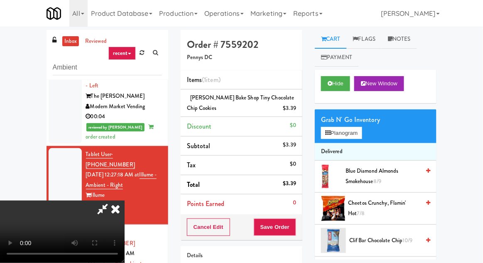
scroll to position [72, 0]
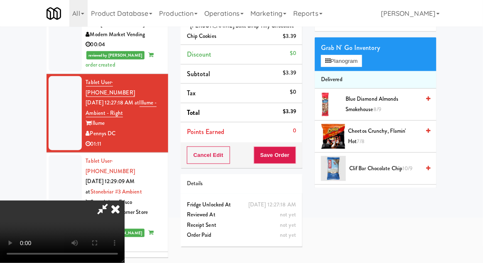
click at [238, 39] on div "[PERSON_NAME] Bake Shop Tiny Chocolate Chip Cookies $3.39" at bounding box center [241, 31] width 109 height 20
click at [293, 42] on link at bounding box center [295, 39] width 7 height 10
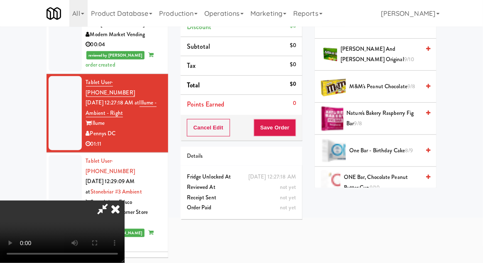
scroll to position [465, 0]
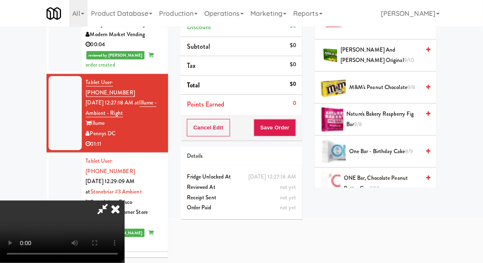
click at [396, 84] on span "M&M's Peanut Chocolate 9/8" at bounding box center [384, 87] width 71 height 10
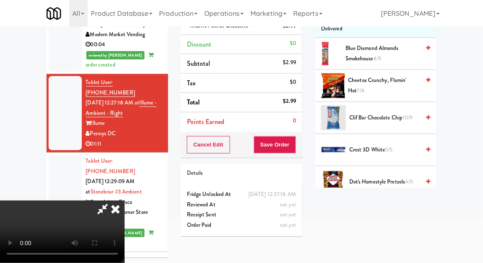
scroll to position [0, 0]
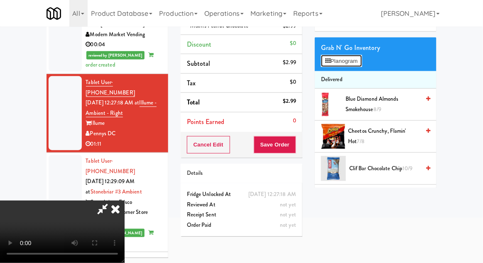
click at [358, 65] on button "Planogram" at bounding box center [341, 61] width 41 height 12
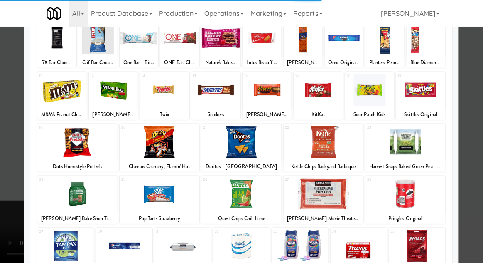
scroll to position [63, 0]
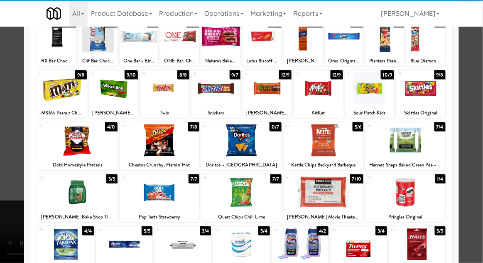
click at [148, 194] on div at bounding box center [160, 192] width 80 height 32
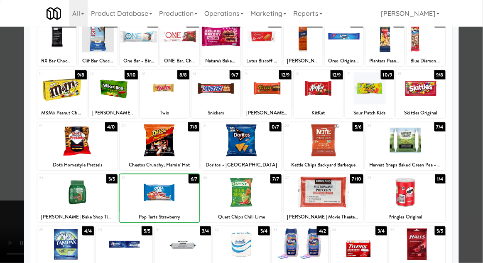
click at [480, 69] on div at bounding box center [241, 131] width 483 height 263
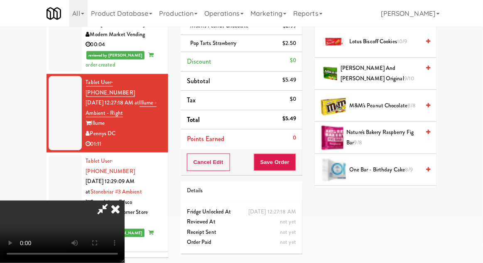
scroll to position [448, 0]
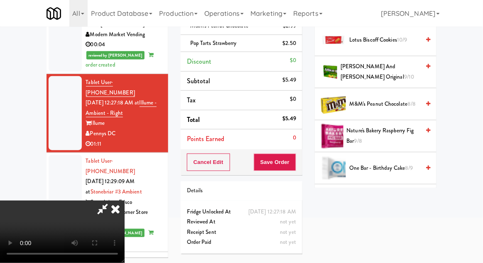
click at [404, 73] on span "9/10" at bounding box center [409, 77] width 10 height 8
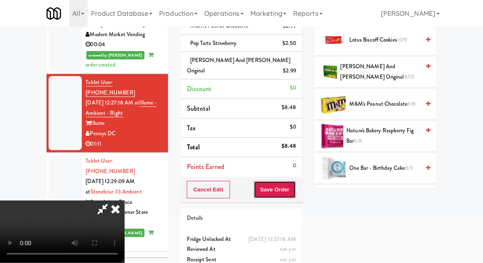
click at [295, 181] on button "Save Order" at bounding box center [275, 189] width 42 height 17
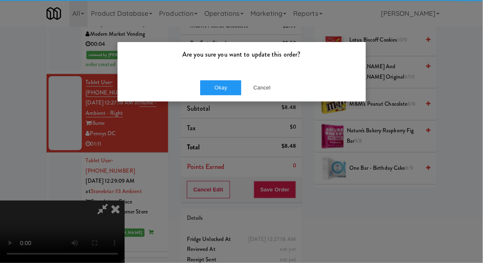
click at [226, 72] on div "Are you sure you want to update this order?" at bounding box center [242, 58] width 248 height 32
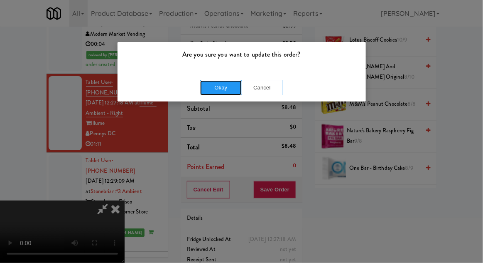
click at [221, 84] on button "Okay" at bounding box center [221, 87] width 42 height 15
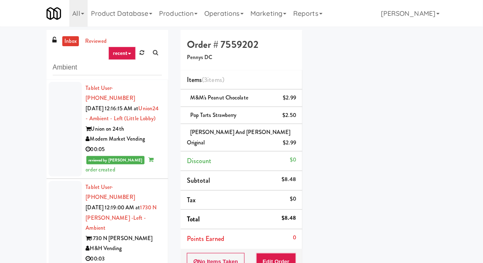
scroll to position [75, 0]
click at [66, 70] on input "Ambient" at bounding box center [107, 67] width 109 height 15
click at [64, 69] on input "Ambient" at bounding box center [107, 67] width 109 height 15
type input "Combo"
click at [22, 45] on div "inbox reviewed recent all unclear take inventory issue suspicious failed recent…" at bounding box center [241, 194] width 483 height 329
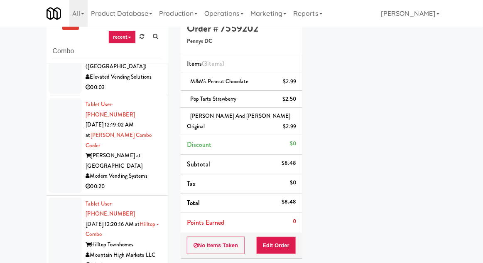
scroll to position [0, 0]
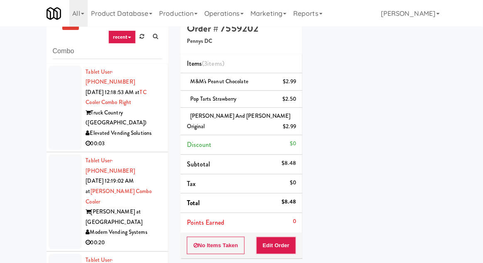
click at [51, 116] on div at bounding box center [65, 108] width 33 height 84
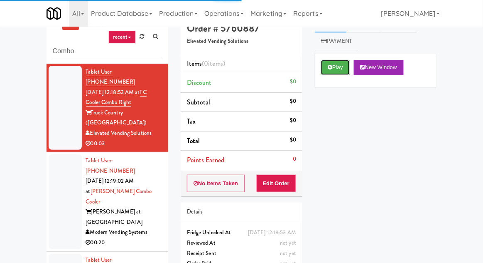
click at [337, 66] on button "Play" at bounding box center [335, 67] width 29 height 15
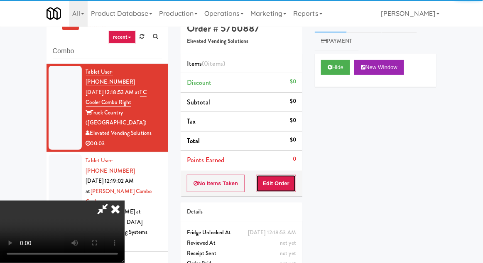
click at [288, 186] on button "Edit Order" at bounding box center [276, 182] width 40 height 17
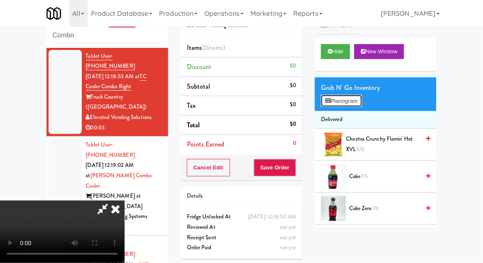
click at [349, 98] on button "Planogram" at bounding box center [341, 101] width 41 height 12
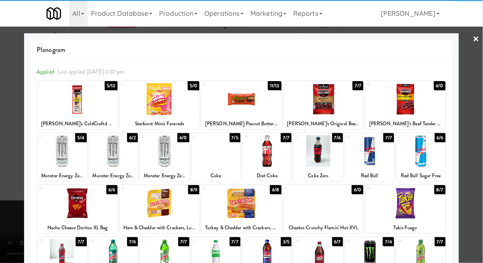
click at [423, 153] on div at bounding box center [420, 151] width 49 height 32
click at [12, 193] on div at bounding box center [241, 131] width 483 height 263
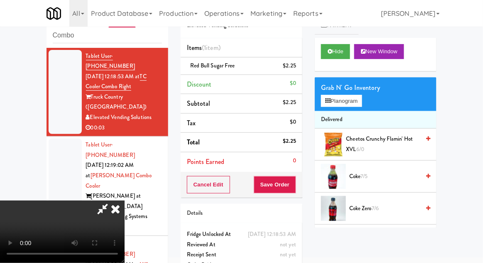
scroll to position [30, 0]
click at [295, 181] on button "Save Order" at bounding box center [275, 184] width 42 height 17
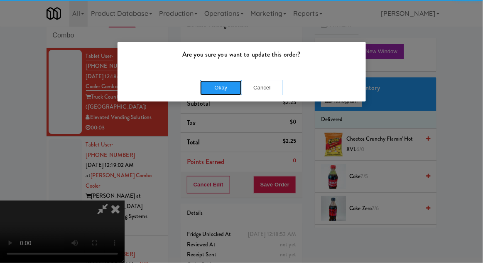
click at [220, 82] on button "Okay" at bounding box center [221, 87] width 42 height 15
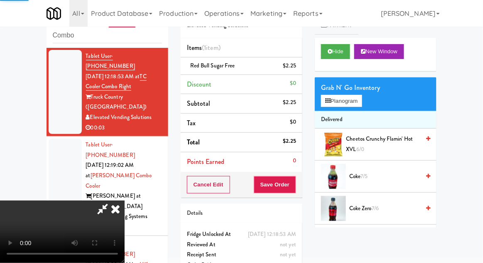
scroll to position [0, 0]
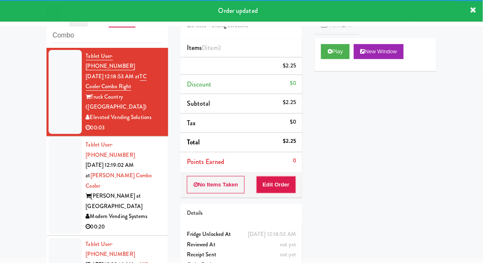
click at [53, 160] on div at bounding box center [65, 185] width 33 height 94
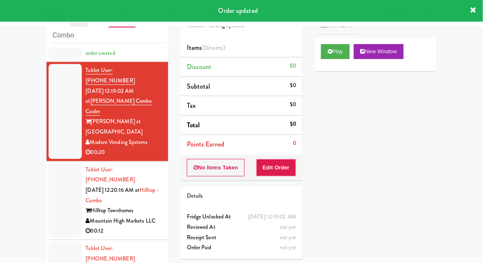
scroll to position [95, 0]
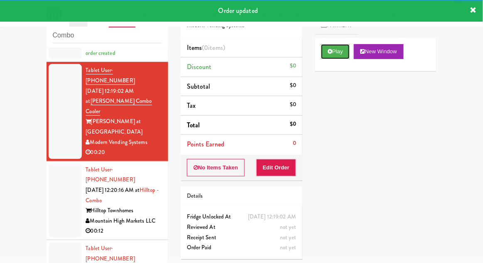
click at [337, 57] on button "Play" at bounding box center [335, 51] width 29 height 15
click at [290, 159] on button "Edit Order" at bounding box center [276, 167] width 40 height 17
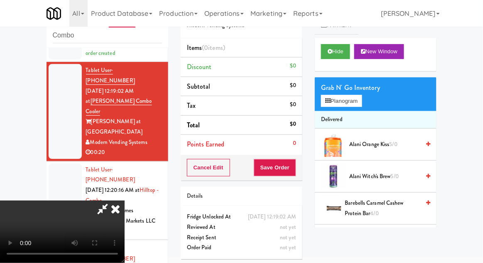
scroll to position [0, 0]
click at [362, 102] on button "Planogram" at bounding box center [341, 101] width 41 height 12
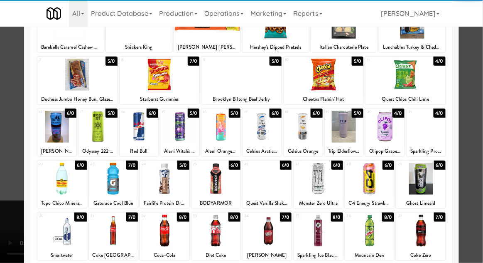
scroll to position [79, 0]
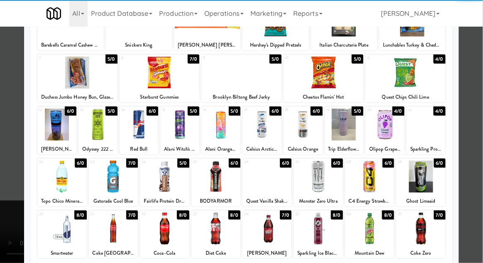
click at [114, 229] on div at bounding box center [113, 228] width 49 height 32
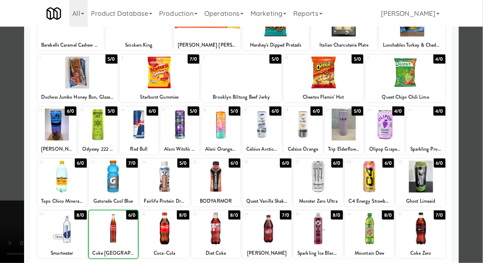
click at [480, 96] on div at bounding box center [241, 131] width 483 height 263
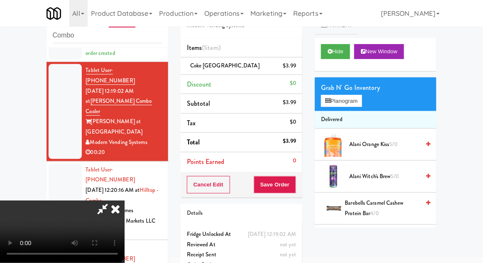
scroll to position [30, 0]
click at [362, 97] on button "Planogram" at bounding box center [341, 101] width 41 height 12
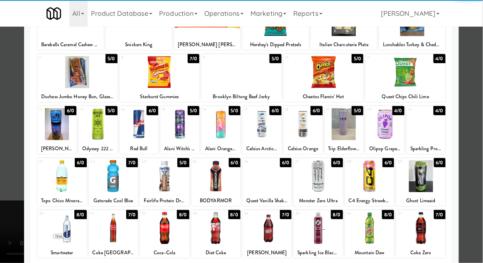
scroll to position [79, 0]
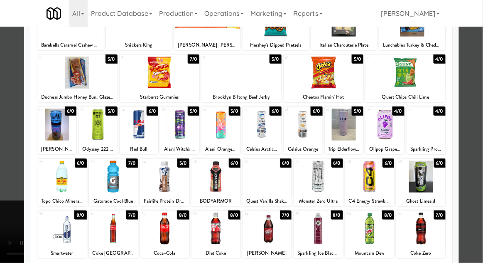
click at [323, 232] on div at bounding box center [318, 228] width 49 height 32
click at [479, 104] on div at bounding box center [241, 131] width 483 height 263
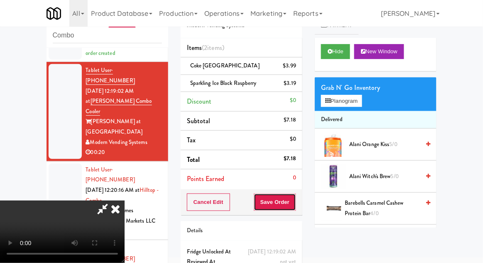
click at [296, 204] on button "Save Order" at bounding box center [275, 201] width 42 height 17
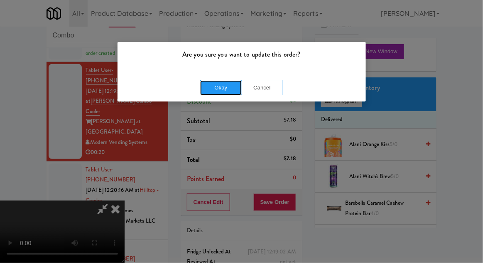
click at [221, 88] on button "Okay" at bounding box center [221, 87] width 42 height 15
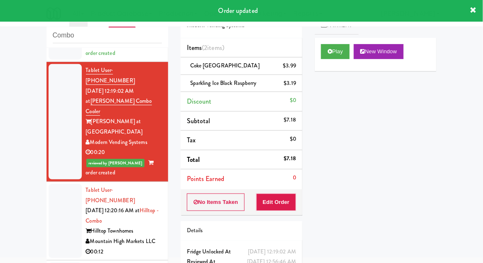
click at [60, 184] on div at bounding box center [65, 221] width 33 height 74
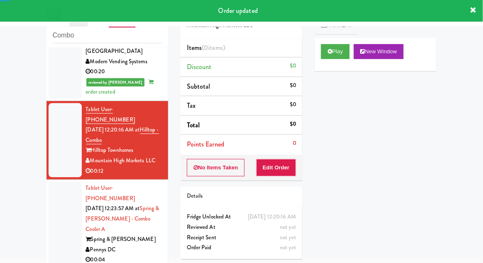
scroll to position [175, 0]
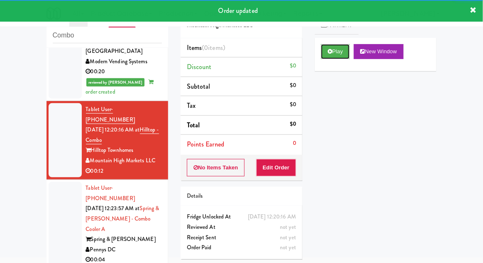
click at [322, 56] on button "Play" at bounding box center [335, 51] width 29 height 15
click at [277, 172] on button "Edit Order" at bounding box center [276, 167] width 40 height 17
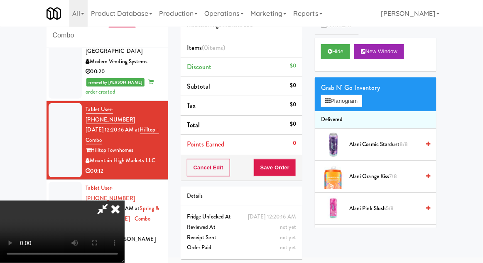
scroll to position [0, 0]
click at [361, 100] on button "Planogram" at bounding box center [341, 101] width 41 height 12
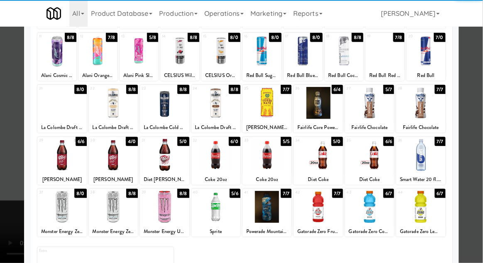
scroll to position [100, 0]
click at [320, 214] on div at bounding box center [318, 207] width 49 height 32
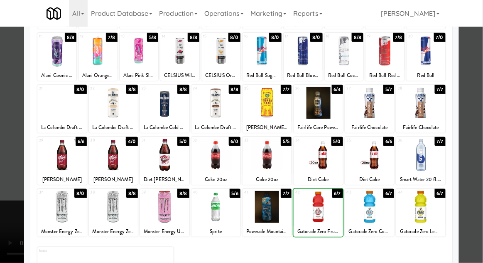
click at [480, 98] on div at bounding box center [241, 131] width 483 height 263
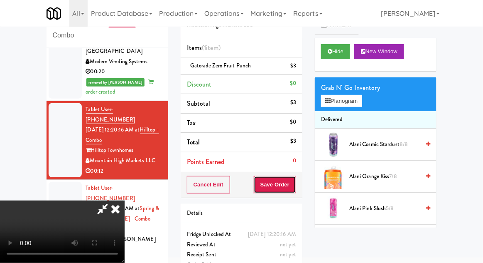
click at [295, 186] on button "Save Order" at bounding box center [275, 184] width 42 height 17
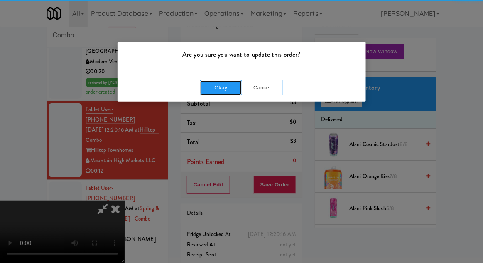
click at [220, 89] on button "Okay" at bounding box center [221, 87] width 42 height 15
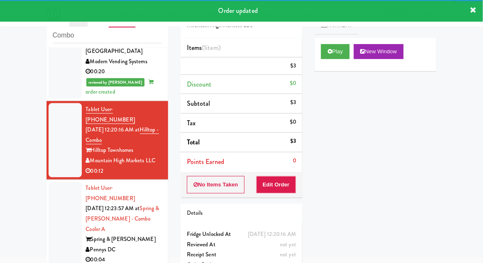
click at [53, 182] on div at bounding box center [65, 224] width 33 height 84
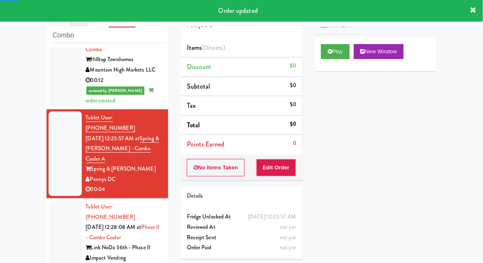
scroll to position [265, 0]
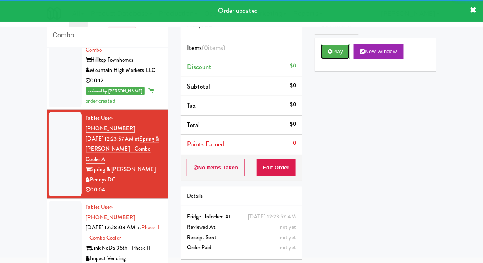
click at [336, 47] on button "Play" at bounding box center [335, 51] width 29 height 15
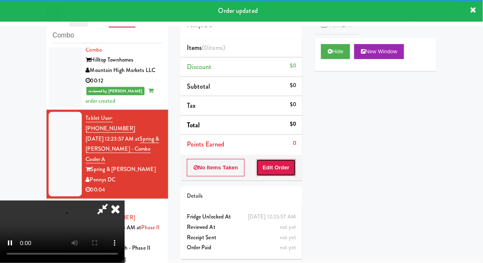
click at [290, 167] on button "Edit Order" at bounding box center [276, 167] width 40 height 17
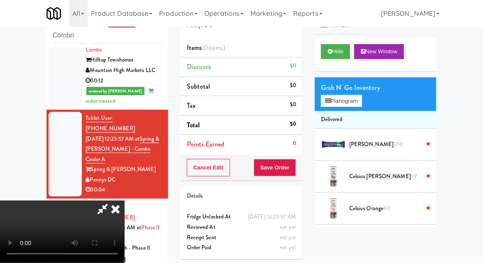
scroll to position [0, 0]
click at [362, 98] on button "Planogram" at bounding box center [341, 101] width 41 height 12
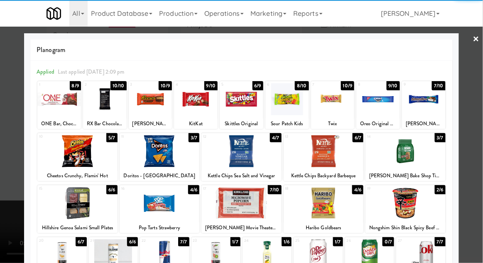
click at [336, 102] on div at bounding box center [333, 99] width 44 height 32
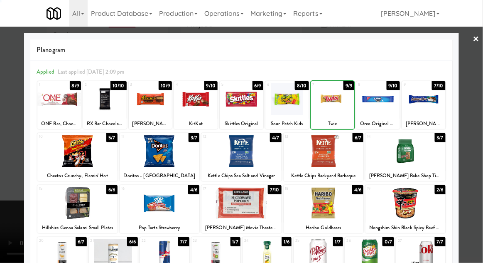
click at [481, 90] on div at bounding box center [241, 131] width 483 height 263
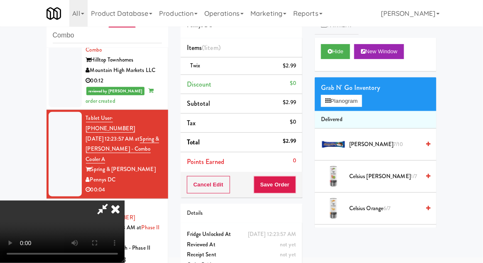
scroll to position [30, 0]
click at [295, 182] on button "Save Order" at bounding box center [275, 184] width 42 height 17
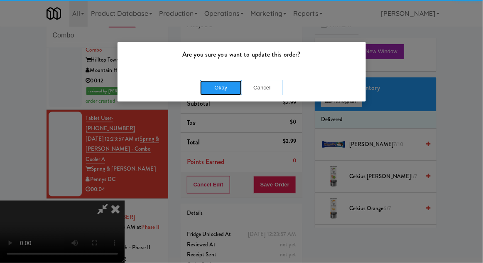
click at [221, 91] on button "Okay" at bounding box center [221, 87] width 42 height 15
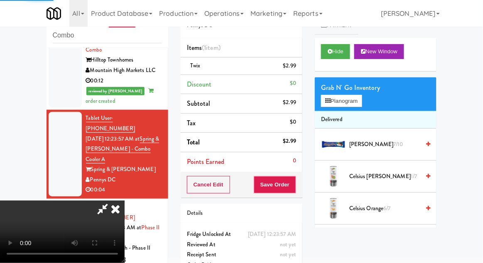
scroll to position [0, 0]
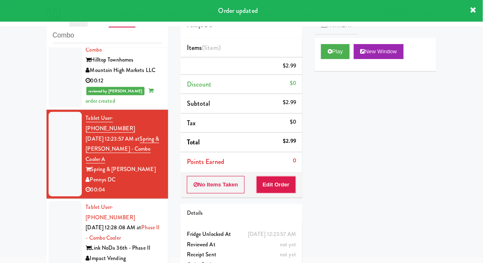
click at [54, 201] on div at bounding box center [65, 238] width 33 height 74
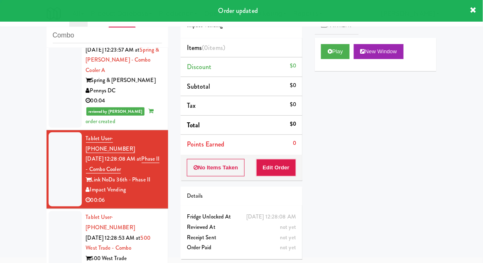
scroll to position [356, 0]
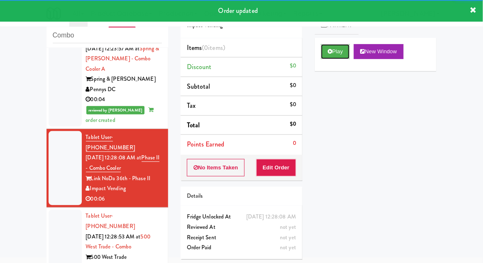
click at [329, 50] on icon at bounding box center [330, 51] width 5 height 5
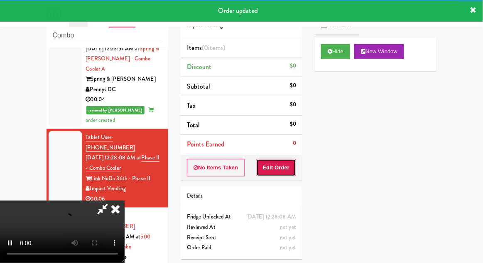
click at [284, 161] on button "Edit Order" at bounding box center [276, 167] width 40 height 17
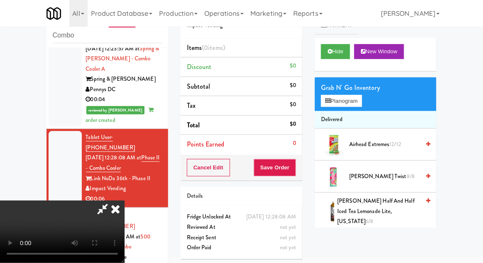
scroll to position [0, 0]
click at [362, 97] on button "Planogram" at bounding box center [341, 101] width 41 height 12
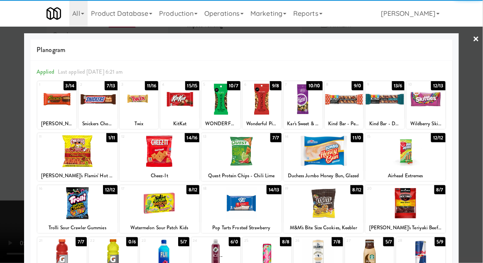
click at [423, 257] on div at bounding box center [420, 255] width 49 height 32
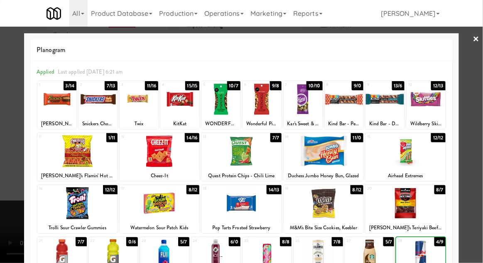
click at [480, 102] on div at bounding box center [241, 131] width 483 height 263
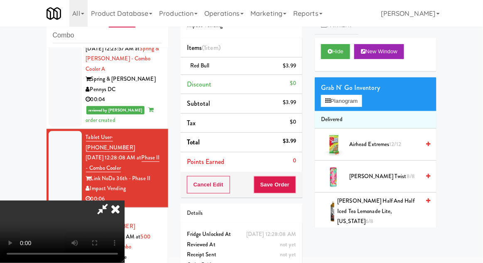
scroll to position [30, 0]
click at [303, 192] on div "Order # 4751727 Impact Vending Items (1 item ) Red Bull $3.99 Discount $0 Subto…" at bounding box center [241, 140] width 134 height 284
click at [294, 187] on button "Save Order" at bounding box center [275, 184] width 42 height 17
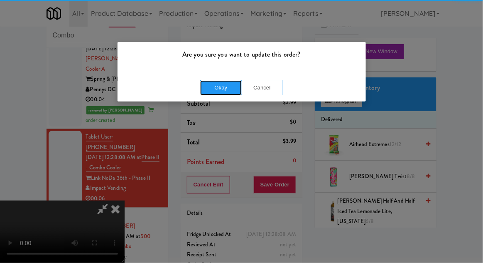
click at [212, 91] on button "Okay" at bounding box center [221, 87] width 42 height 15
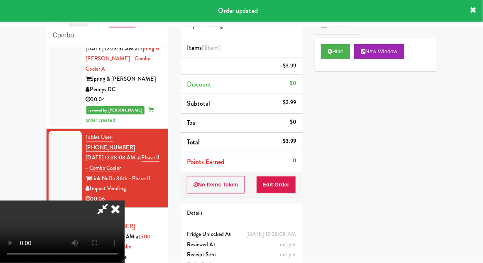
scroll to position [0, 0]
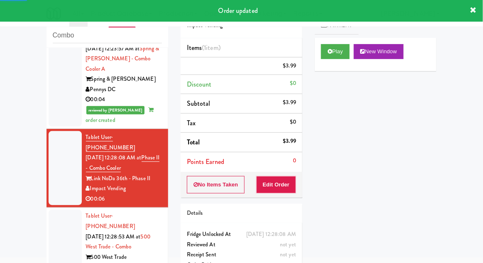
click at [51, 209] on div at bounding box center [65, 246] width 33 height 74
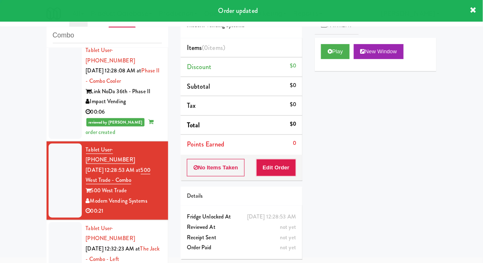
scroll to position [443, 0]
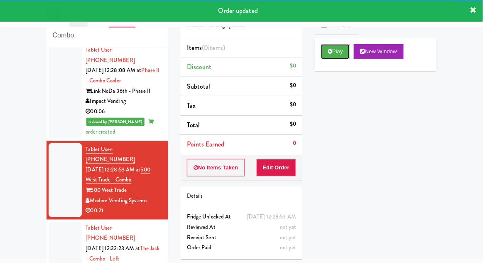
click at [331, 55] on button "Play" at bounding box center [335, 51] width 29 height 15
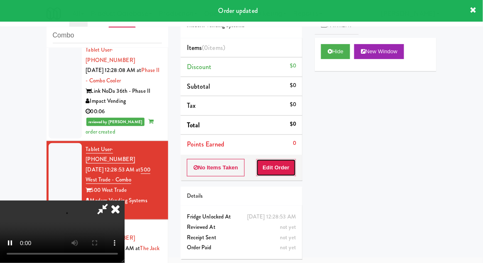
click at [272, 164] on button "Edit Order" at bounding box center [276, 167] width 40 height 17
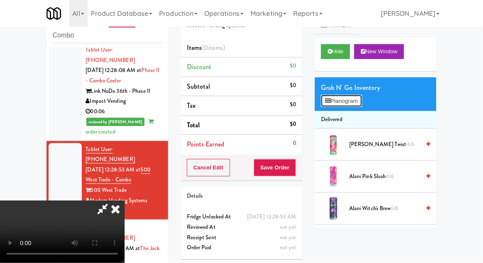
click at [361, 95] on button "Planogram" at bounding box center [341, 101] width 41 height 12
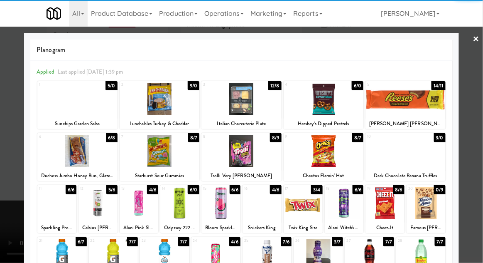
click at [163, 155] on div at bounding box center [160, 151] width 80 height 32
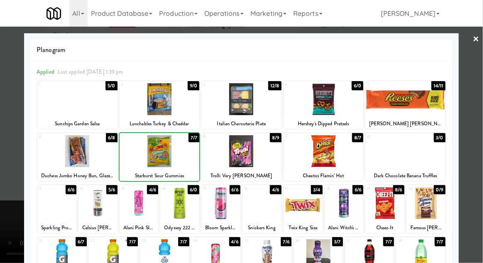
click at [480, 99] on div at bounding box center [241, 131] width 483 height 263
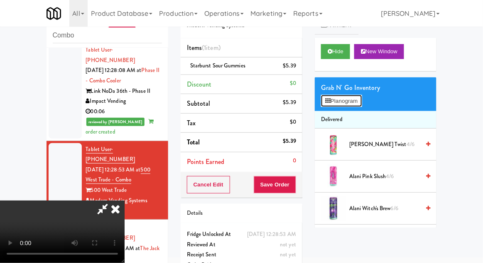
click at [362, 102] on button "Planogram" at bounding box center [341, 101] width 41 height 12
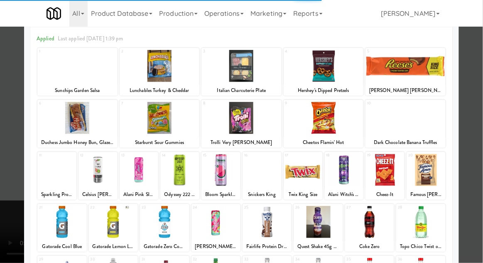
scroll to position [52, 0]
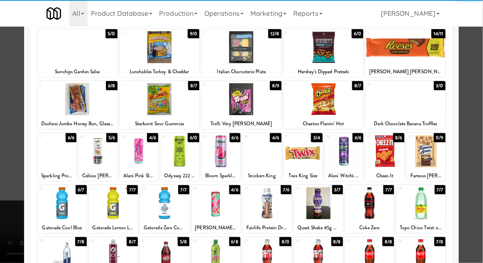
click at [68, 203] on div at bounding box center [61, 203] width 49 height 32
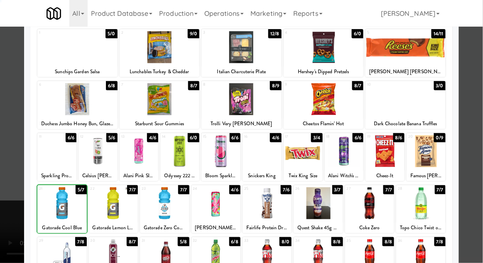
click at [482, 95] on div at bounding box center [241, 131] width 483 height 263
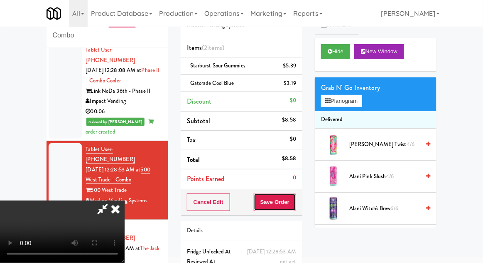
click at [292, 209] on button "Save Order" at bounding box center [275, 201] width 42 height 17
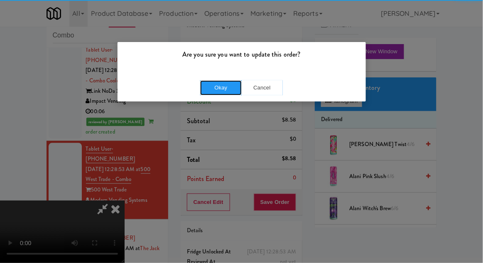
click at [211, 84] on button "Okay" at bounding box center [221, 87] width 42 height 15
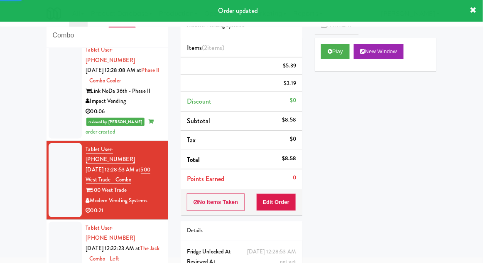
click at [54, 221] on div at bounding box center [65, 258] width 33 height 74
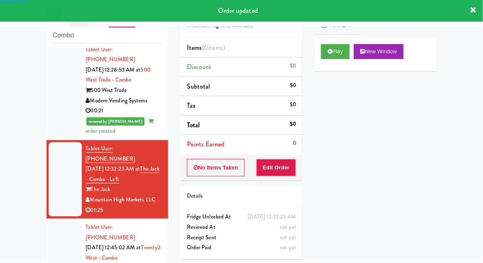
scroll to position [543, 0]
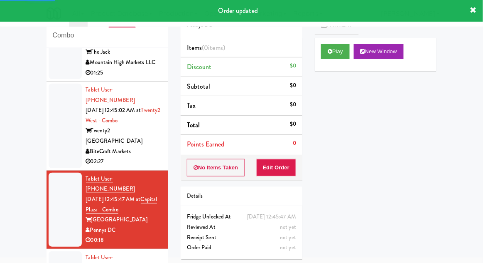
scroll to position [671, 0]
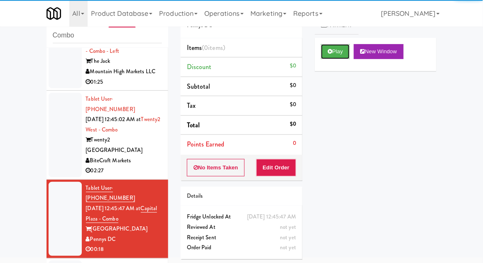
click at [329, 47] on button "Play" at bounding box center [335, 51] width 29 height 15
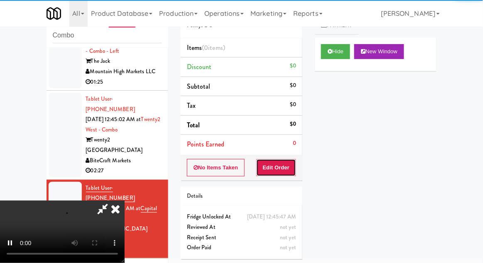
click at [290, 166] on button "Edit Order" at bounding box center [276, 167] width 40 height 17
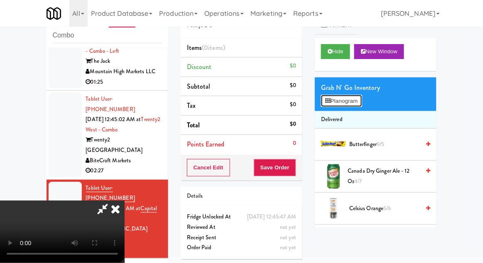
click at [362, 98] on button "Planogram" at bounding box center [341, 101] width 41 height 12
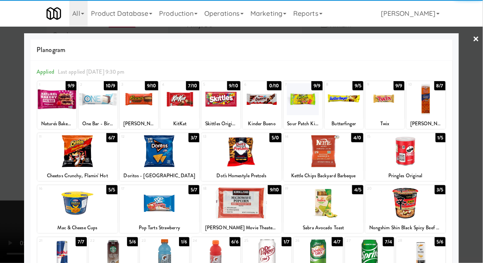
click at [396, 147] on div at bounding box center [406, 151] width 80 height 32
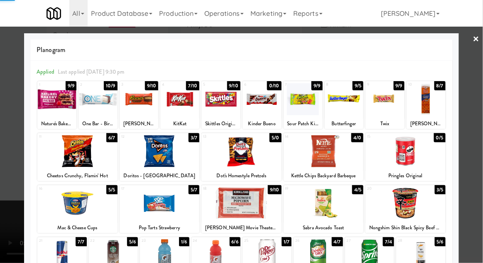
click at [481, 93] on div at bounding box center [241, 131] width 483 height 263
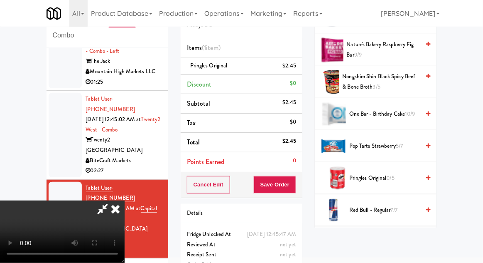
scroll to position [641, 0]
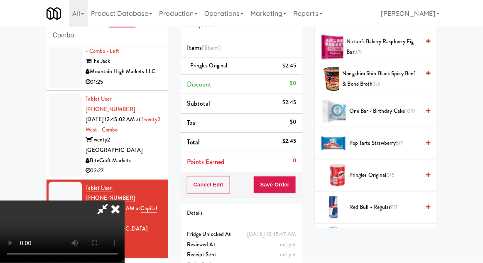
click at [366, 174] on span "Pringles Original 0/5" at bounding box center [384, 175] width 71 height 10
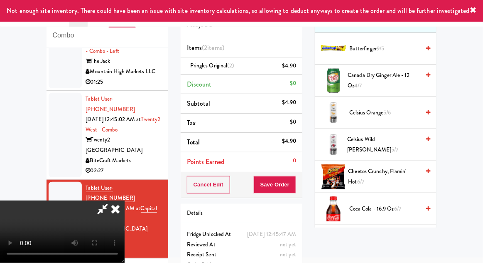
scroll to position [0, 0]
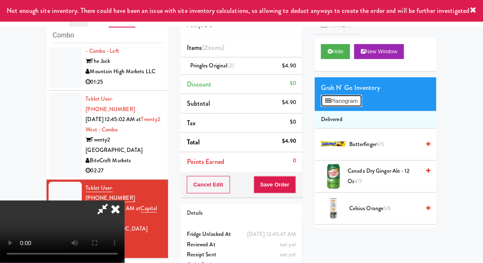
click at [359, 96] on button "Planogram" at bounding box center [341, 101] width 41 height 12
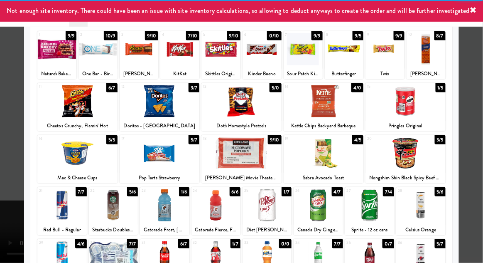
scroll to position [50, 0]
click at [115, 208] on div at bounding box center [113, 205] width 49 height 32
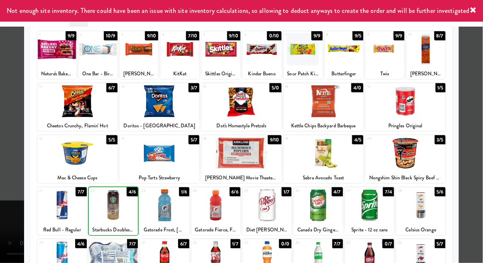
click at [480, 97] on div at bounding box center [241, 131] width 483 height 263
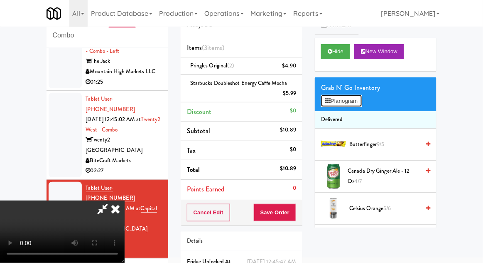
click at [362, 106] on button "Planogram" at bounding box center [341, 101] width 41 height 12
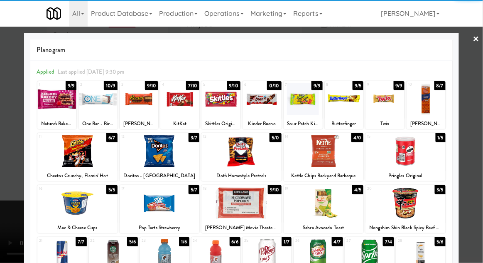
click at [316, 259] on div at bounding box center [318, 255] width 49 height 32
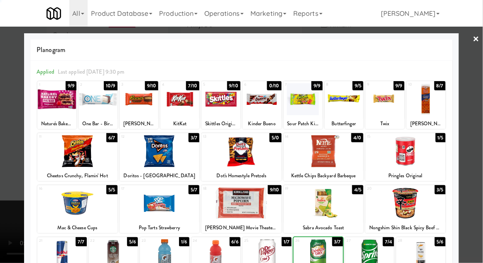
click at [481, 104] on div at bounding box center [241, 131] width 483 height 263
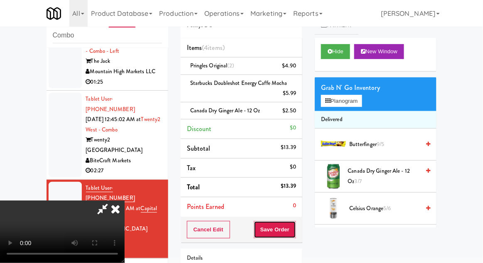
click at [295, 231] on button "Save Order" at bounding box center [275, 229] width 42 height 17
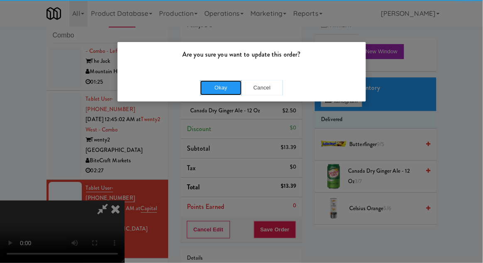
click at [228, 85] on button "Okay" at bounding box center [221, 87] width 42 height 15
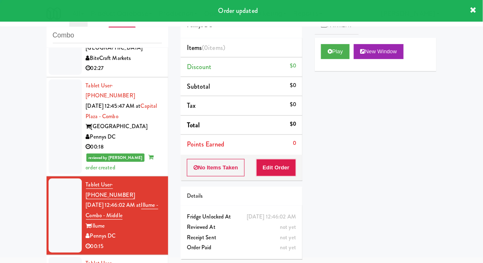
scroll to position [774, 0]
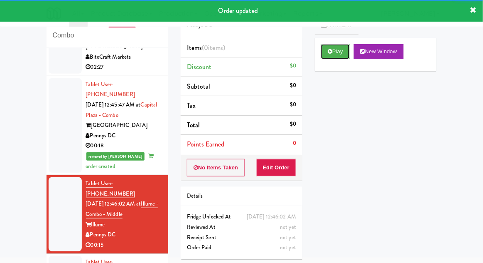
click at [321, 52] on button "Play" at bounding box center [335, 51] width 29 height 15
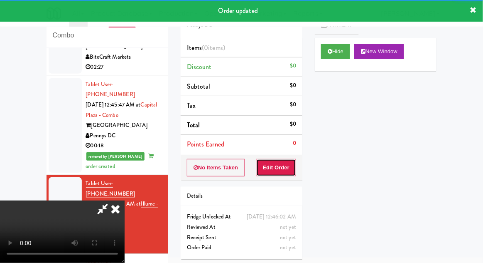
click at [274, 170] on button "Edit Order" at bounding box center [276, 167] width 40 height 17
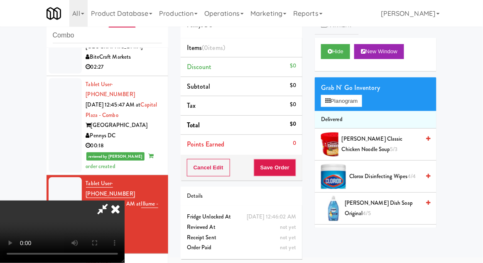
click at [367, 88] on div "Grab N' Go Inventory" at bounding box center [375, 87] width 109 height 12
click at [362, 104] on button "Planogram" at bounding box center [341, 101] width 41 height 12
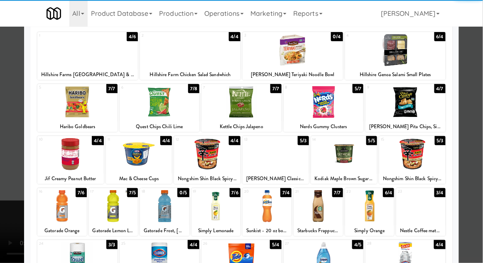
scroll to position [52, 0]
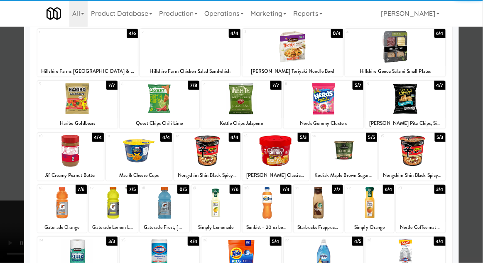
click at [268, 205] on div at bounding box center [267, 203] width 49 height 32
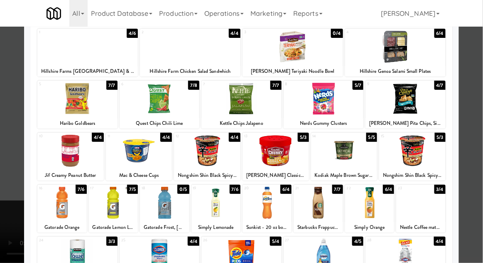
click at [482, 99] on div at bounding box center [241, 131] width 483 height 263
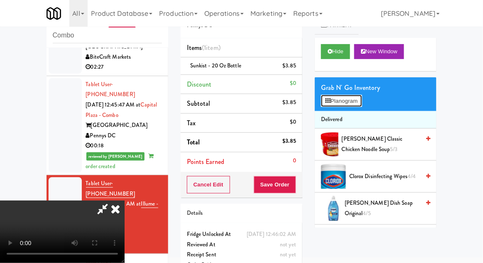
click at [362, 102] on button "Planogram" at bounding box center [341, 101] width 41 height 12
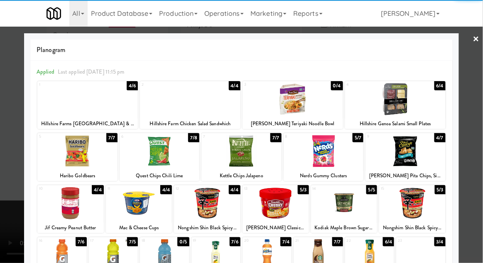
click at [212, 262] on div at bounding box center [216, 255] width 49 height 32
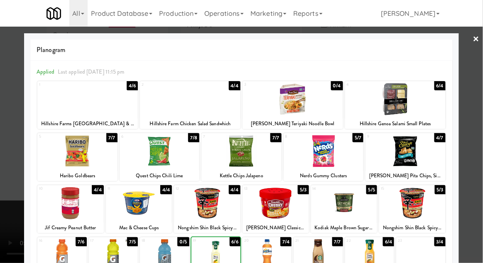
click at [482, 98] on div at bounding box center [241, 131] width 483 height 263
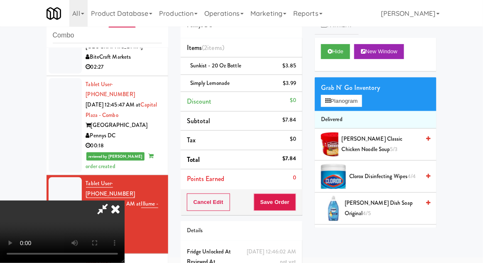
scroll to position [38, 0]
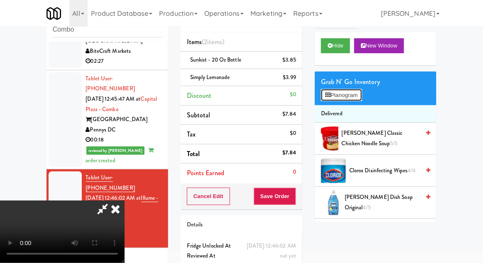
click at [362, 95] on button "Planogram" at bounding box center [341, 95] width 41 height 12
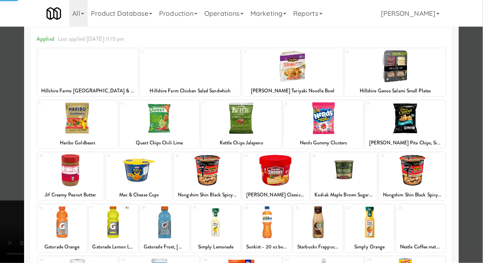
scroll to position [56, 0]
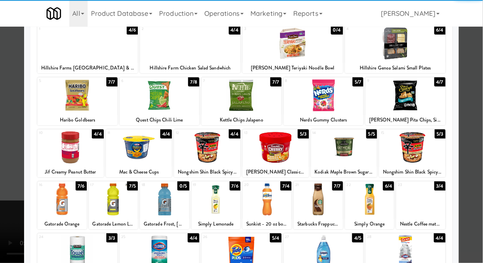
click at [228, 199] on div at bounding box center [216, 199] width 49 height 32
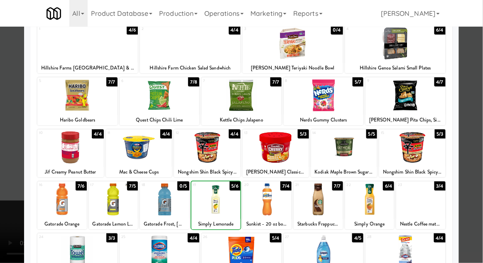
click at [482, 95] on div at bounding box center [241, 131] width 483 height 263
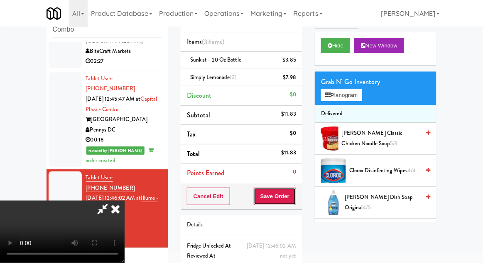
click at [295, 193] on button "Save Order" at bounding box center [275, 195] width 42 height 17
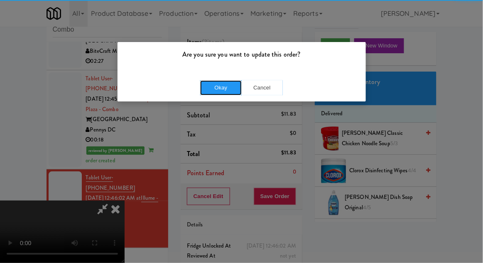
click at [227, 88] on button "Okay" at bounding box center [221, 87] width 42 height 15
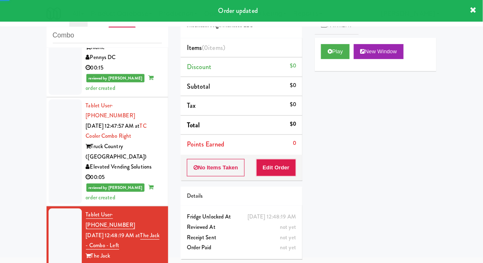
scroll to position [946, 0]
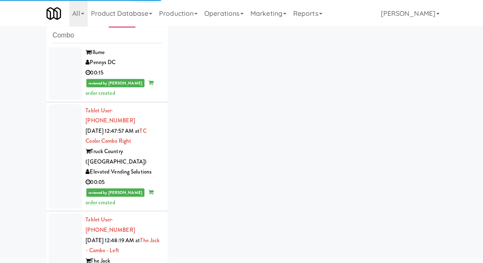
scroll to position [969, 0]
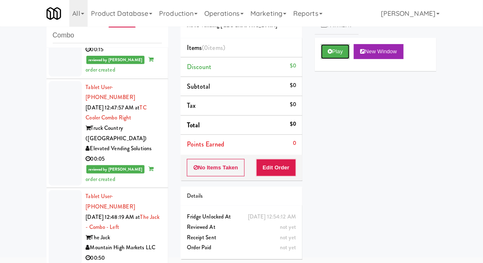
click at [334, 45] on button "Play" at bounding box center [335, 51] width 29 height 15
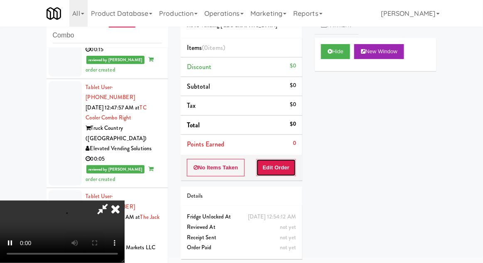
click at [278, 165] on button "Edit Order" at bounding box center [276, 167] width 40 height 17
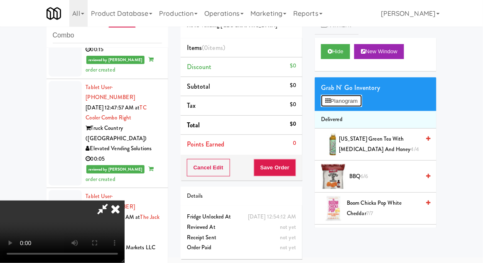
click at [361, 98] on button "Planogram" at bounding box center [341, 101] width 41 height 12
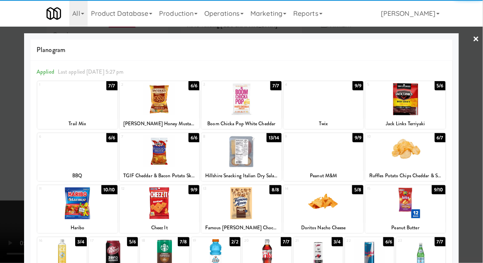
click at [319, 257] on div at bounding box center [318, 255] width 49 height 32
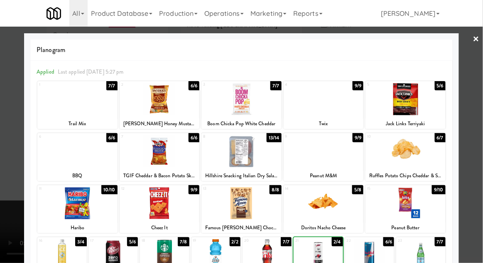
click at [482, 93] on div at bounding box center [241, 131] width 483 height 263
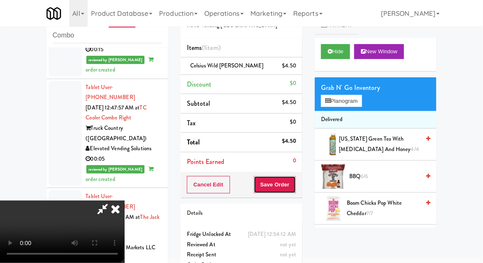
click at [296, 190] on button "Save Order" at bounding box center [275, 184] width 42 height 17
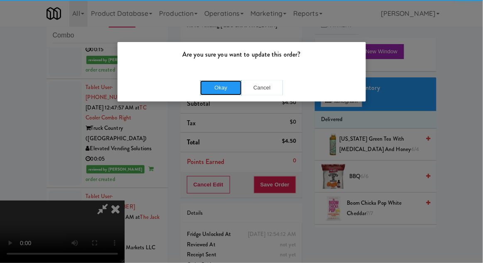
click at [219, 90] on button "Okay" at bounding box center [221, 87] width 42 height 15
